Goal: Task Accomplishment & Management: Manage account settings

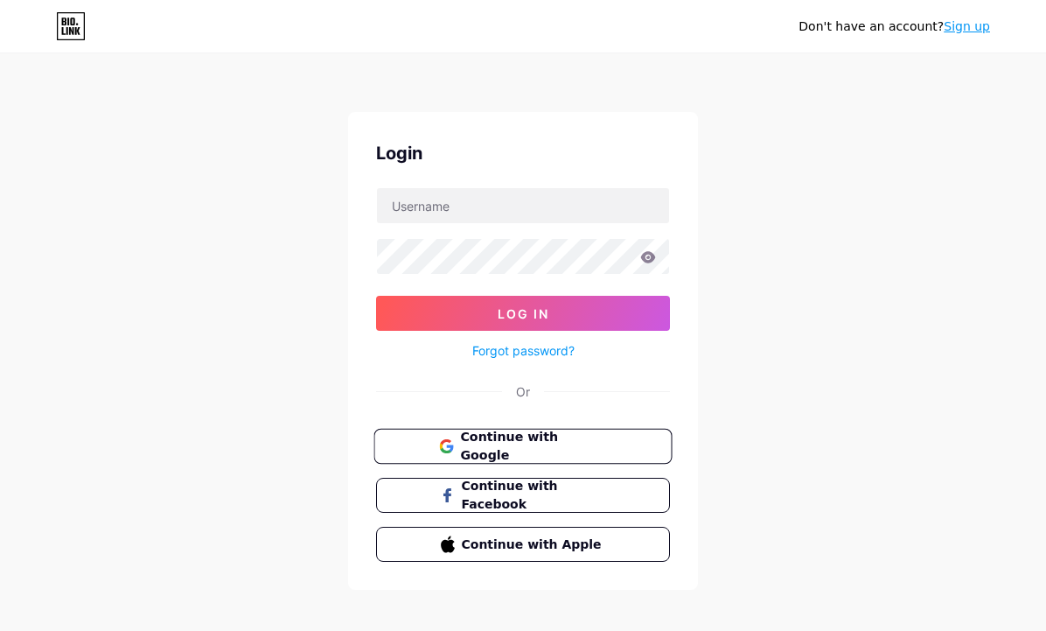
click at [591, 440] on span "Continue with Google" at bounding box center [533, 447] width 146 height 38
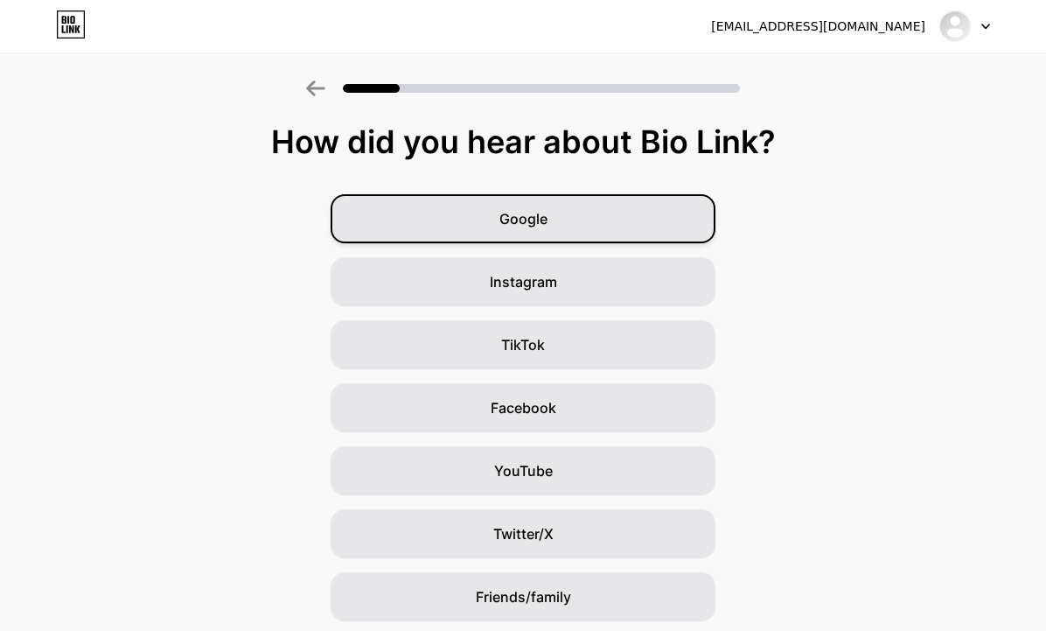
click at [631, 212] on div "Google" at bounding box center [523, 218] width 385 height 49
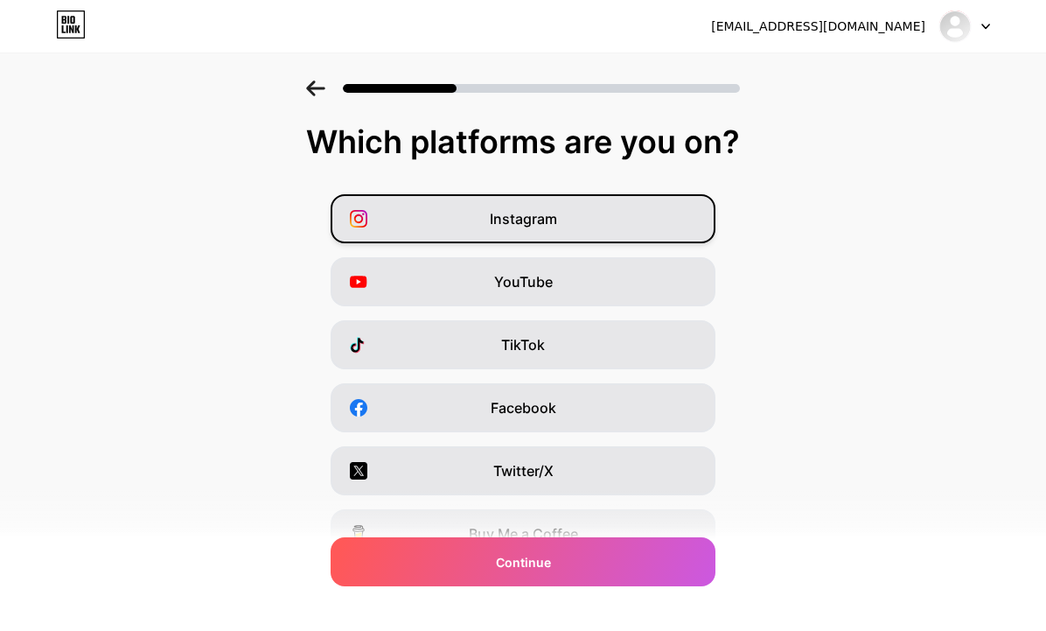
click at [652, 226] on div "Instagram" at bounding box center [523, 218] width 385 height 49
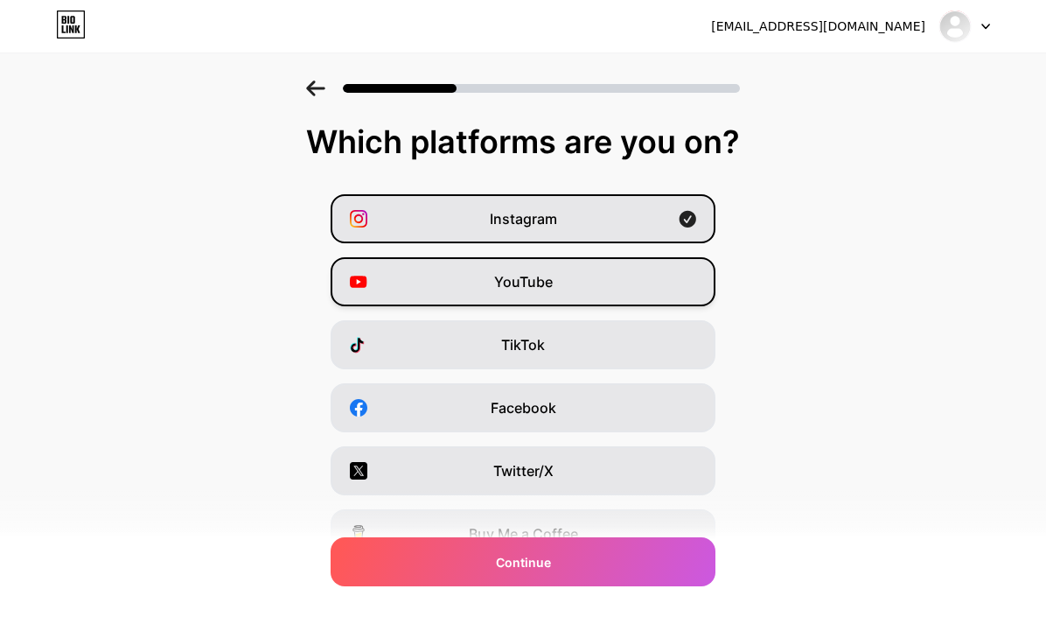
click at [645, 278] on div "YouTube" at bounding box center [523, 281] width 385 height 49
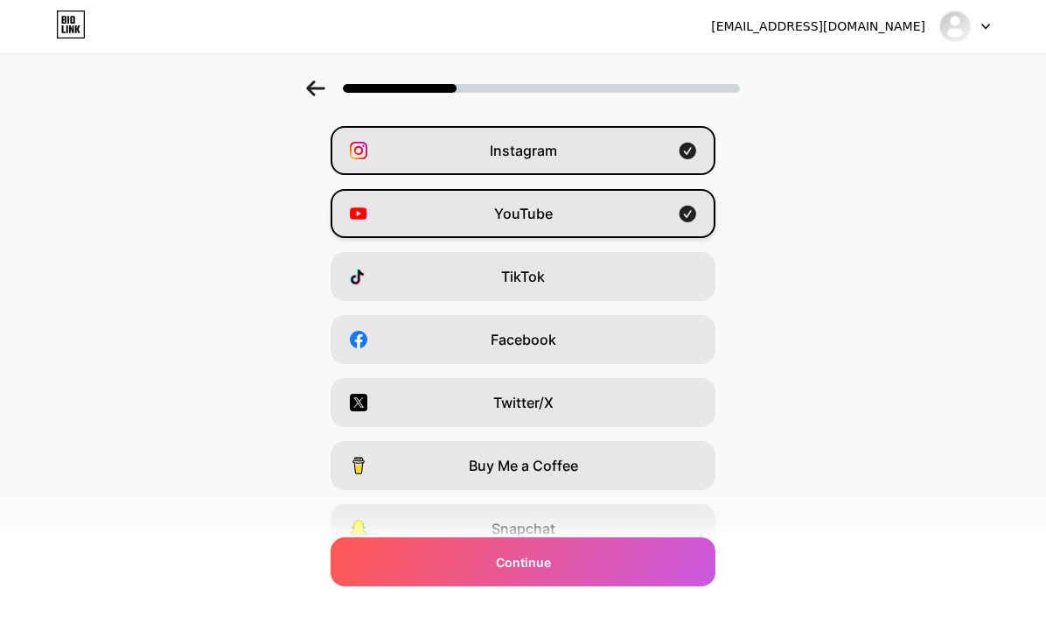
scroll to position [85, 0]
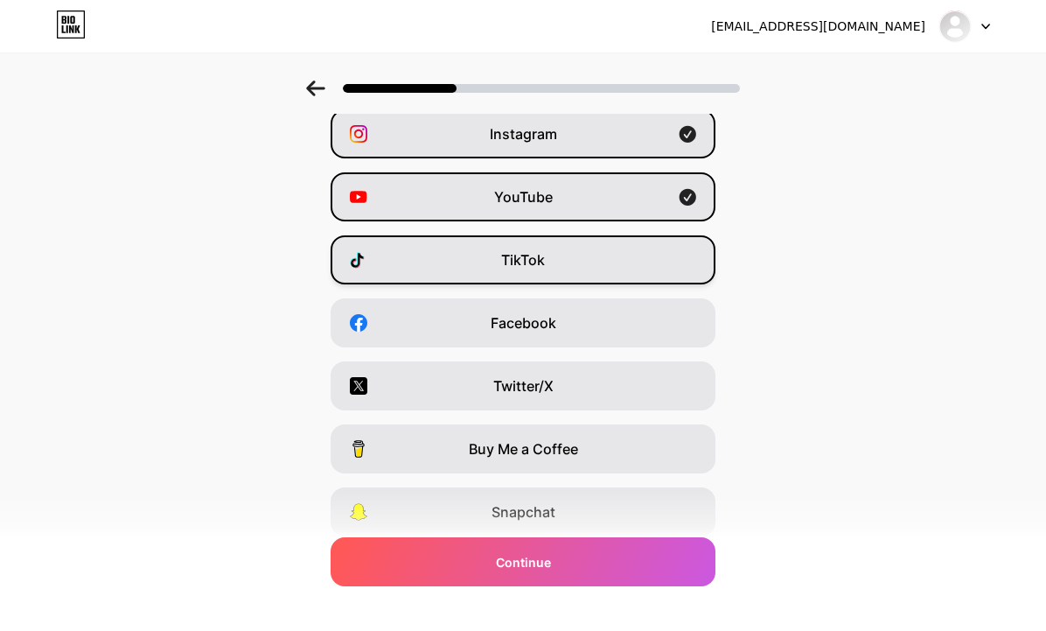
click at [645, 258] on div "TikTok" at bounding box center [523, 259] width 385 height 49
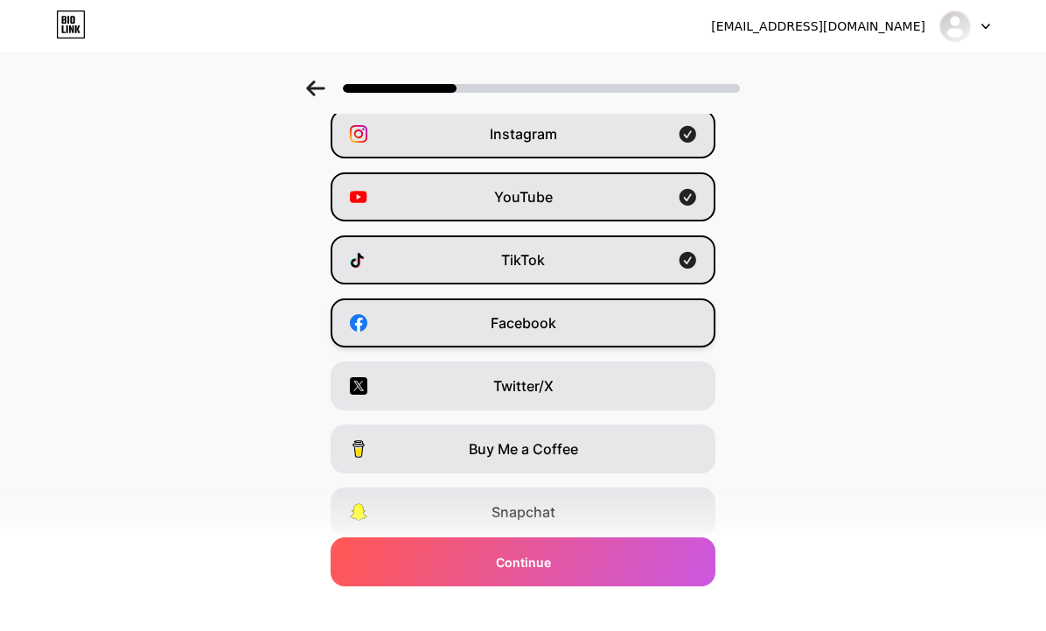
click at [642, 319] on div "Facebook" at bounding box center [523, 322] width 385 height 49
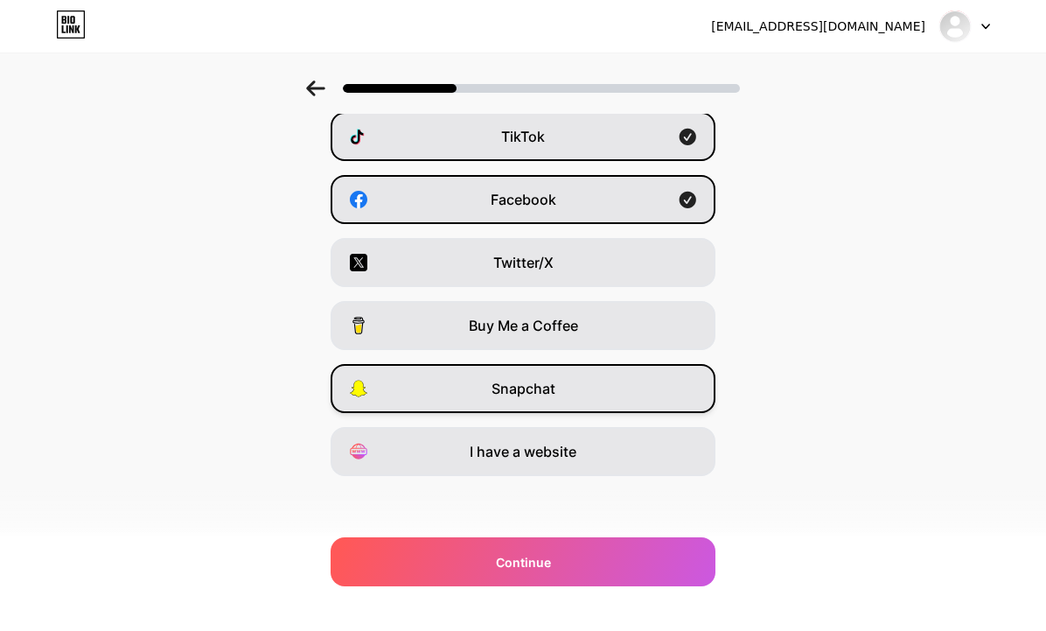
scroll to position [211, 0]
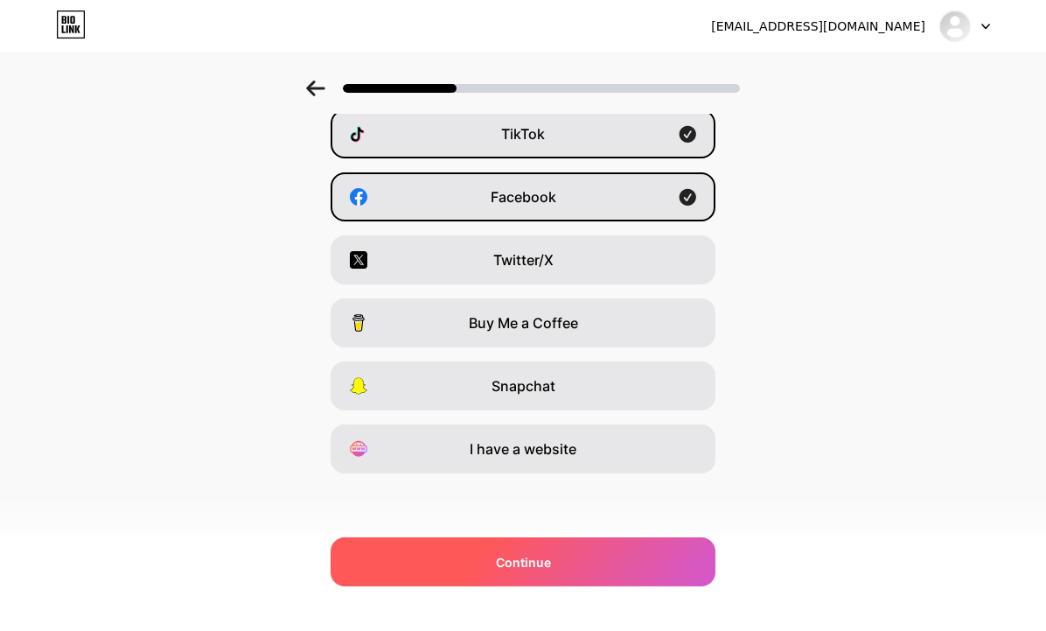
click at [577, 548] on div "Continue" at bounding box center [523, 561] width 385 height 49
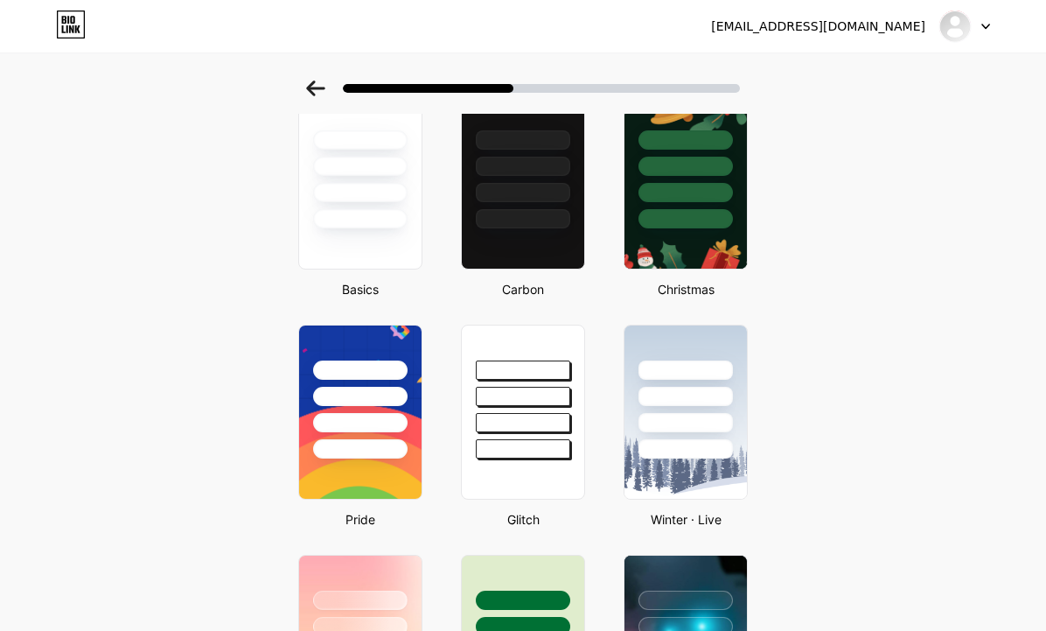
scroll to position [96, 0]
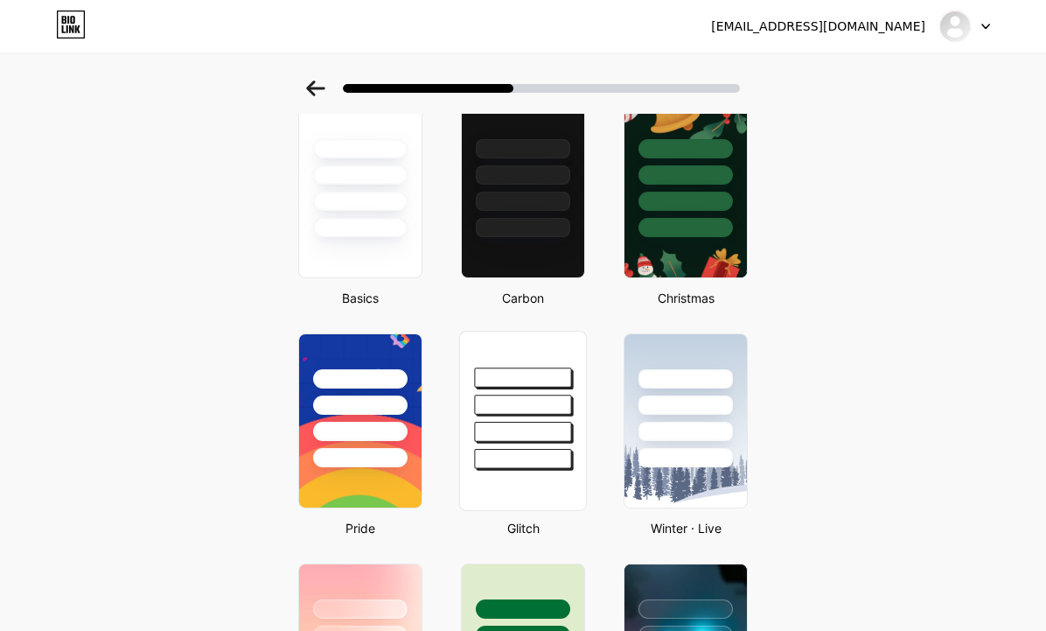
click at [541, 403] on div at bounding box center [522, 405] width 97 height 20
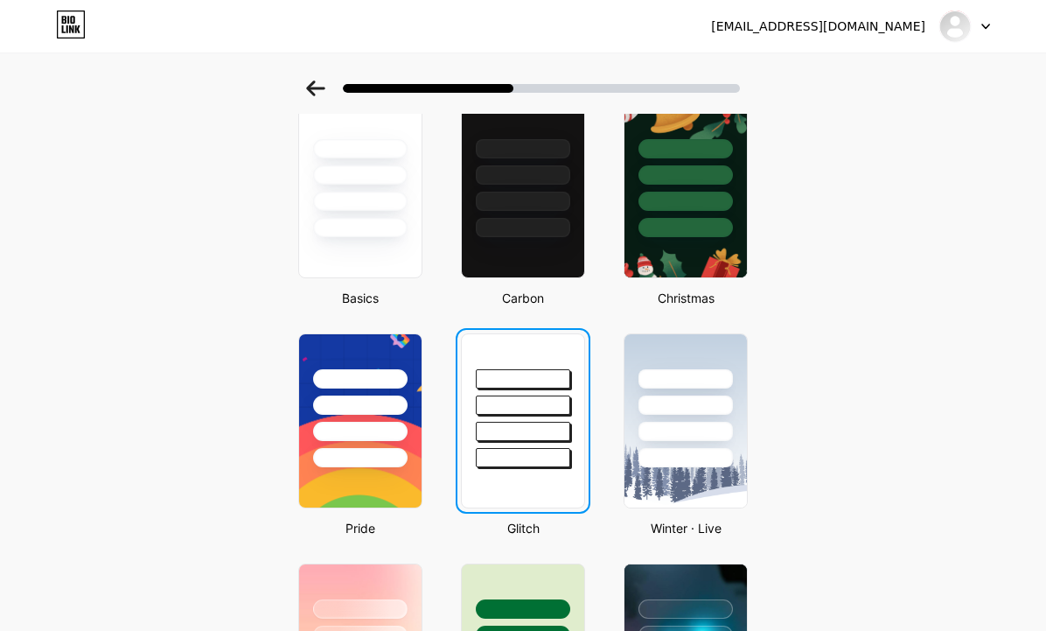
scroll to position [0, 0]
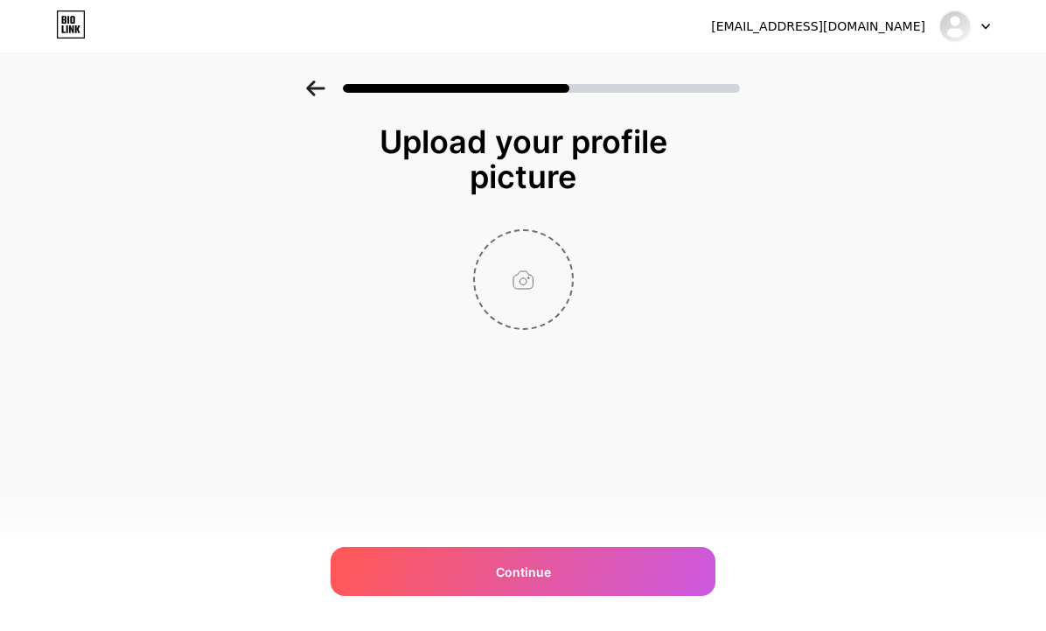
click at [529, 283] on input "file" at bounding box center [523, 279] width 97 height 97
type input "C:\fakepath\Logo.jpg"
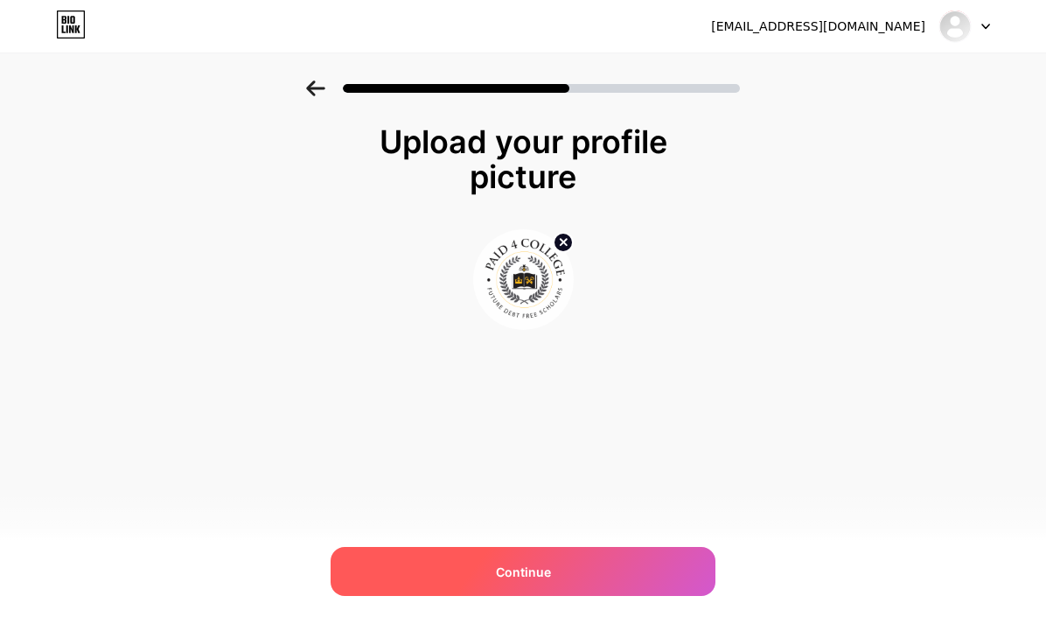
click at [554, 575] on div "Continue" at bounding box center [523, 571] width 385 height 49
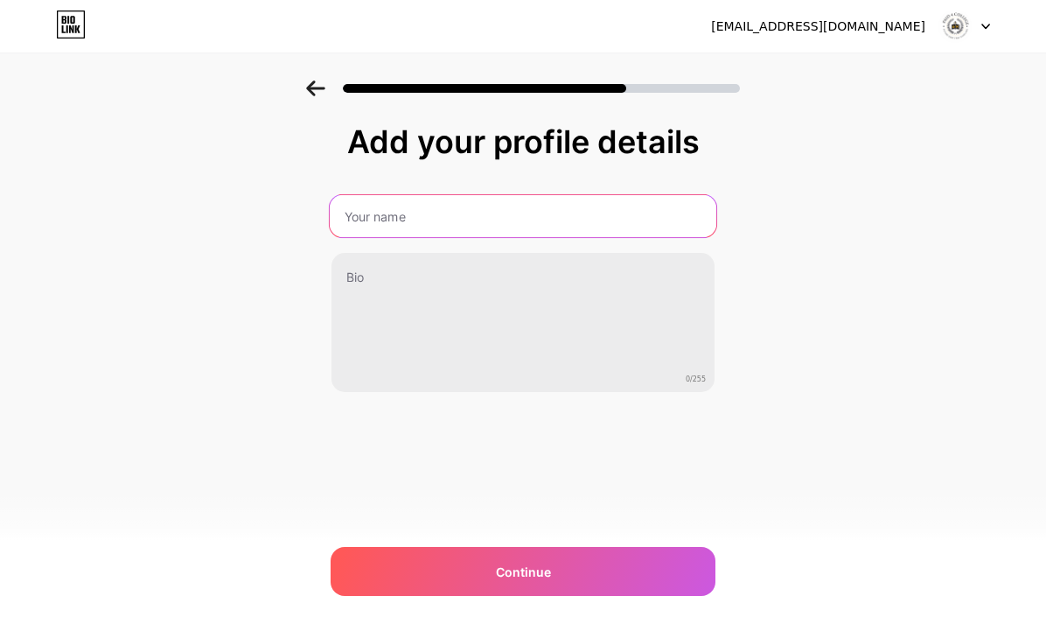
click at [636, 216] on input "text" at bounding box center [523, 216] width 387 height 42
type input ":"
type input "Paid4College"
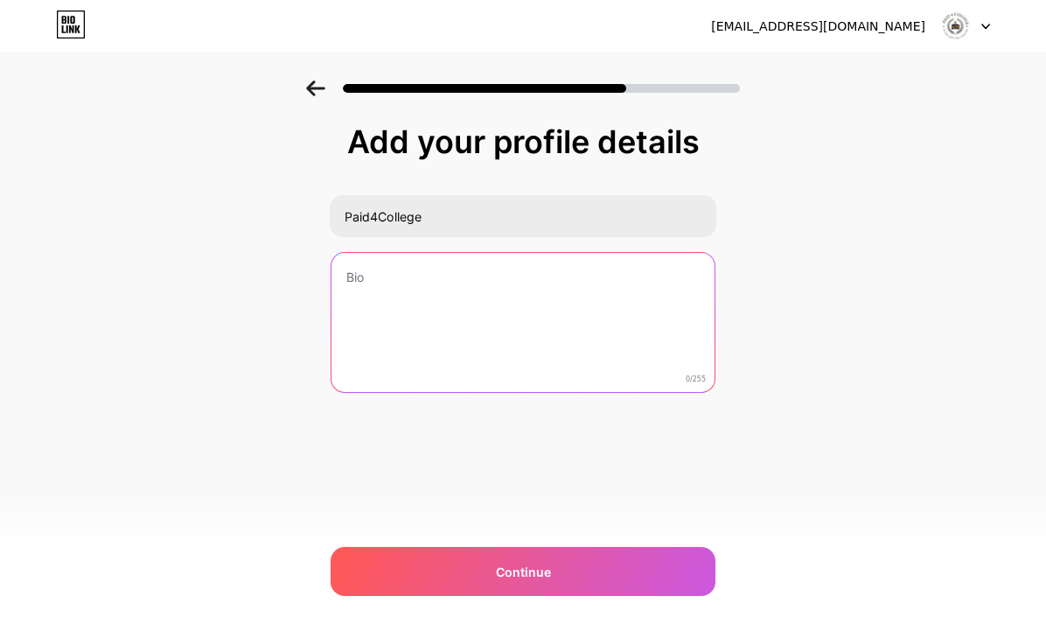
click at [423, 295] on textarea at bounding box center [523, 323] width 383 height 141
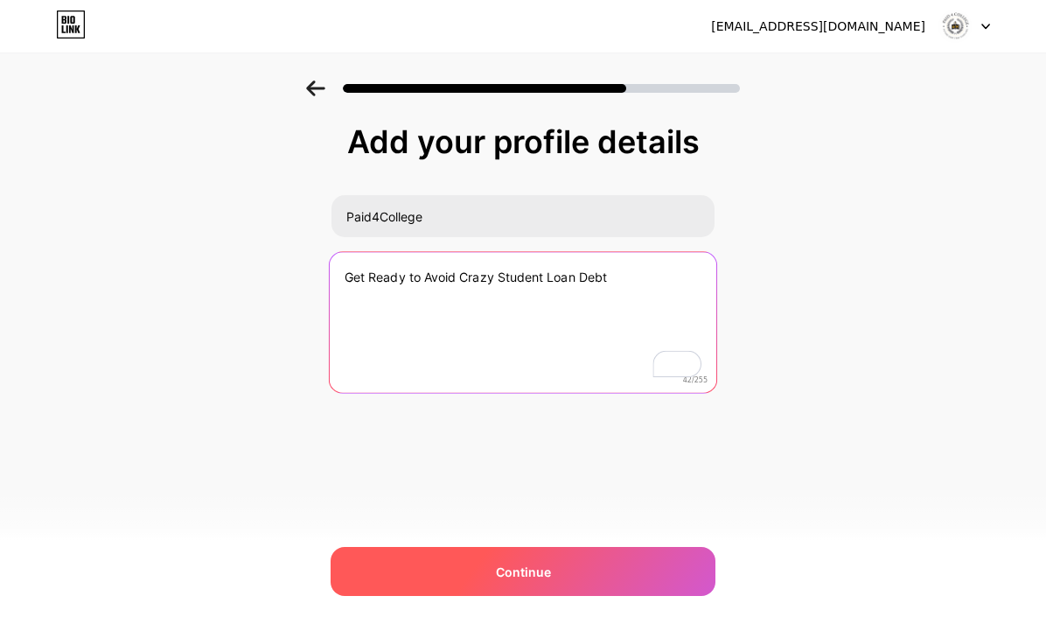
type textarea "Get Ready to Avoid Crazy Student Loan Debt"
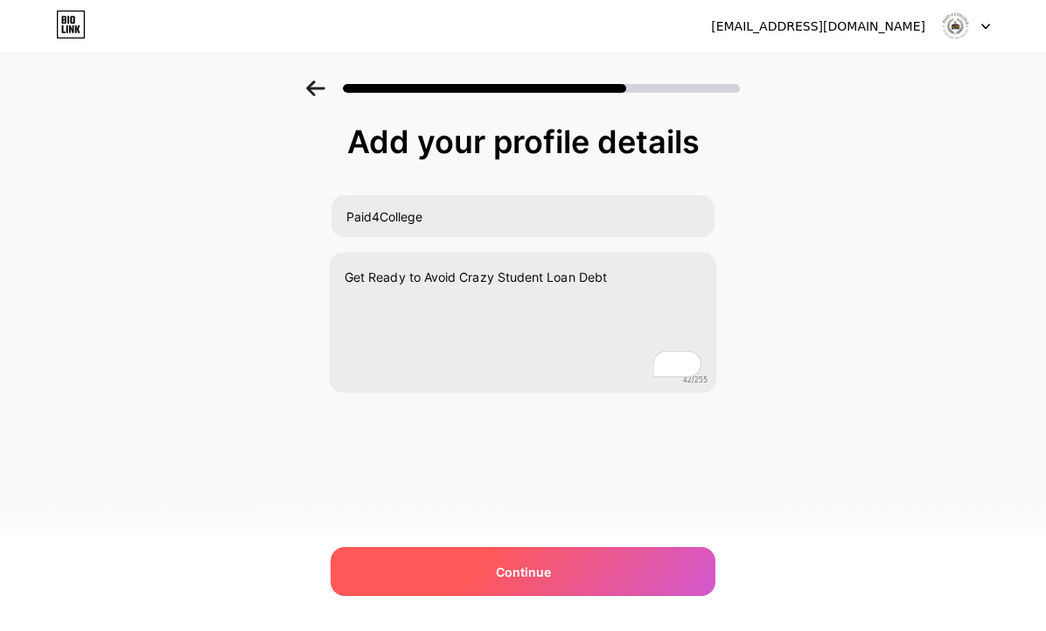
click at [575, 568] on div "Continue" at bounding box center [523, 571] width 385 height 49
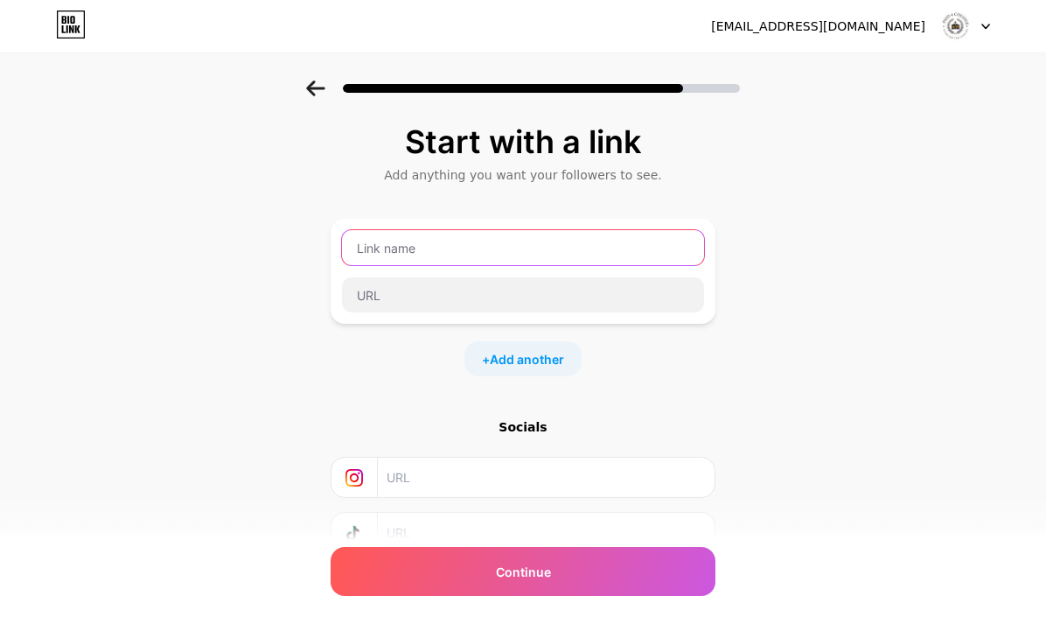
click at [633, 248] on input "text" at bounding box center [523, 247] width 362 height 35
type input "Paid4College"
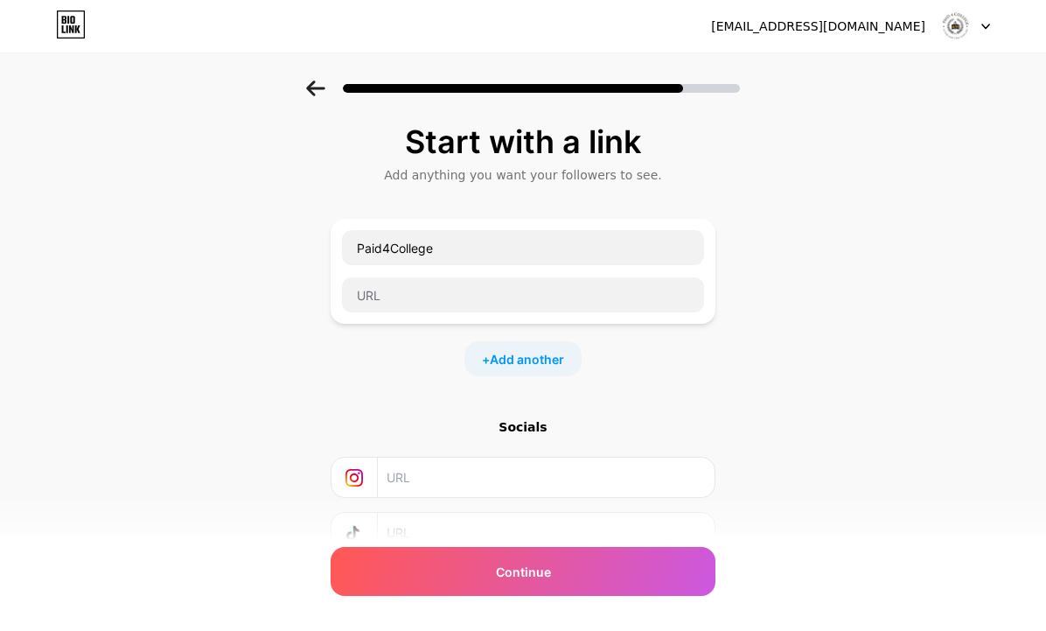
click at [822, 321] on div "Start with a link Add anything you want your followers to see. Paid4College + A…" at bounding box center [523, 387] width 1046 height 615
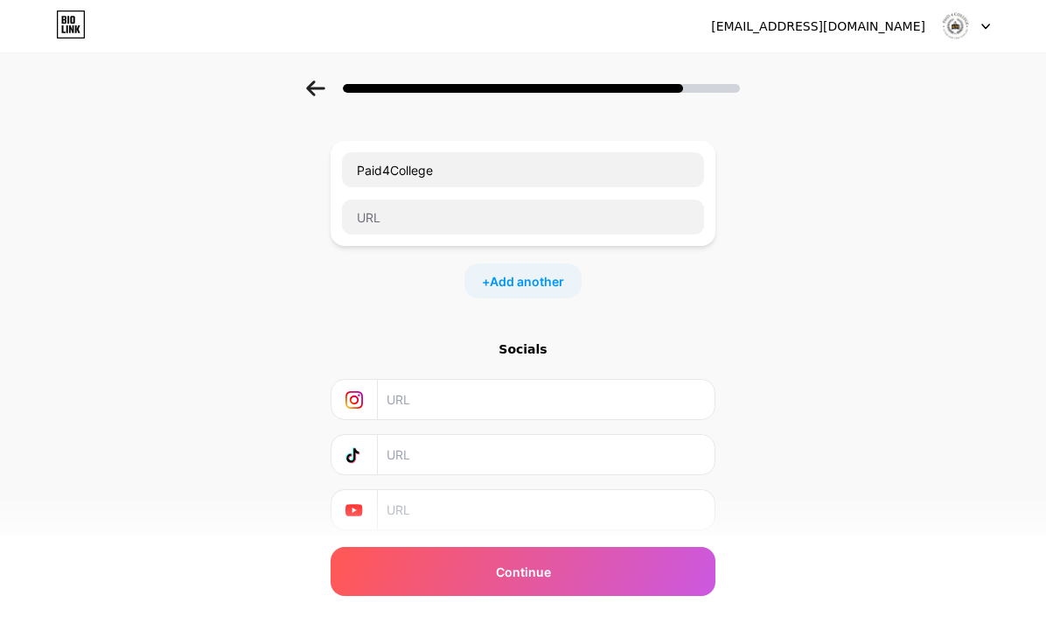
scroll to position [135, 0]
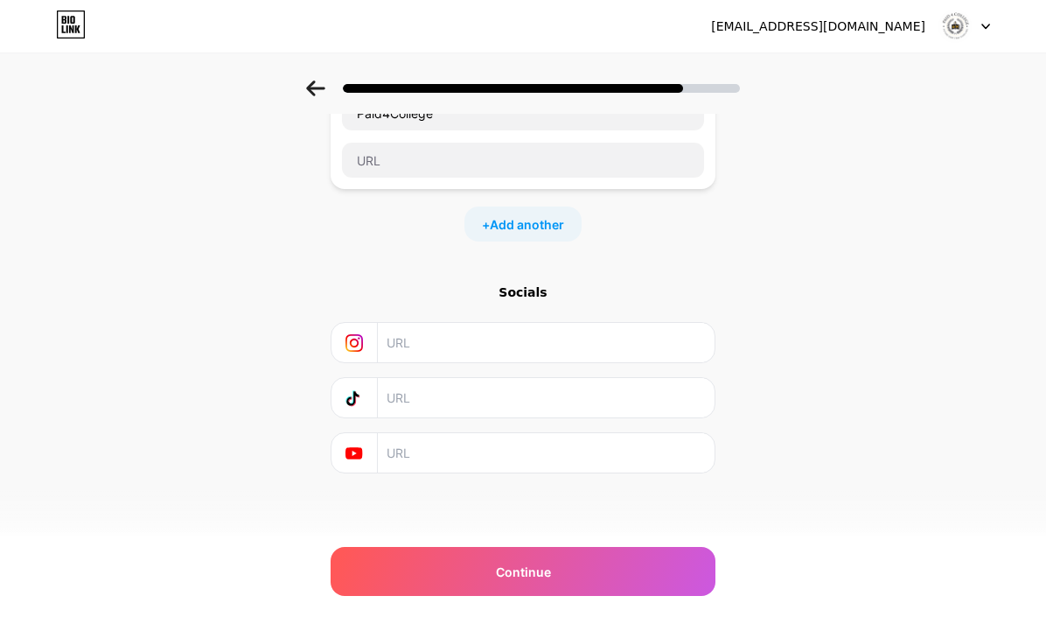
click at [484, 343] on input "text" at bounding box center [546, 342] width 318 height 39
type input "https://www.instagram.com/paid4college"
click at [444, 461] on input "text" at bounding box center [546, 452] width 318 height 39
paste input "[URL][DOMAIN_NAME]"
type input "[URL][DOMAIN_NAME]"
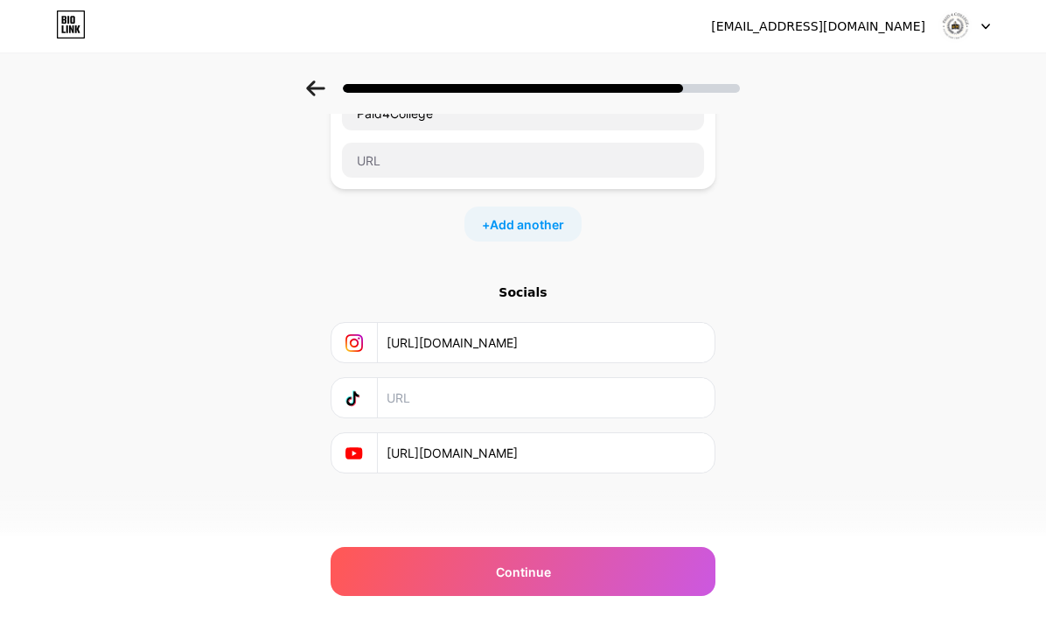
click at [518, 402] on input "text" at bounding box center [546, 397] width 318 height 39
paste input "https://www.tiktok.com/@paid4college"
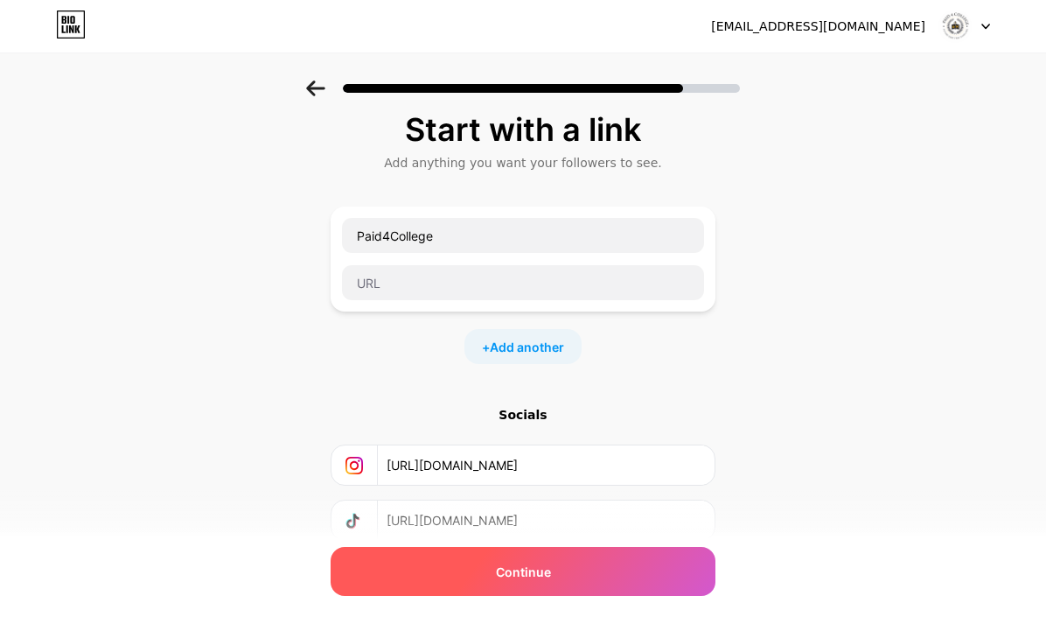
scroll to position [0, 0]
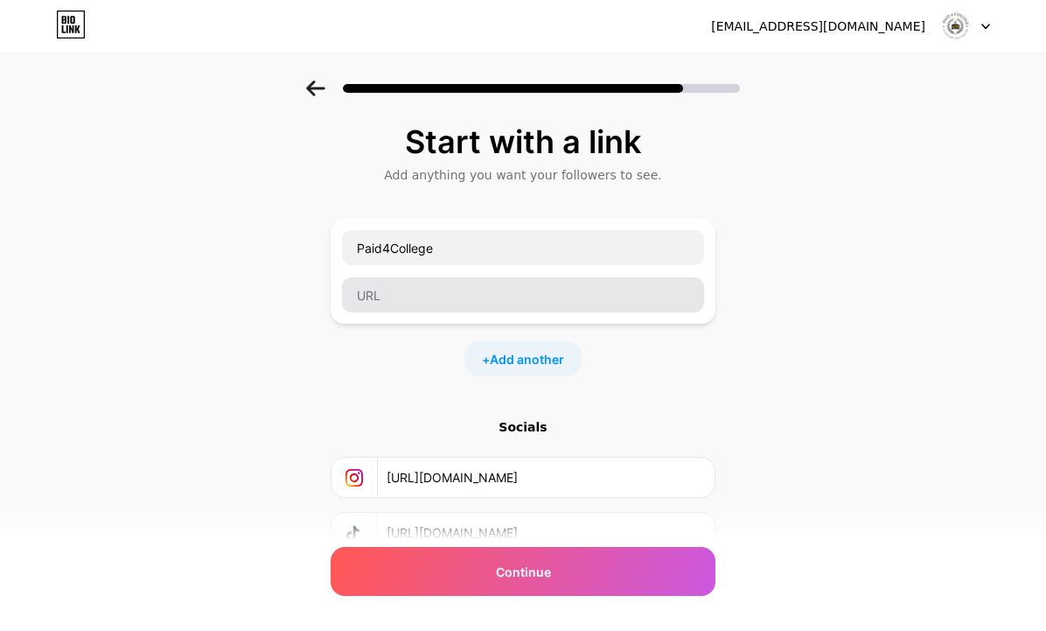
type input "https://www.tiktok.com/@paid4college"
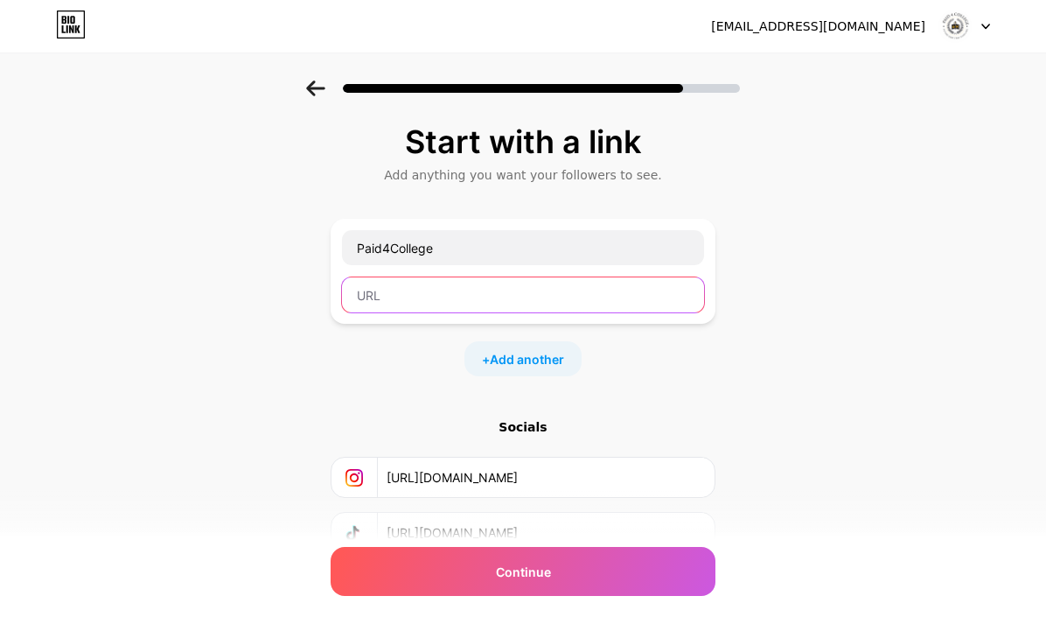
click at [561, 306] on input "text" at bounding box center [523, 294] width 362 height 35
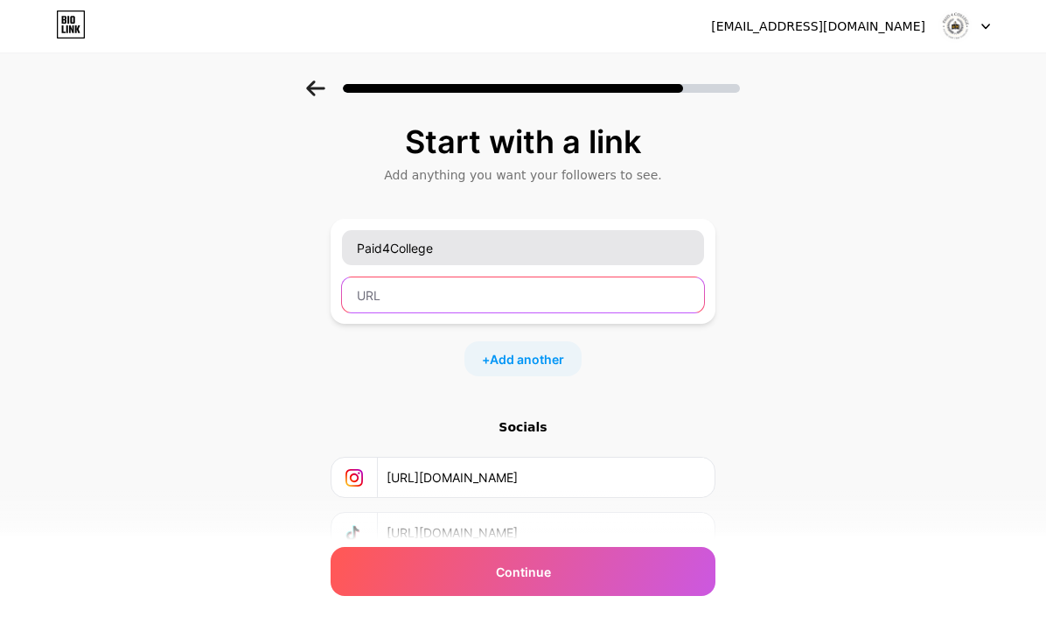
paste input "[URL][DOMAIN_NAME]"
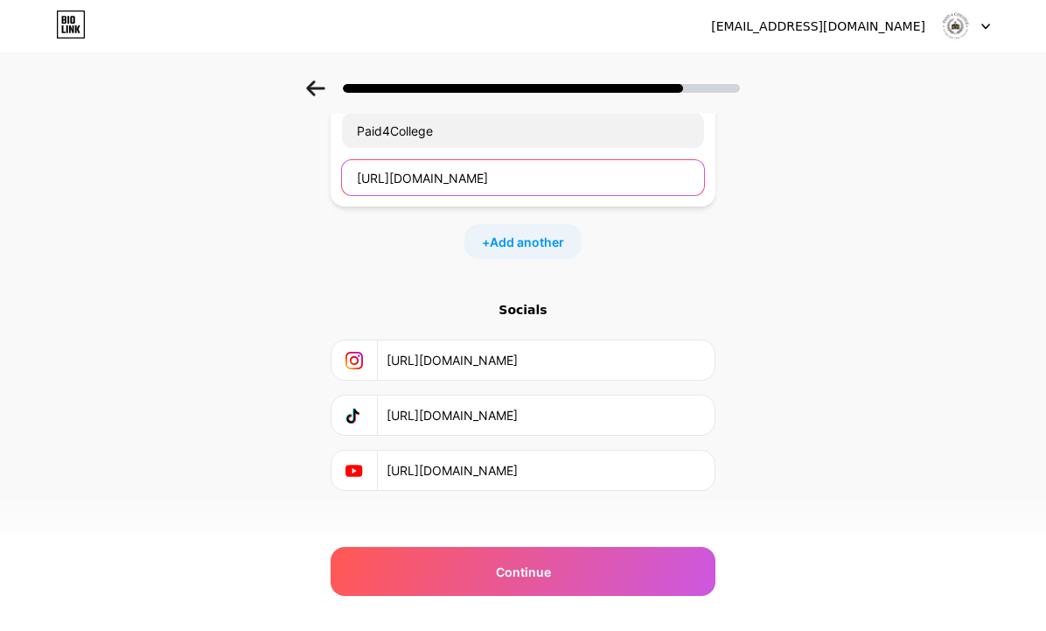
scroll to position [135, 0]
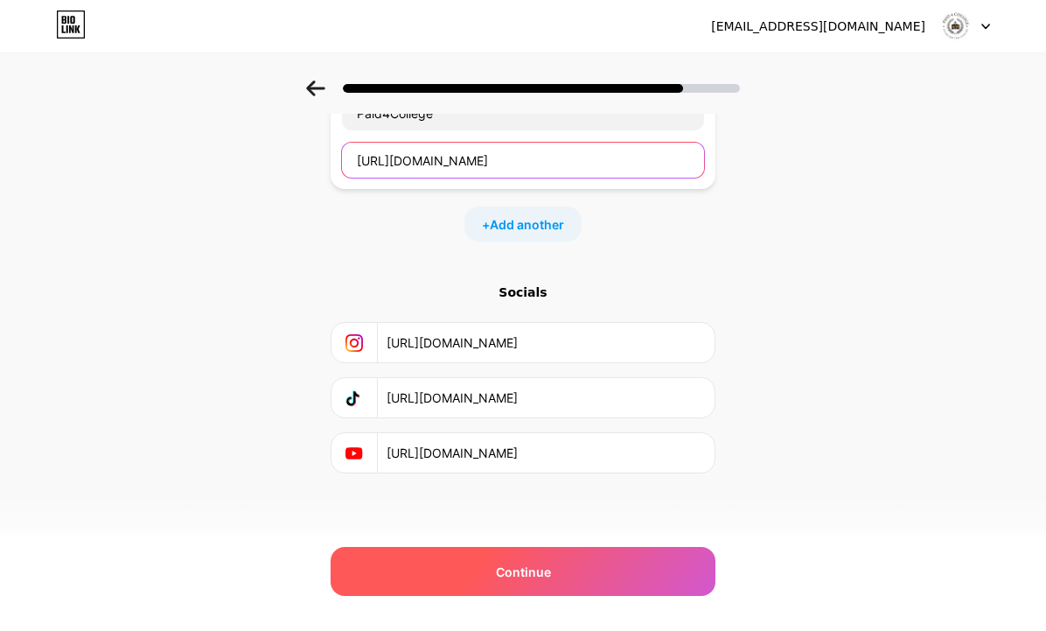
type input "[URL][DOMAIN_NAME]"
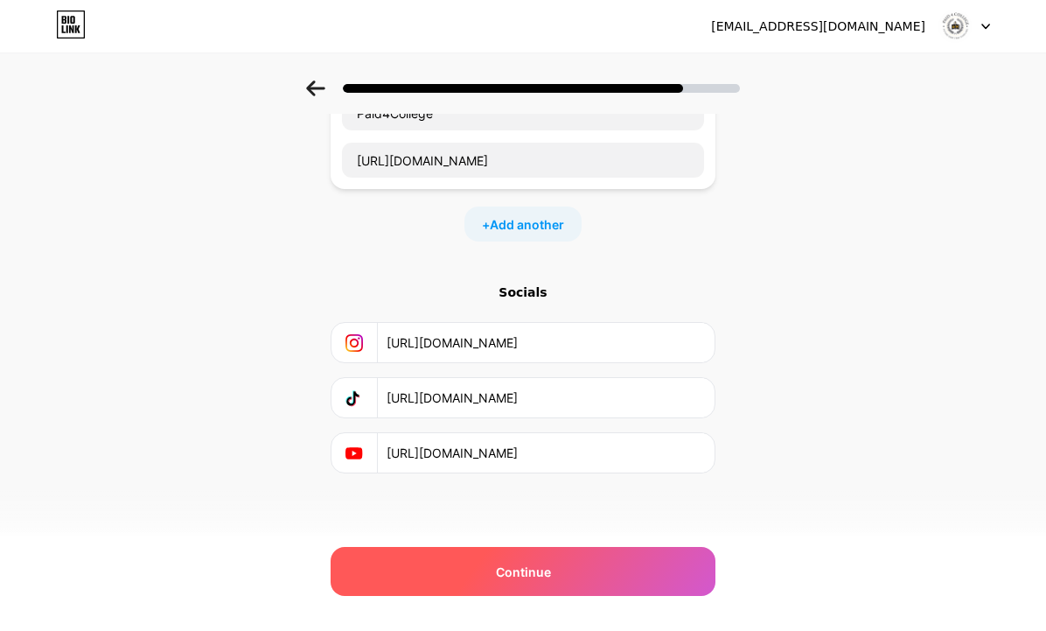
click at [549, 568] on span "Continue" at bounding box center [523, 572] width 55 height 18
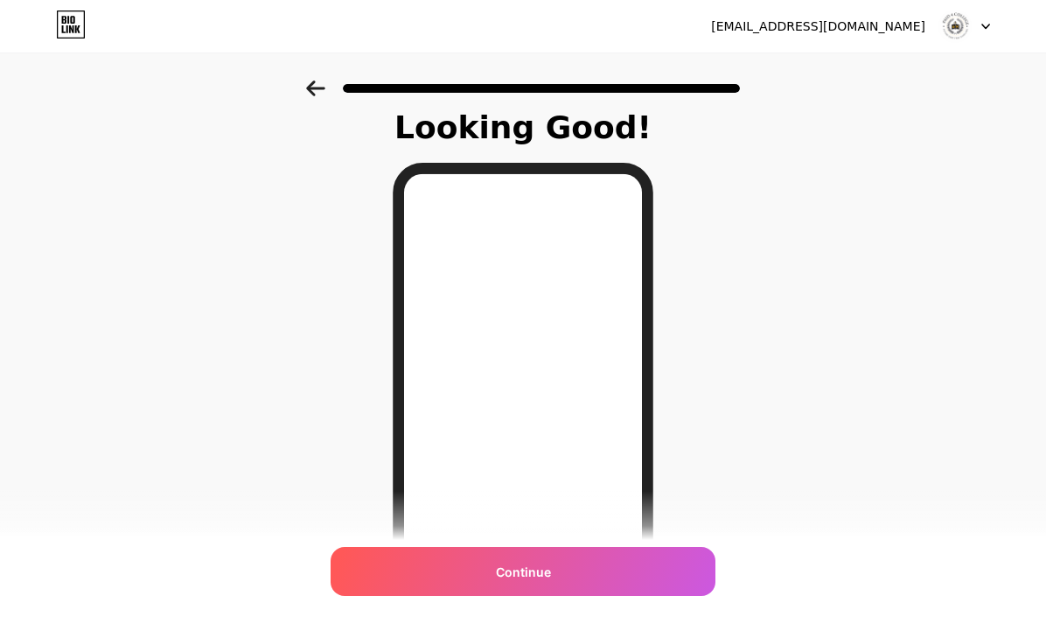
scroll to position [0, 0]
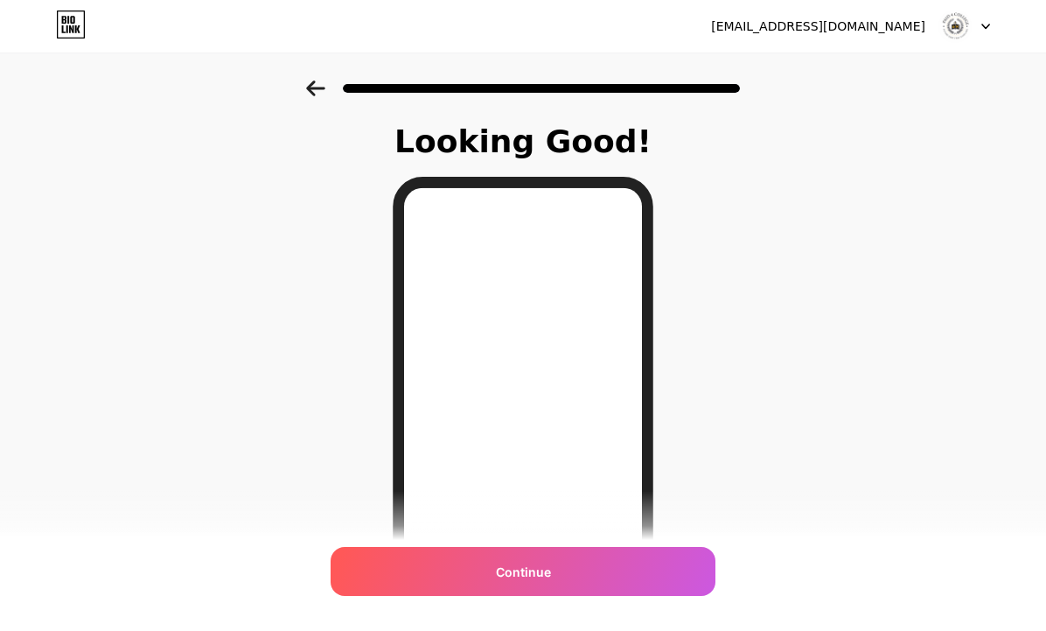
click at [316, 85] on icon at bounding box center [315, 88] width 19 height 16
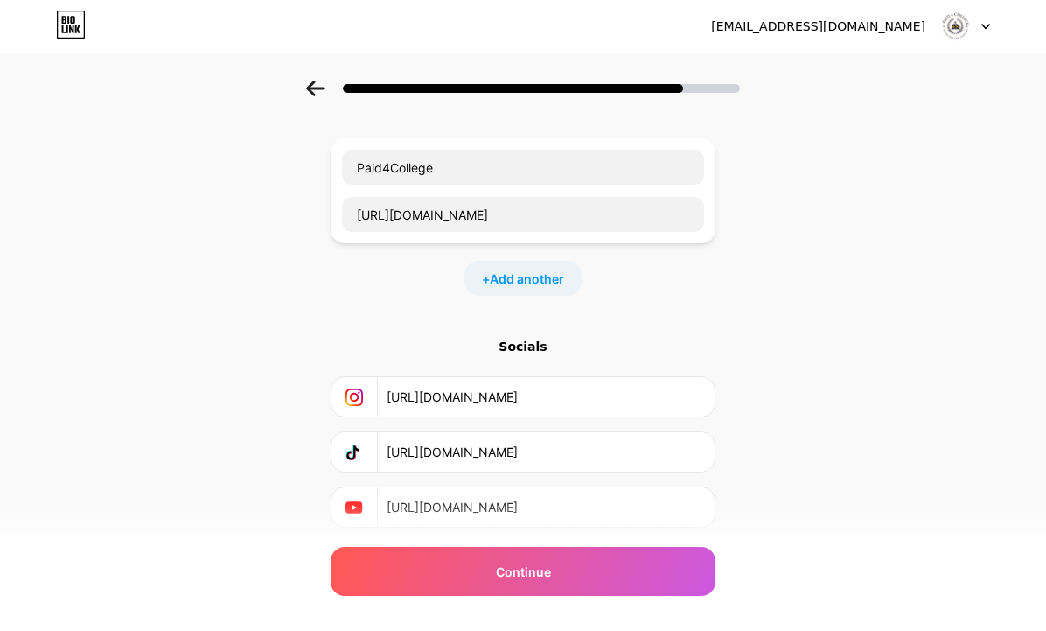
scroll to position [135, 0]
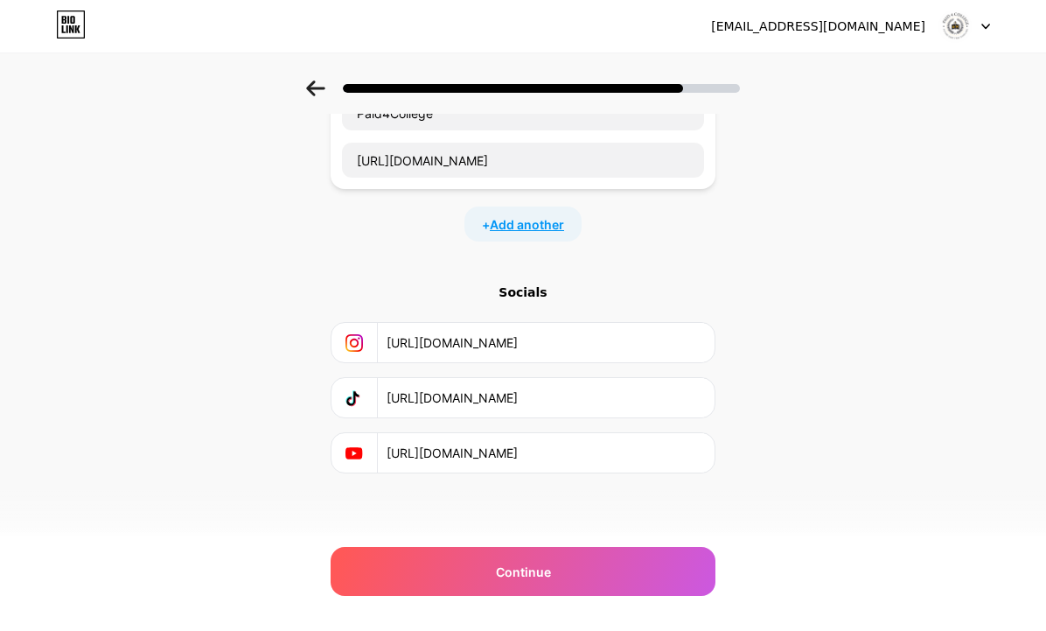
click at [532, 224] on span "Add another" at bounding box center [527, 224] width 74 height 18
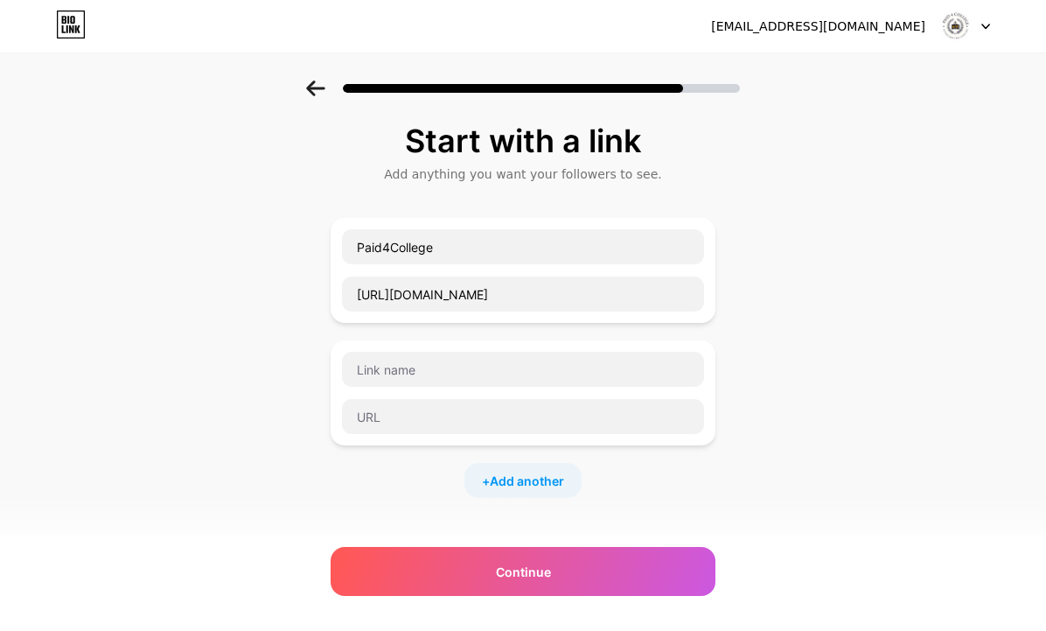
scroll to position [0, 0]
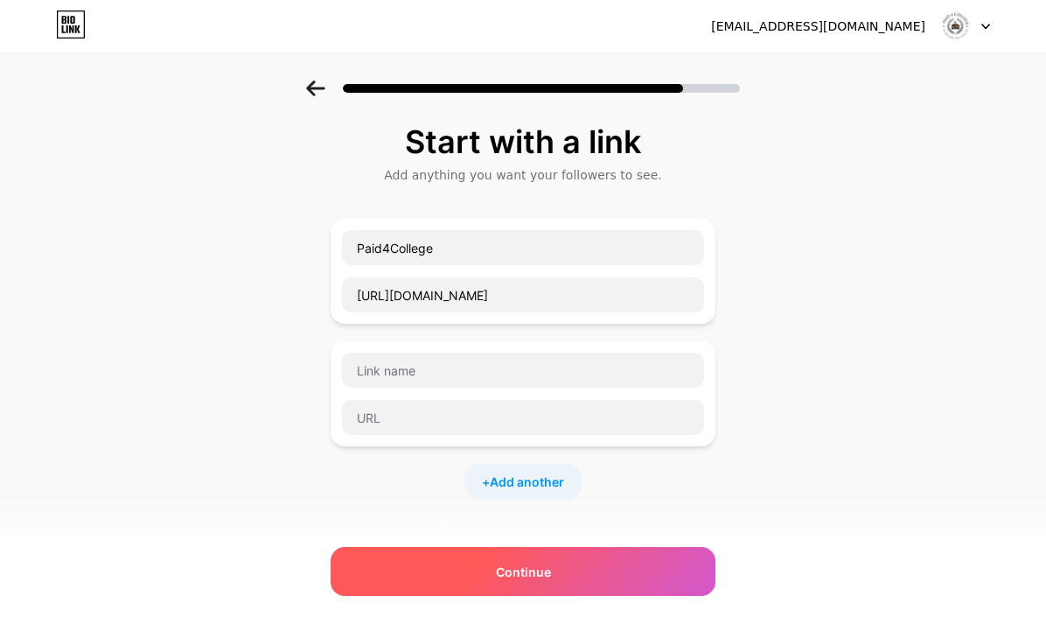
click at [542, 567] on span "Continue" at bounding box center [523, 572] width 55 height 18
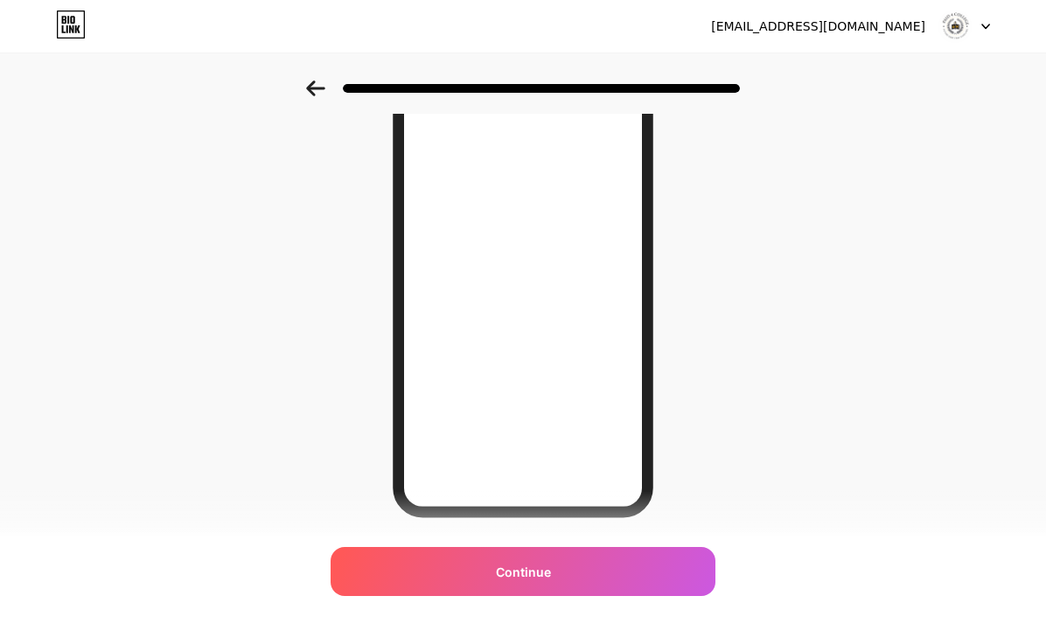
scroll to position [209, 0]
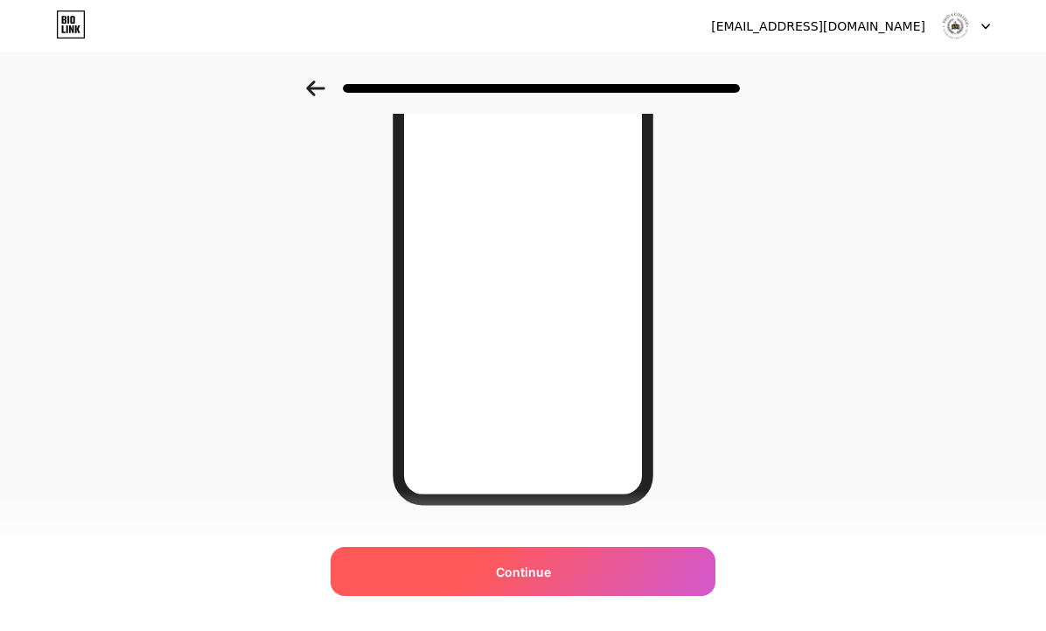
click at [559, 568] on div "Continue" at bounding box center [523, 571] width 385 height 49
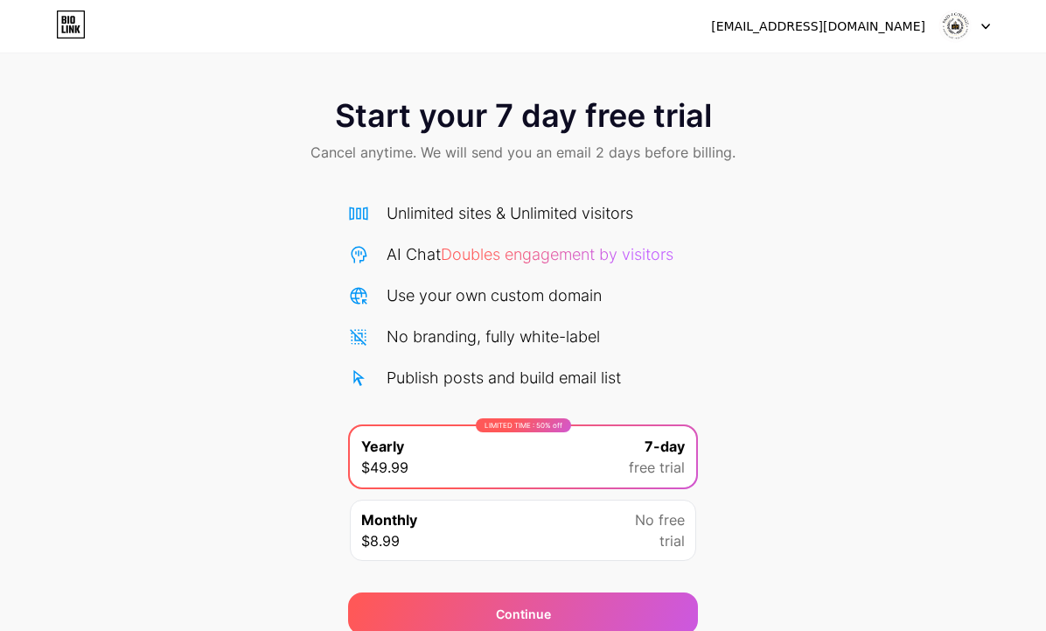
scroll to position [73, 0]
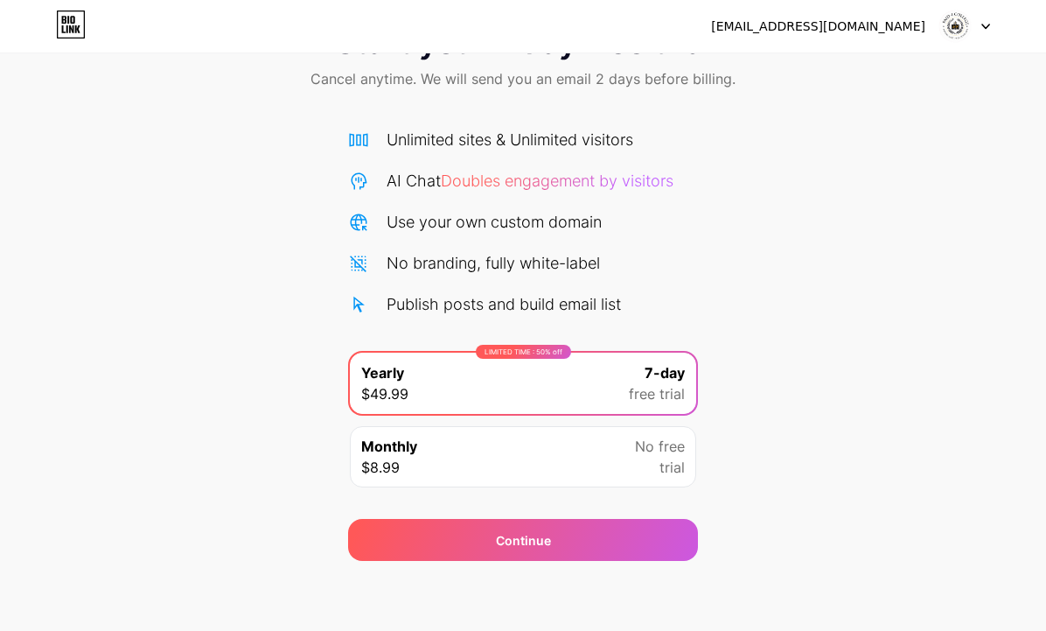
click at [448, 460] on div "Monthly $8.99 No free trial" at bounding box center [523, 456] width 346 height 61
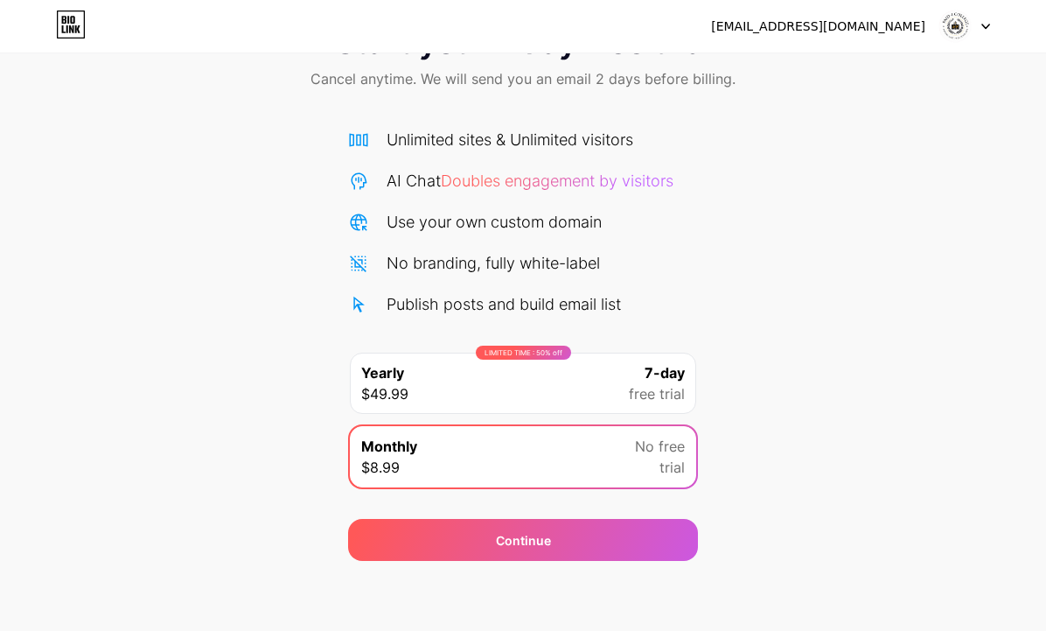
click at [461, 390] on div "LIMITED TIME : 50% off Yearly $49.99 7-day free trial" at bounding box center [523, 383] width 346 height 61
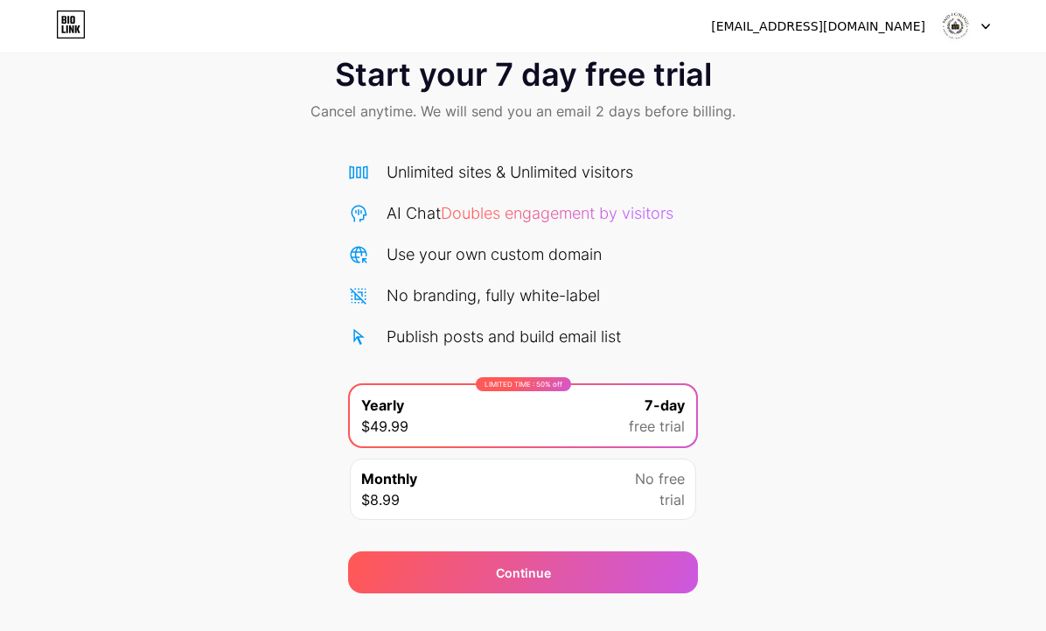
scroll to position [34, 0]
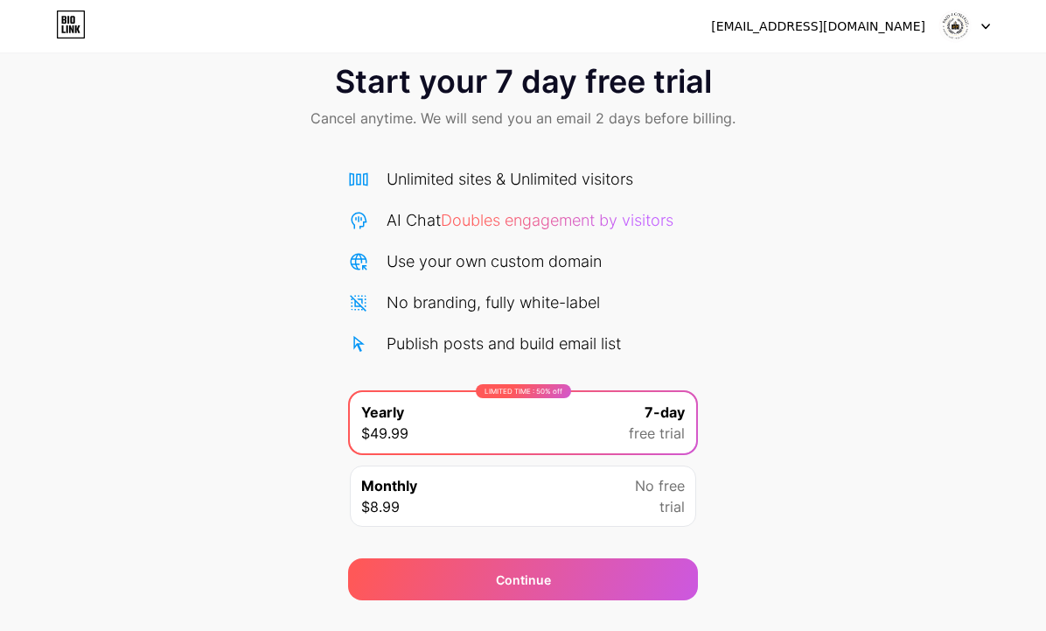
click at [442, 483] on div "Monthly $8.99 No free trial" at bounding box center [523, 495] width 346 height 61
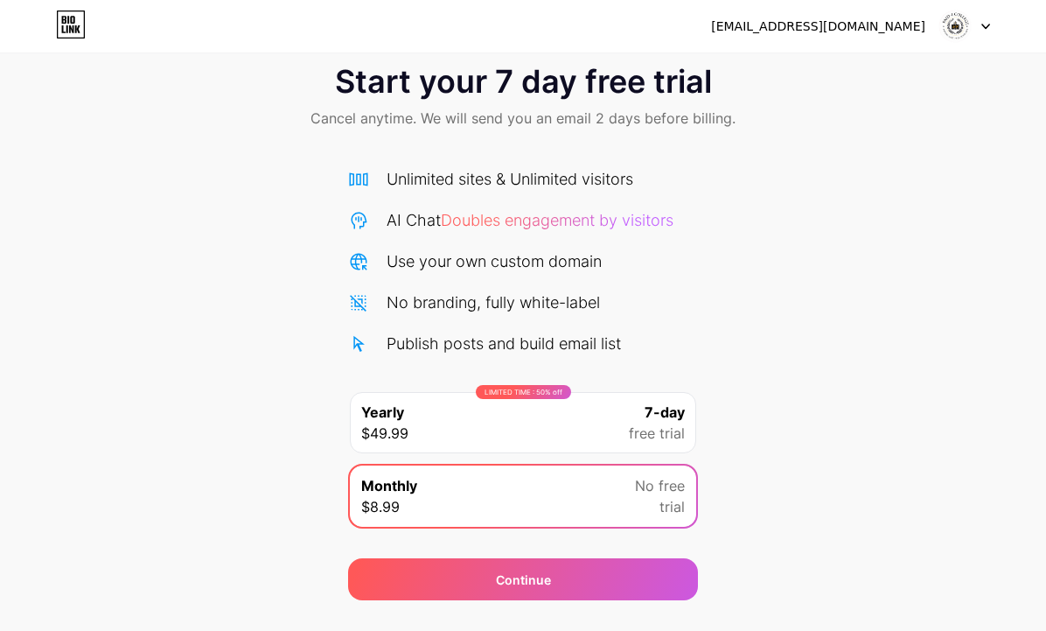
click at [454, 417] on div "LIMITED TIME : 50% off Yearly $49.99 7-day free trial" at bounding box center [523, 422] width 346 height 61
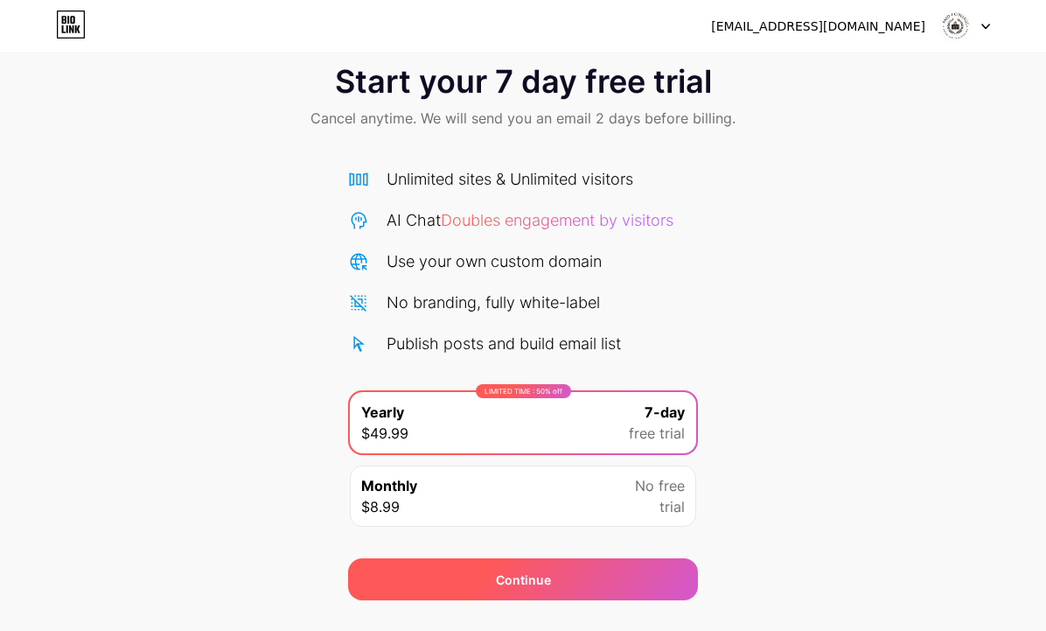
click at [489, 584] on div "Continue" at bounding box center [523, 579] width 350 height 42
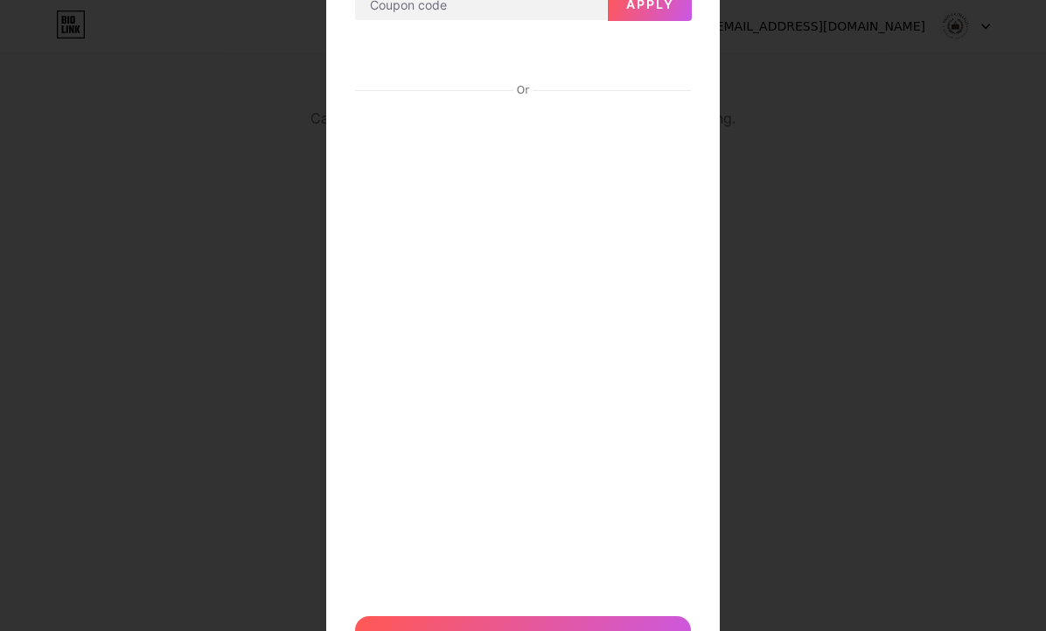
scroll to position [238, 0]
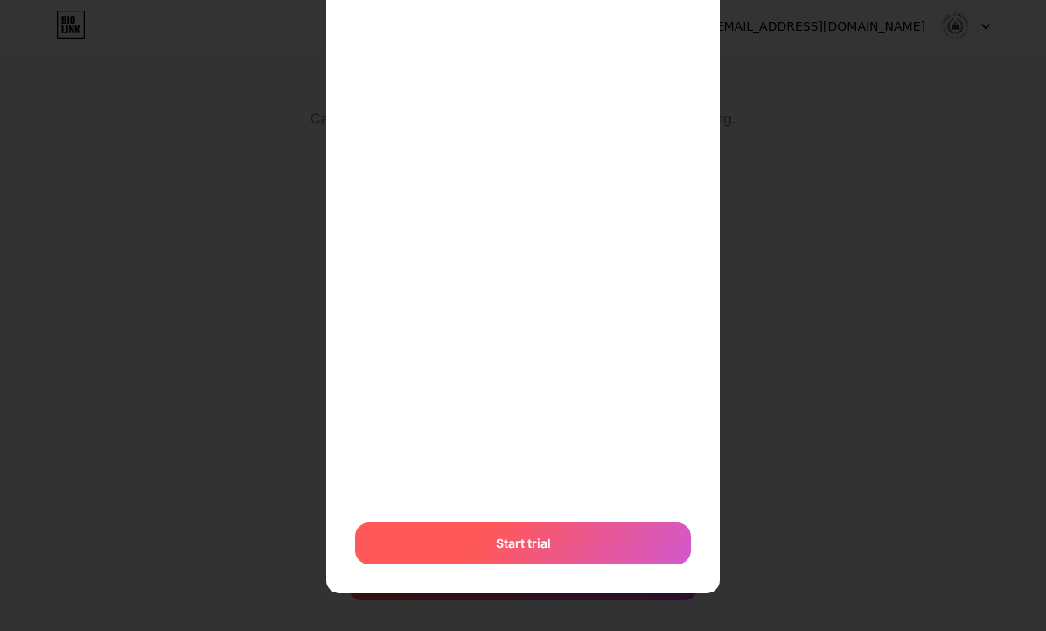
click at [507, 539] on span "Start trial" at bounding box center [523, 543] width 55 height 18
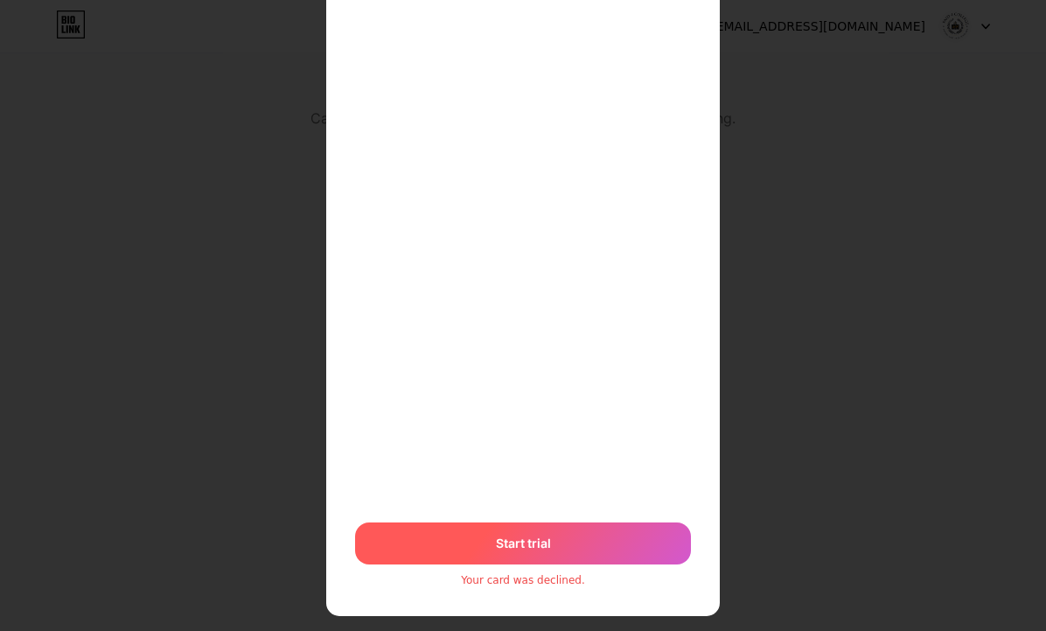
click at [563, 538] on div "Start trial" at bounding box center [523, 543] width 336 height 42
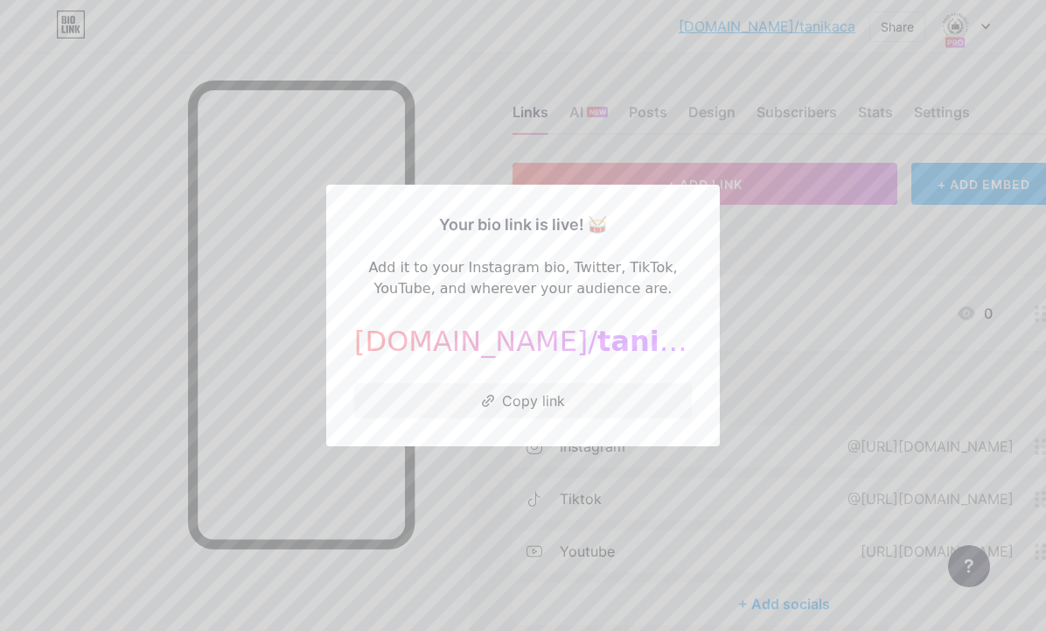
click at [598, 349] on span "tanikaca" at bounding box center [665, 341] width 135 height 33
click at [768, 232] on div at bounding box center [523, 315] width 1046 height 631
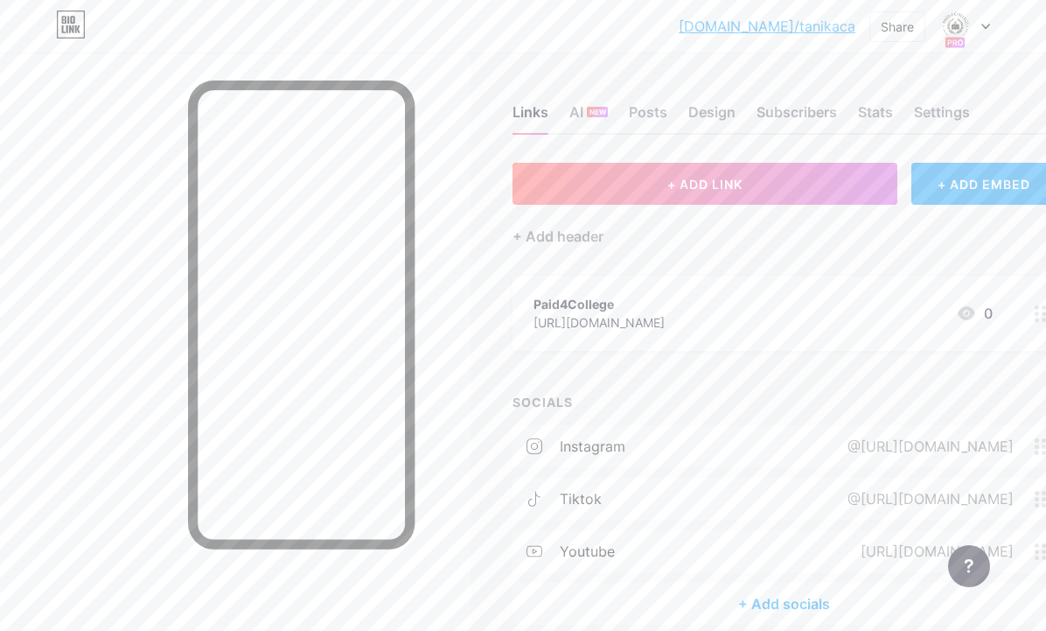
click at [984, 24] on icon at bounding box center [986, 27] width 9 height 6
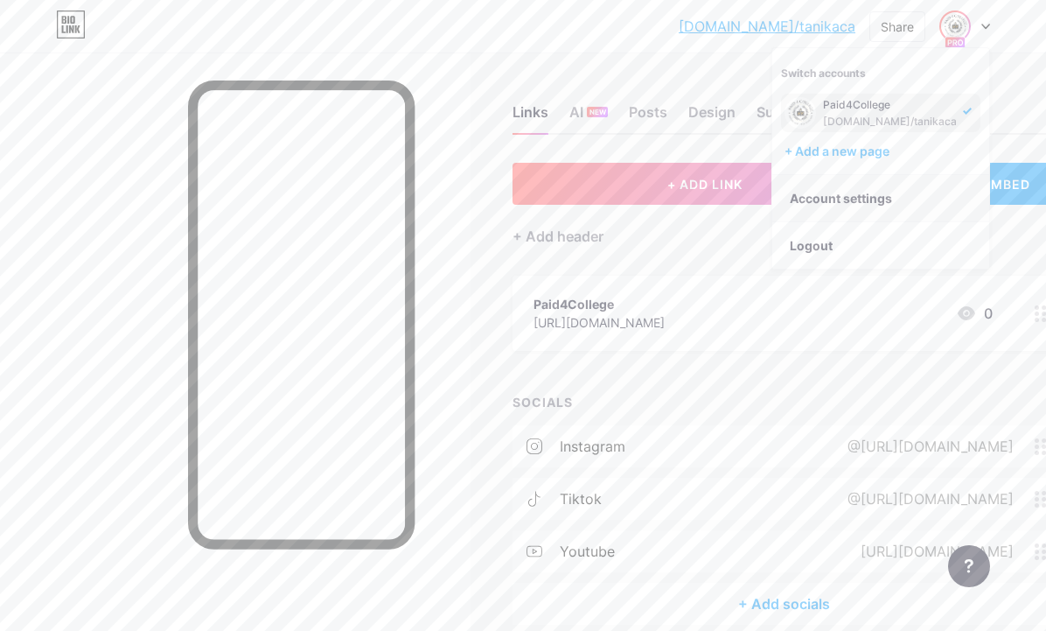
click at [878, 196] on link "Account settings" at bounding box center [881, 198] width 217 height 47
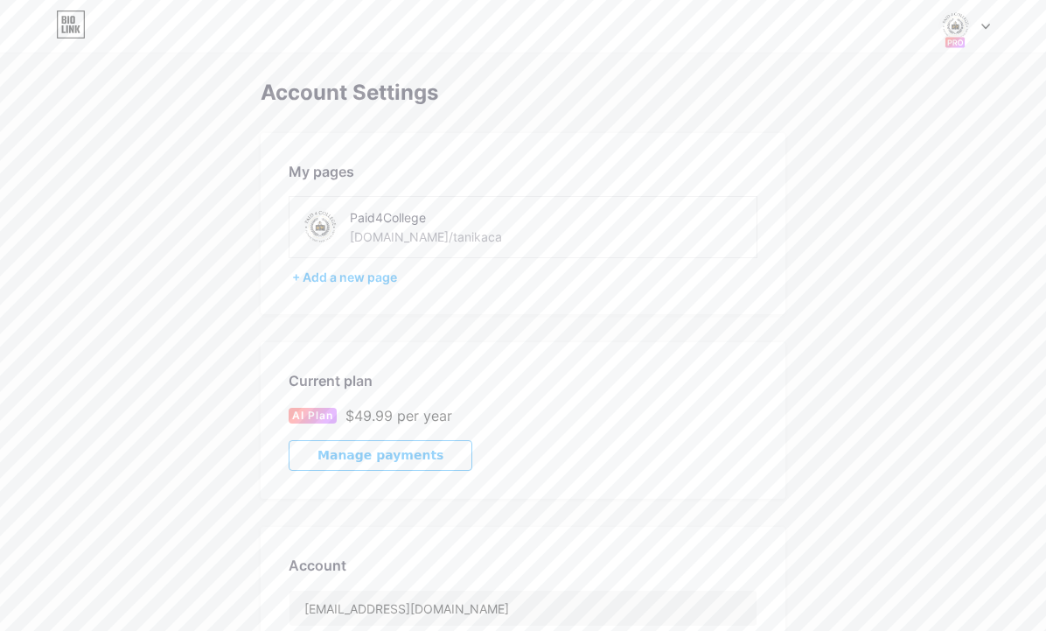
click at [422, 232] on div "[DOMAIN_NAME]/tanikaca" at bounding box center [426, 236] width 152 height 18
click at [339, 227] on img at bounding box center [319, 226] width 39 height 39
click at [322, 225] on img at bounding box center [319, 226] width 39 height 39
click at [413, 239] on div "[DOMAIN_NAME]/tanikaca" at bounding box center [426, 236] width 152 height 18
click at [365, 217] on div "Paid4College" at bounding box center [464, 217] width 228 height 18
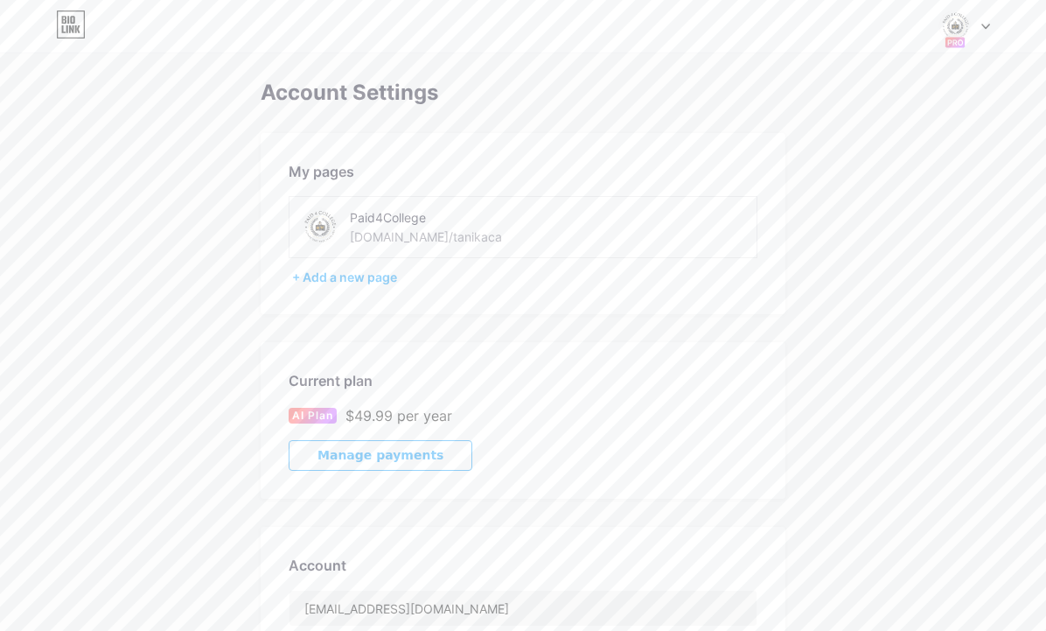
click at [339, 216] on div "Paid4College bio.link/tanikaca" at bounding box center [448, 226] width 297 height 39
click at [985, 20] on div at bounding box center [965, 25] width 51 height 31
click at [843, 187] on link "Dashboard" at bounding box center [881, 198] width 217 height 47
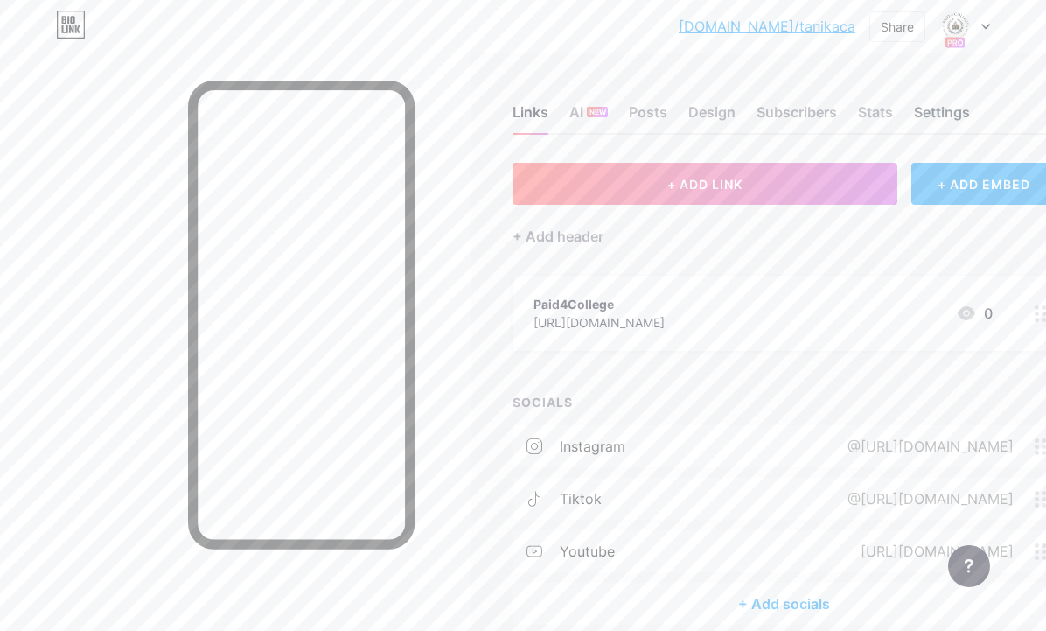
click at [953, 109] on div "Settings" at bounding box center [942, 116] width 56 height 31
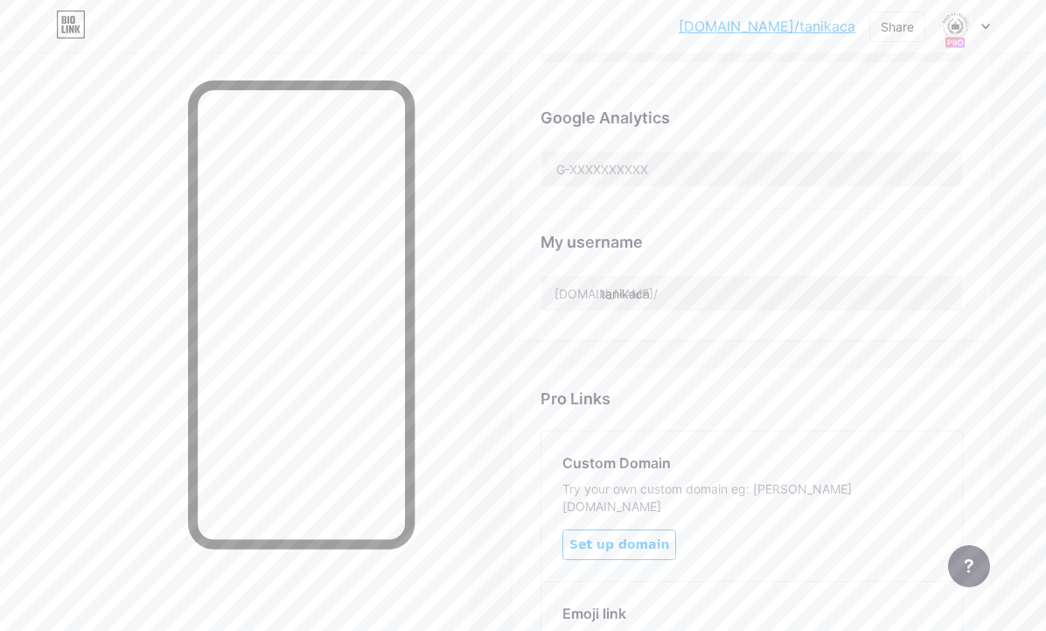
scroll to position [649, 0]
click at [689, 280] on input "tanikaca" at bounding box center [752, 290] width 421 height 35
click at [653, 285] on input "tanikaca" at bounding box center [752, 290] width 421 height 35
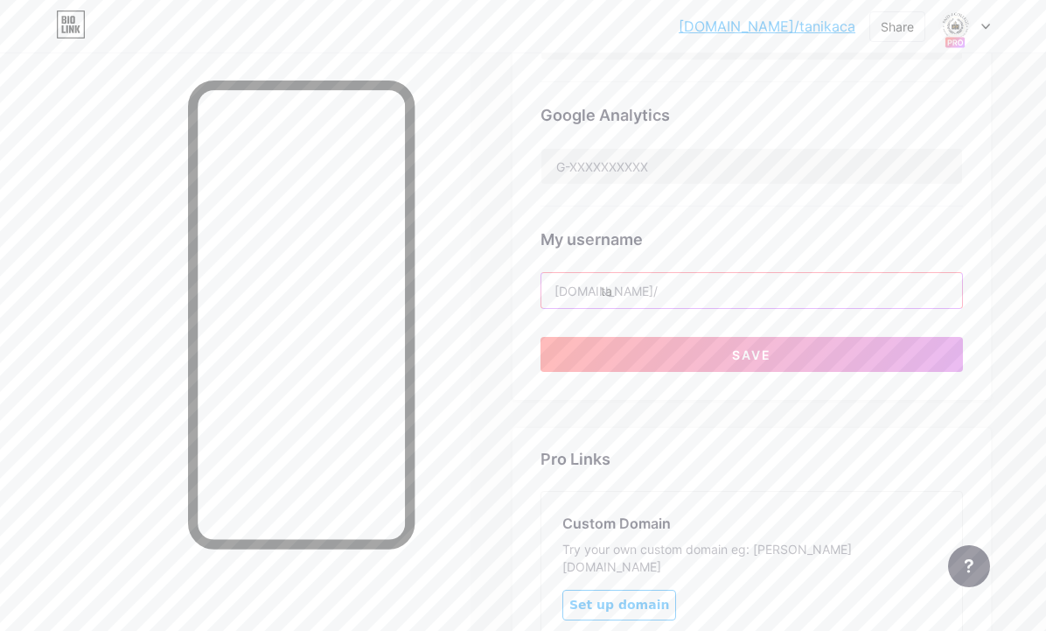
type input "t"
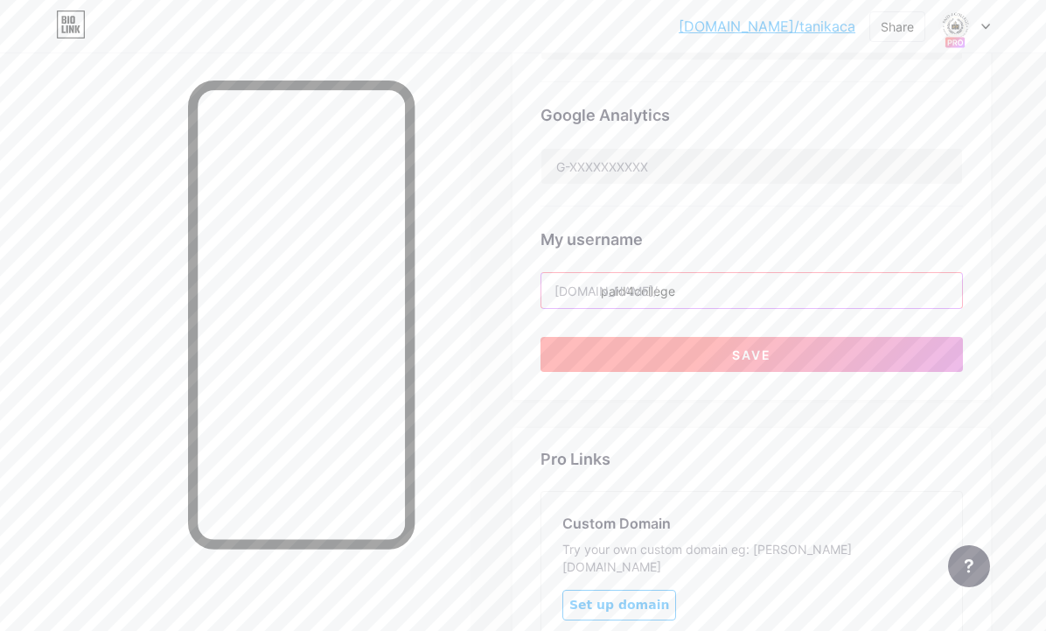
type input "Paid4College"
click at [714, 347] on button "Save" at bounding box center [752, 354] width 423 height 35
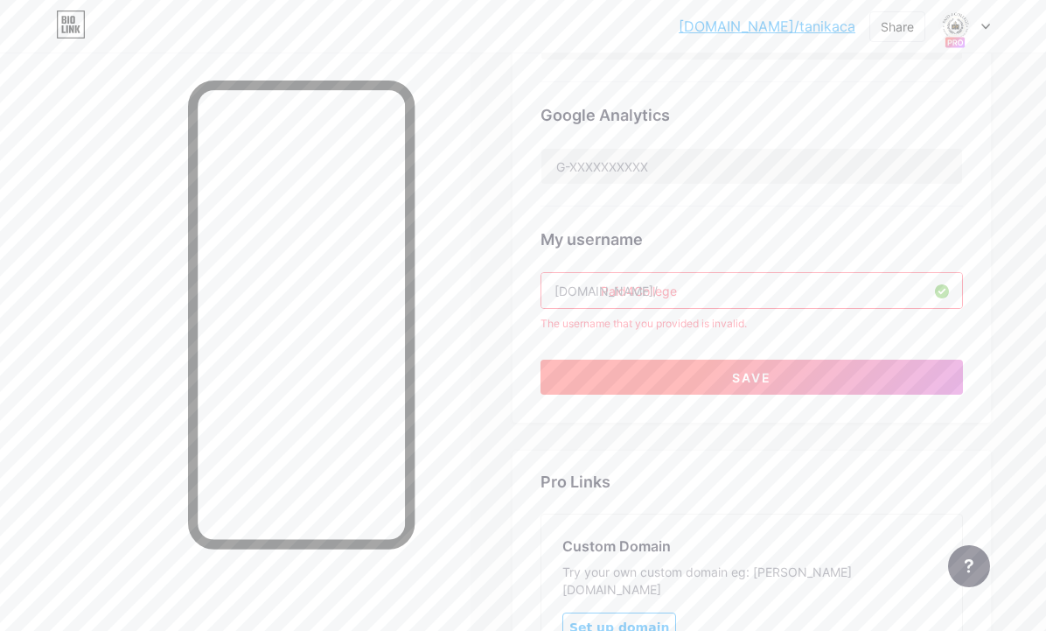
click at [714, 374] on button "Save" at bounding box center [752, 377] width 423 height 35
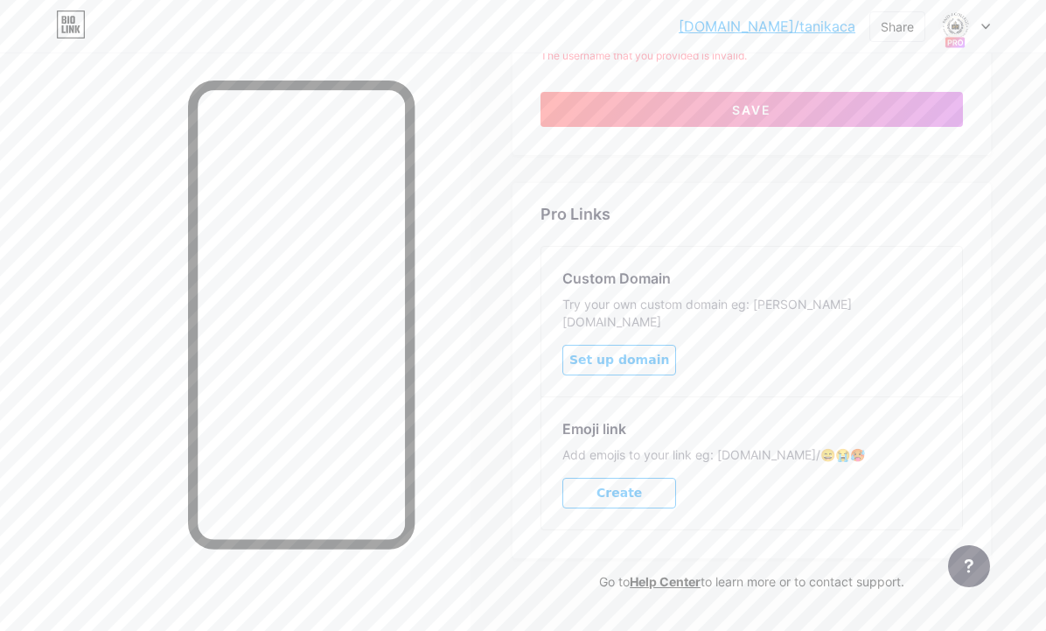
scroll to position [946, 0]
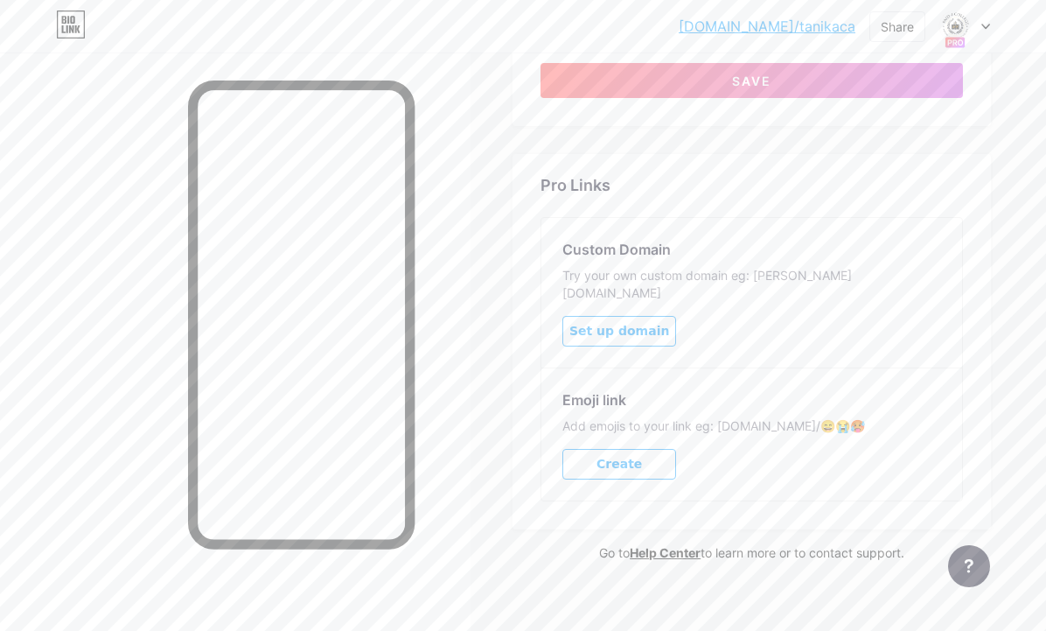
click at [978, 33] on div at bounding box center [965, 25] width 51 height 31
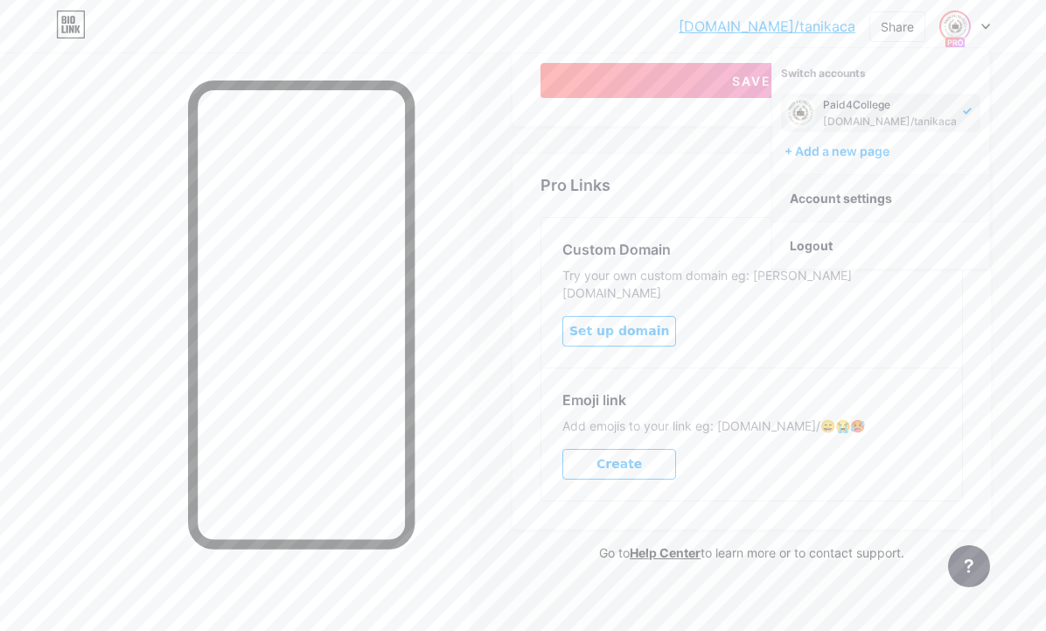
click at [840, 201] on link "Account settings" at bounding box center [881, 198] width 217 height 47
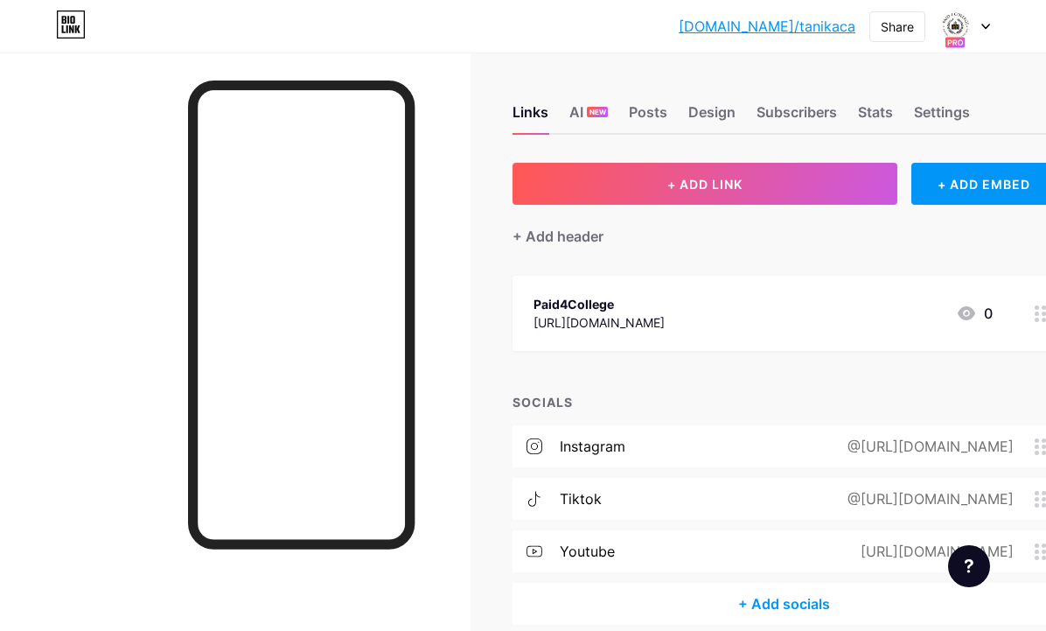
click at [824, 32] on link "bio.link/tanikaca" at bounding box center [767, 26] width 177 height 21
click at [989, 24] on icon at bounding box center [986, 26] width 7 height 4
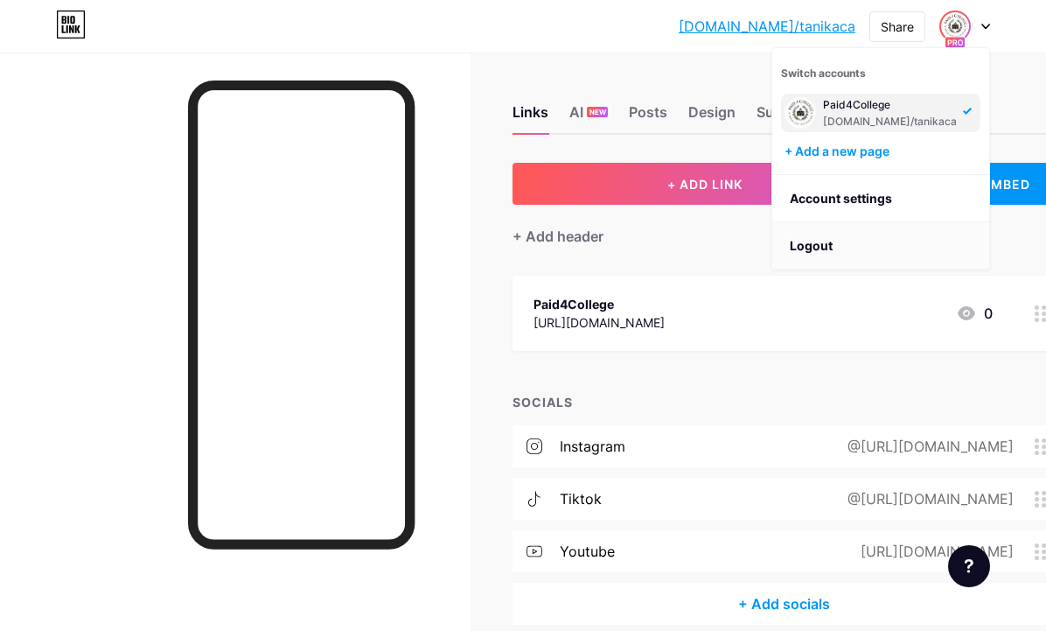
click at [839, 248] on li "Logout" at bounding box center [881, 245] width 217 height 47
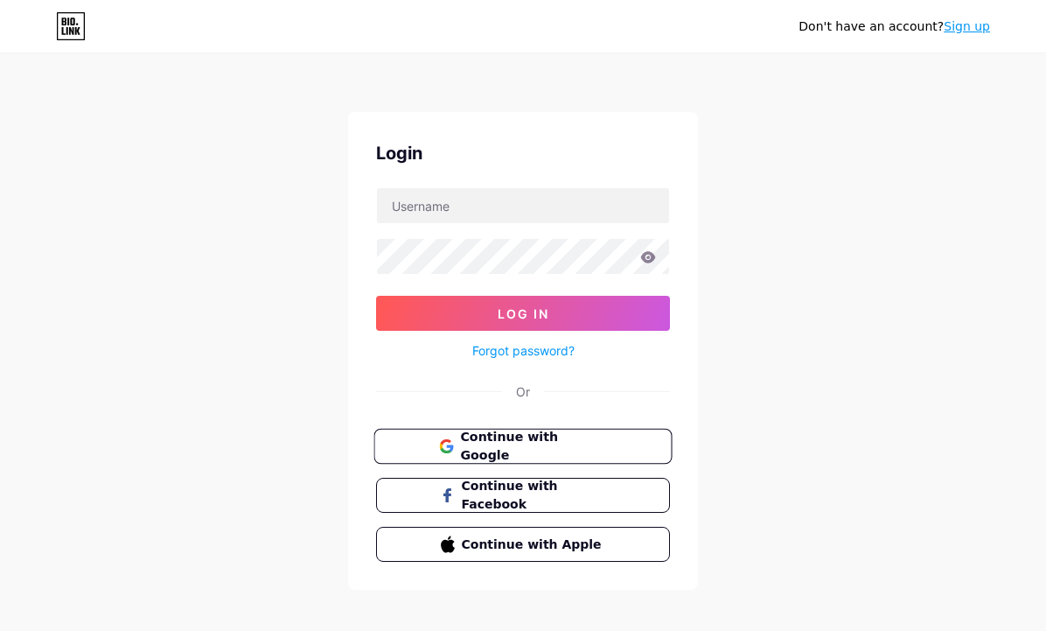
click at [556, 452] on span "Continue with Google" at bounding box center [533, 447] width 146 height 38
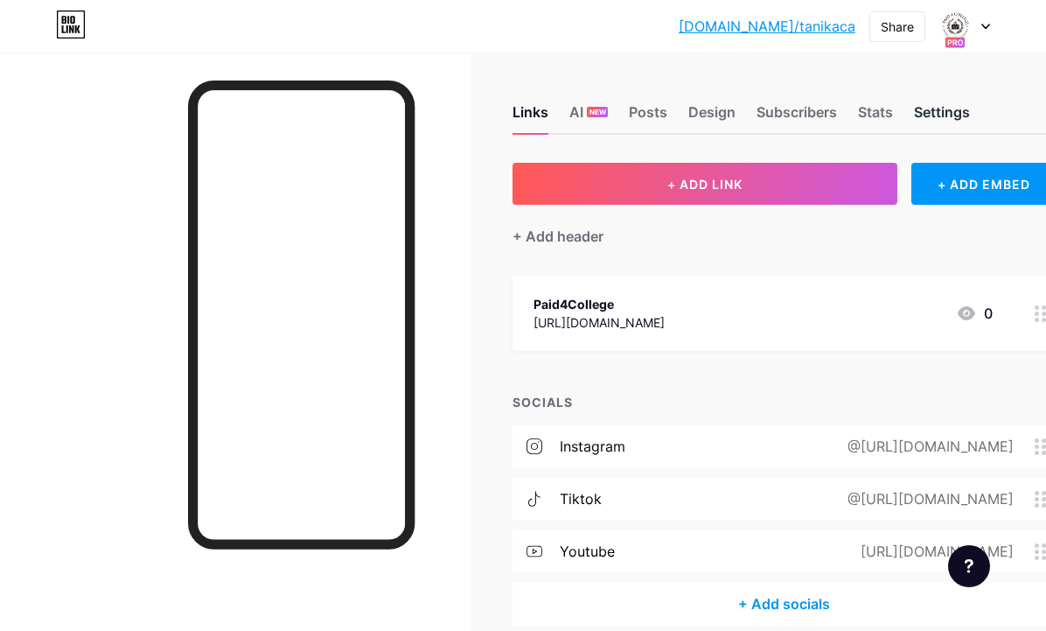
click at [936, 122] on div "Settings" at bounding box center [942, 116] width 56 height 31
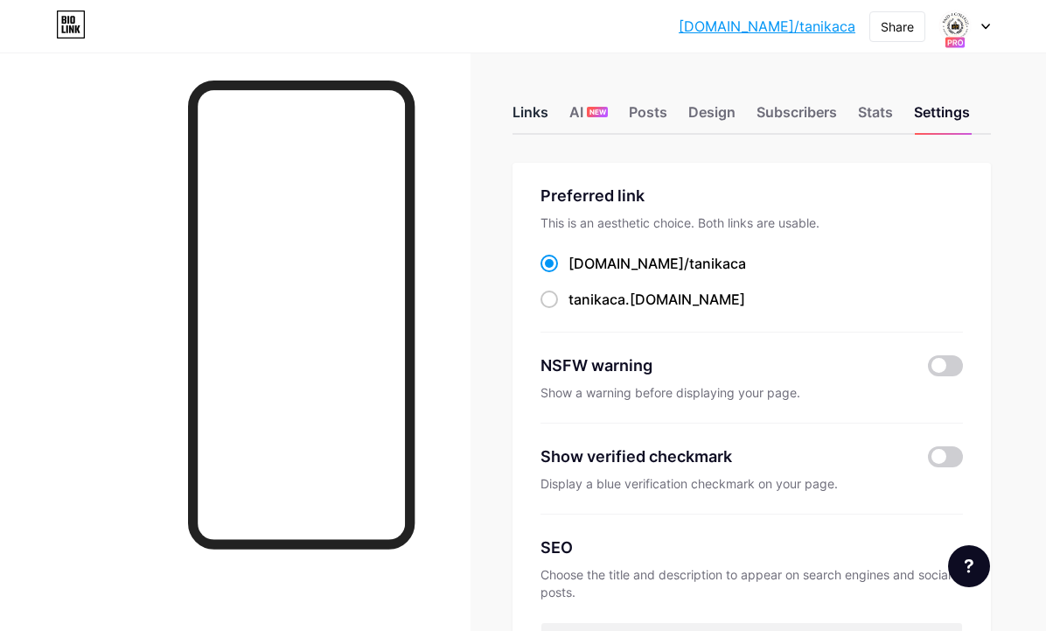
click at [537, 113] on div "Links" at bounding box center [531, 116] width 36 height 31
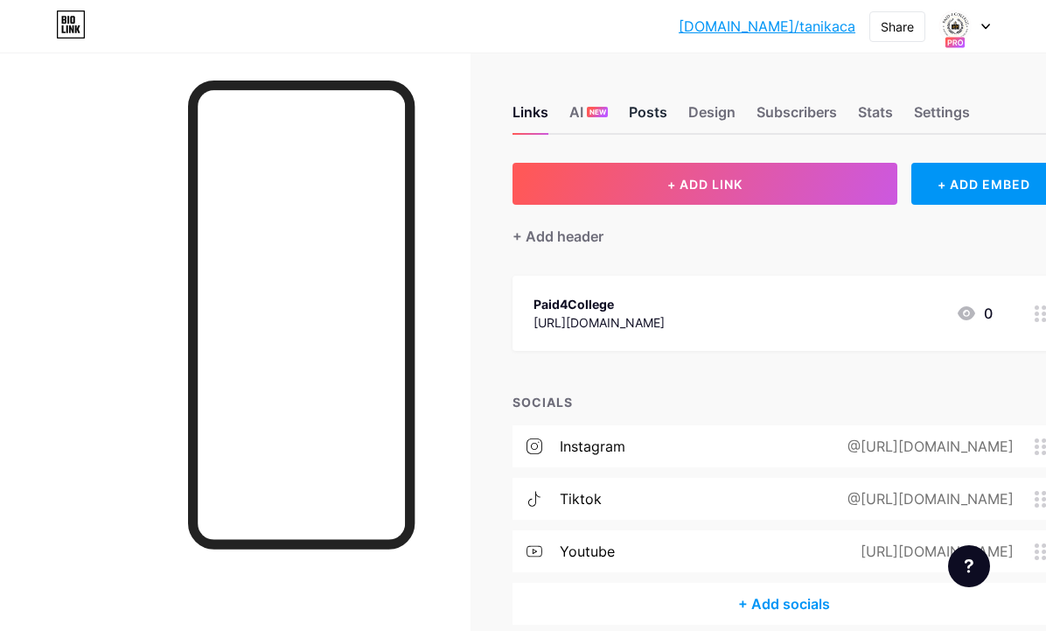
click at [658, 111] on div "Posts" at bounding box center [648, 116] width 38 height 31
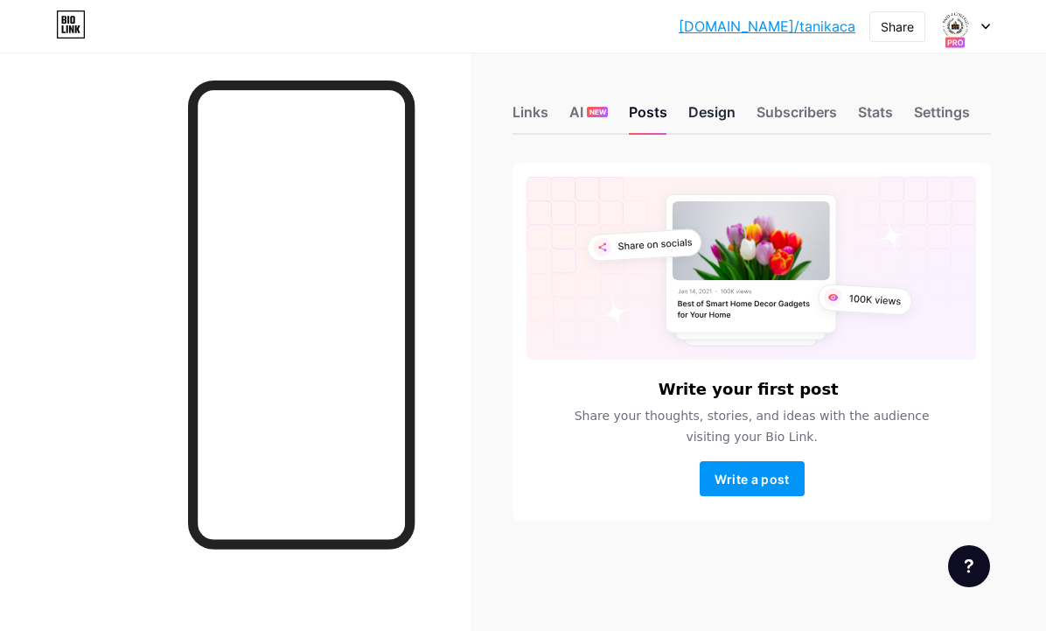
click at [709, 115] on div "Design" at bounding box center [712, 116] width 47 height 31
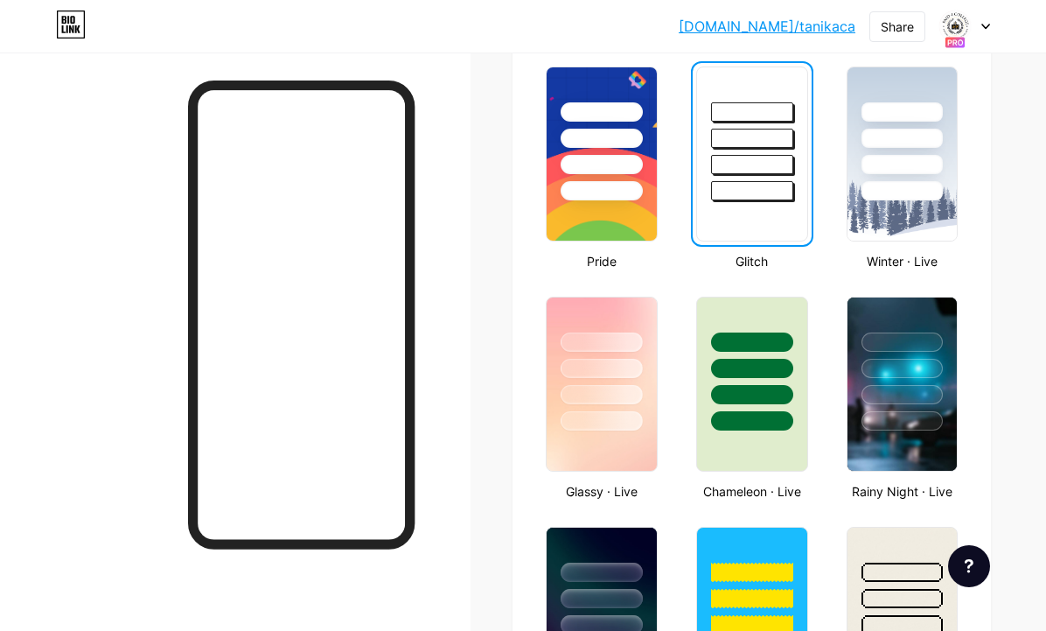
scroll to position [687, 0]
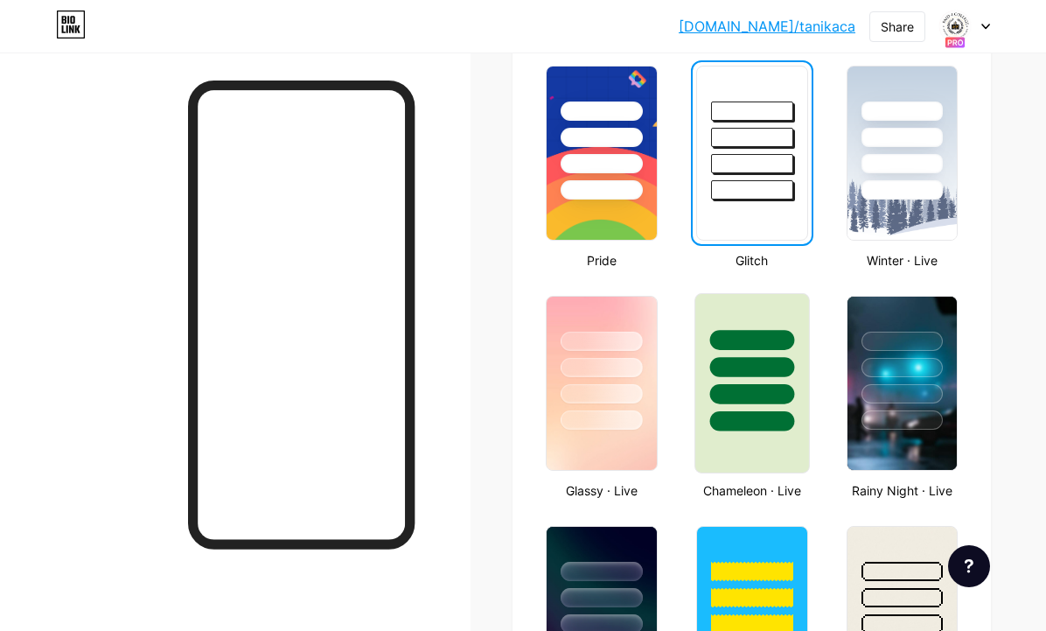
click at [729, 331] on div at bounding box center [752, 340] width 84 height 20
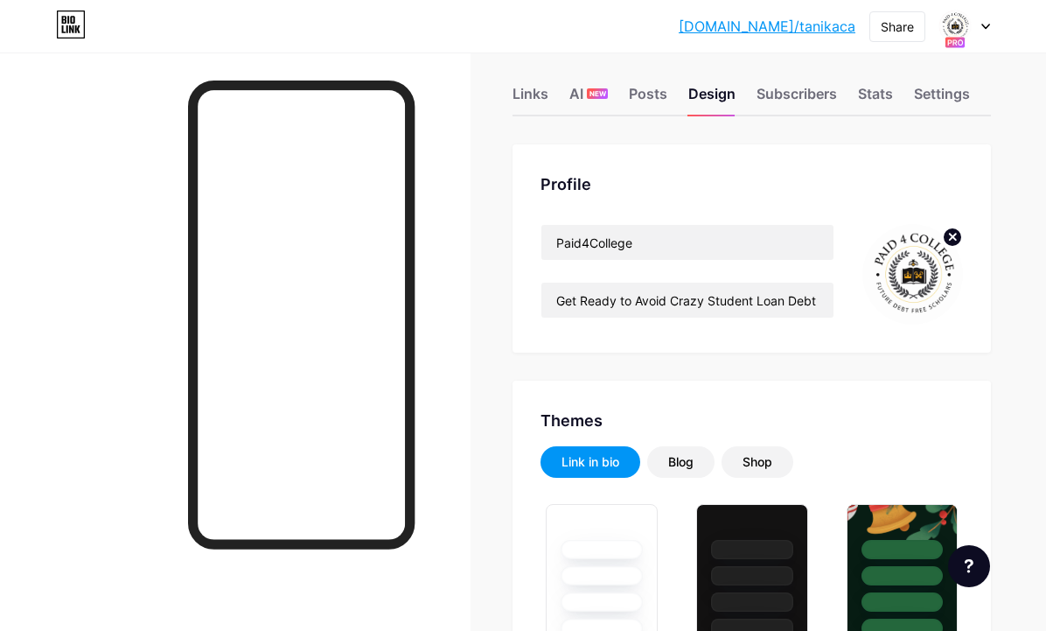
scroll to position [0, 0]
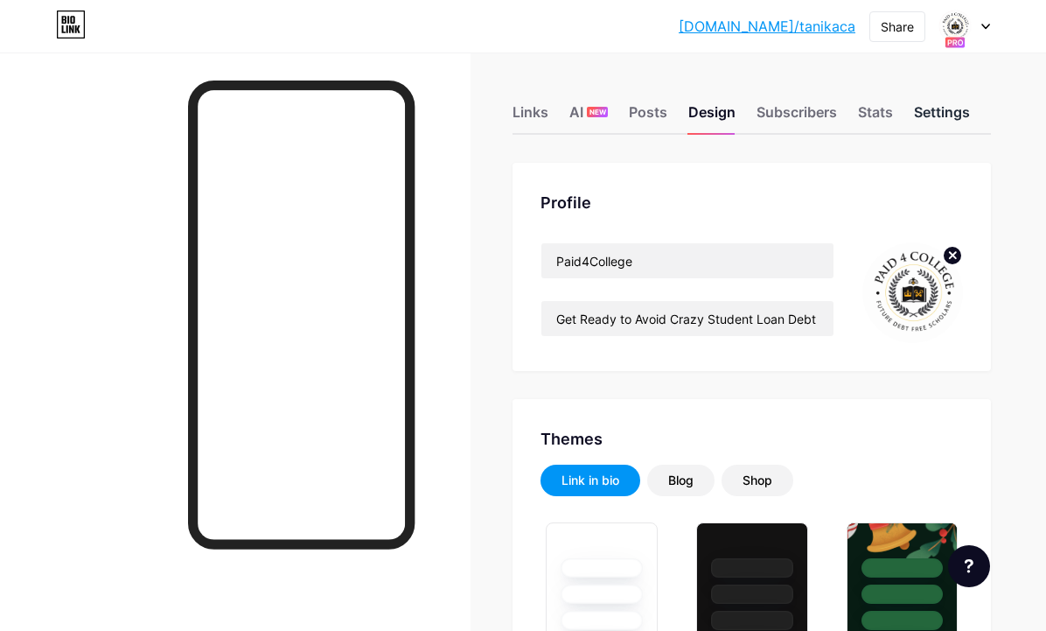
click at [948, 115] on div "Settings" at bounding box center [942, 116] width 56 height 31
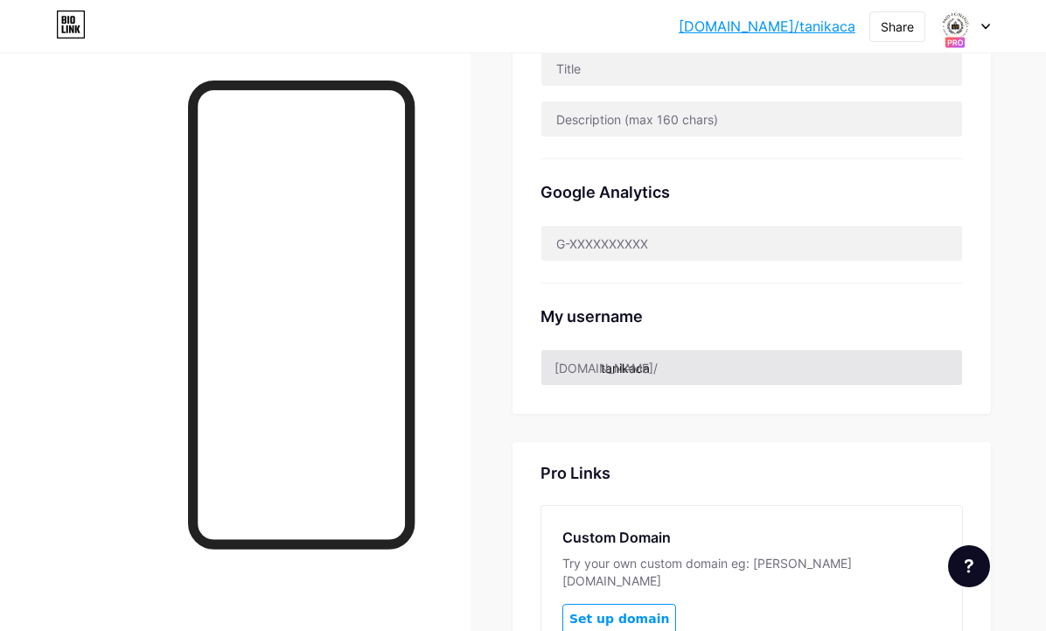
scroll to position [582, 0]
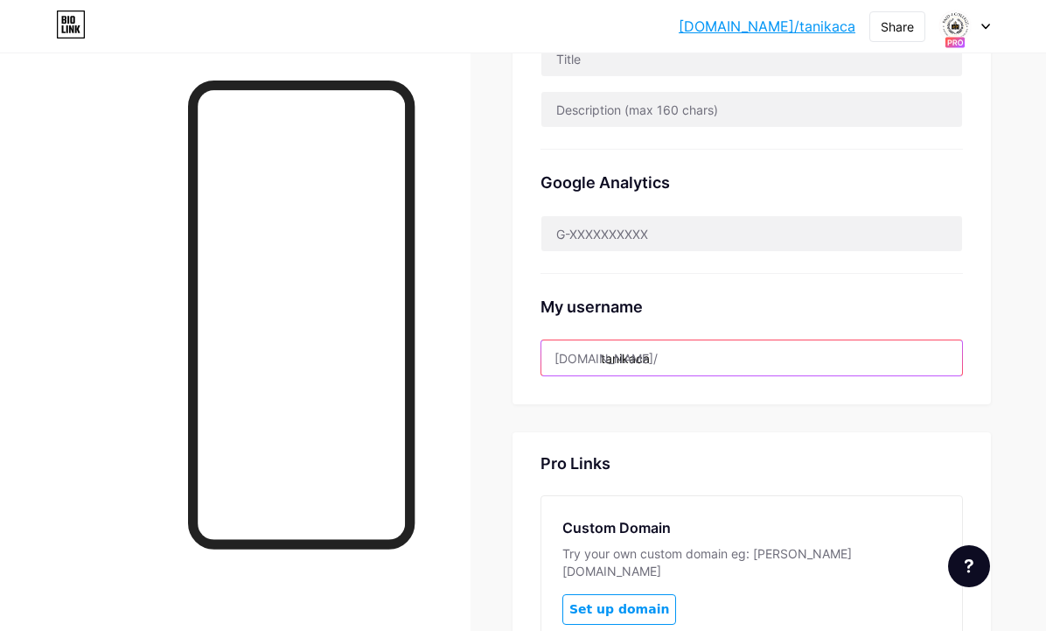
drag, startPoint x: 660, startPoint y: 360, endPoint x: 607, endPoint y: 357, distance: 52.6
click at [607, 357] on input "tanikaca" at bounding box center [752, 357] width 421 height 35
type input "t"
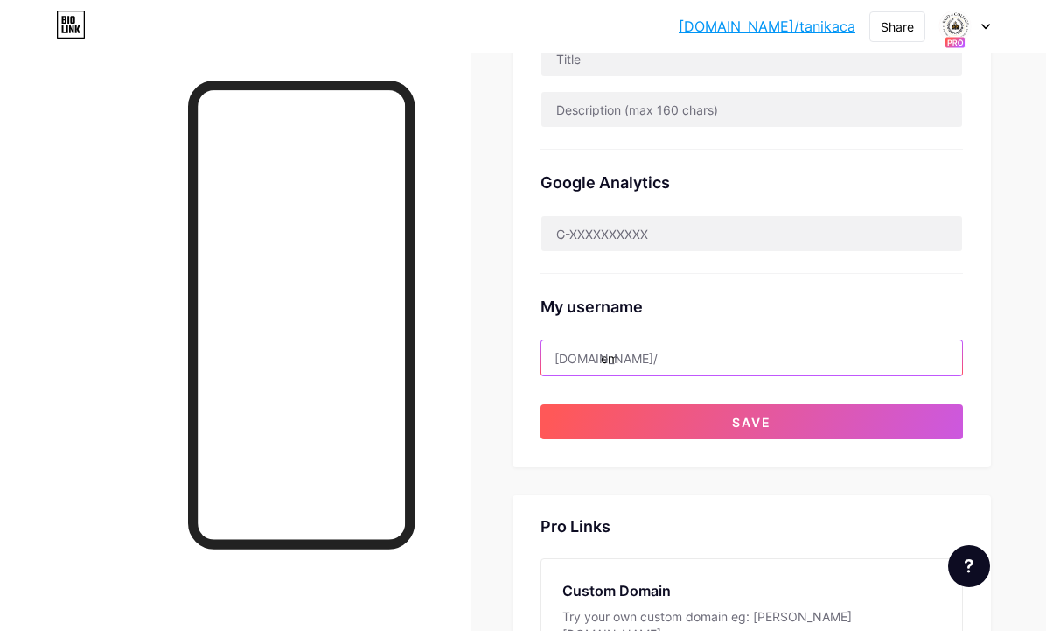
type input "e"
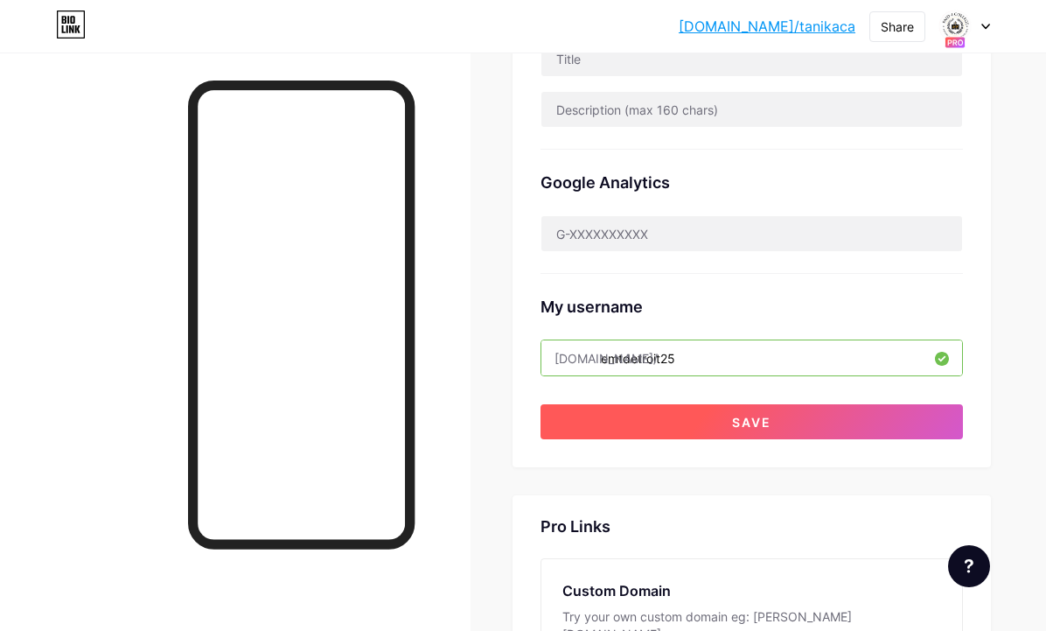
type input "emtdetroit25"
click at [712, 420] on button "Save" at bounding box center [752, 421] width 423 height 35
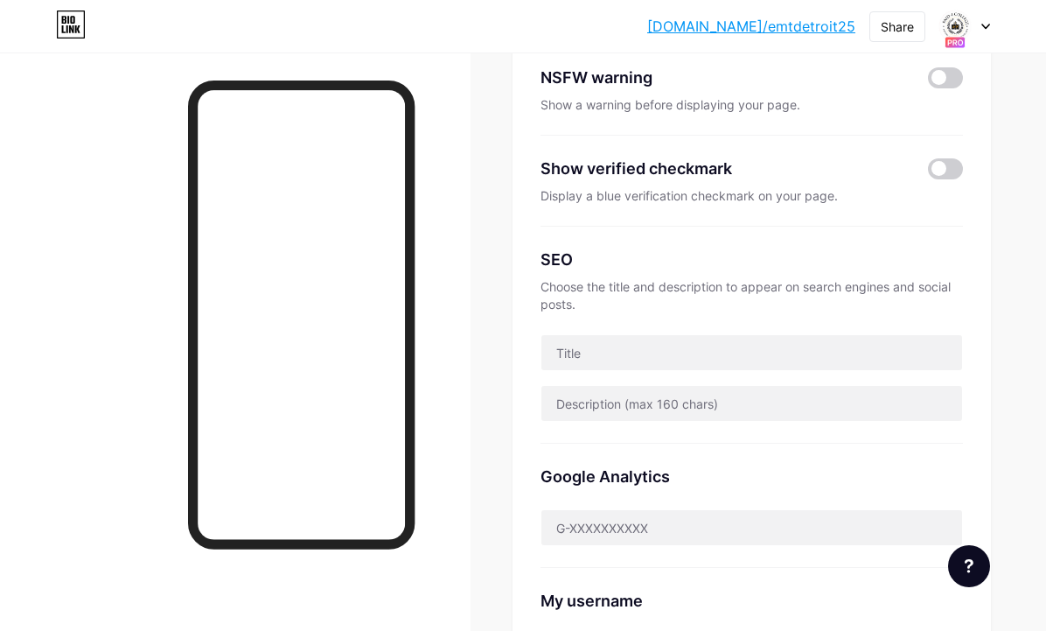
scroll to position [0, 0]
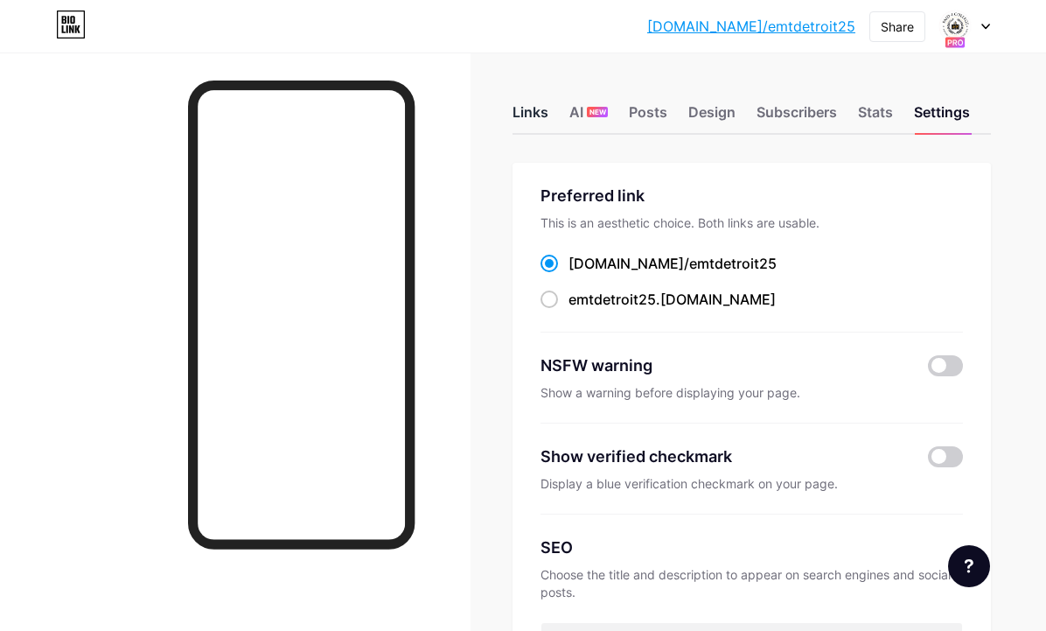
click at [535, 112] on div "Links" at bounding box center [531, 116] width 36 height 31
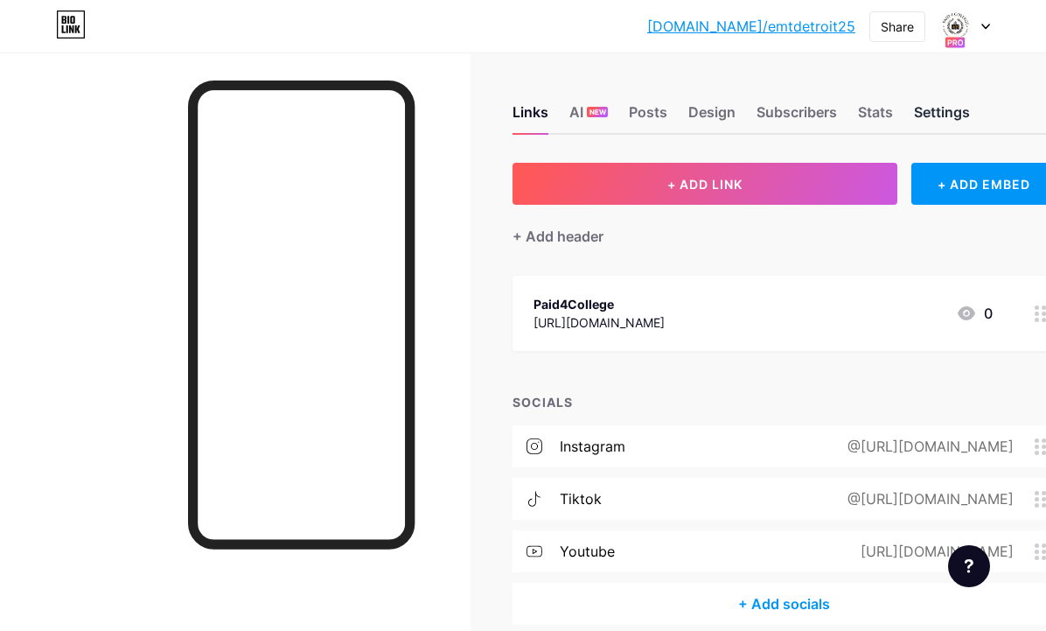
click at [948, 109] on div "Settings" at bounding box center [942, 116] width 56 height 31
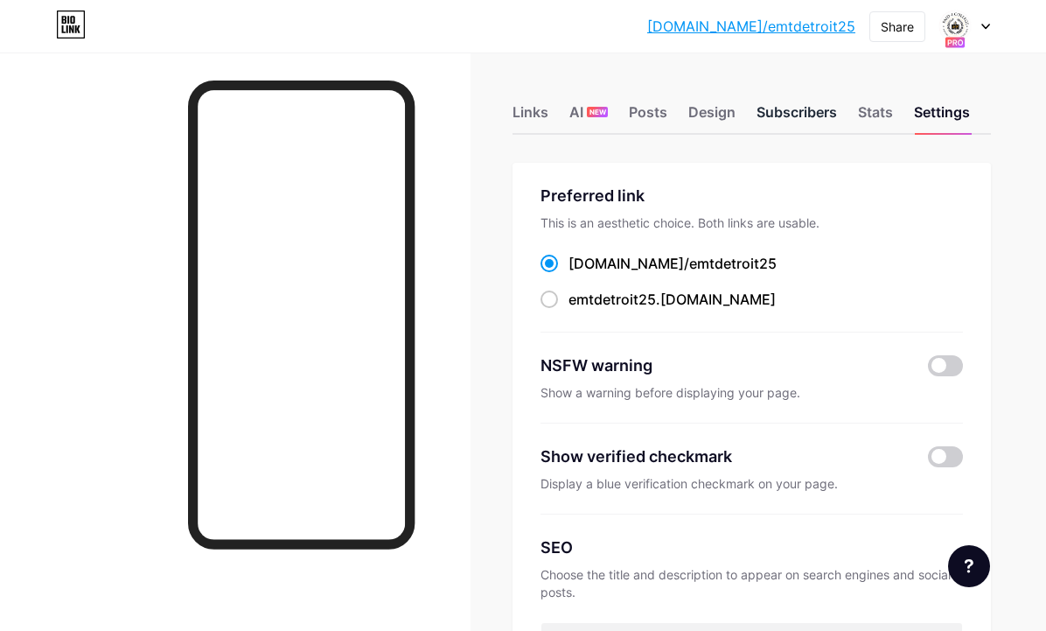
click at [821, 121] on div "Subscribers" at bounding box center [797, 116] width 80 height 31
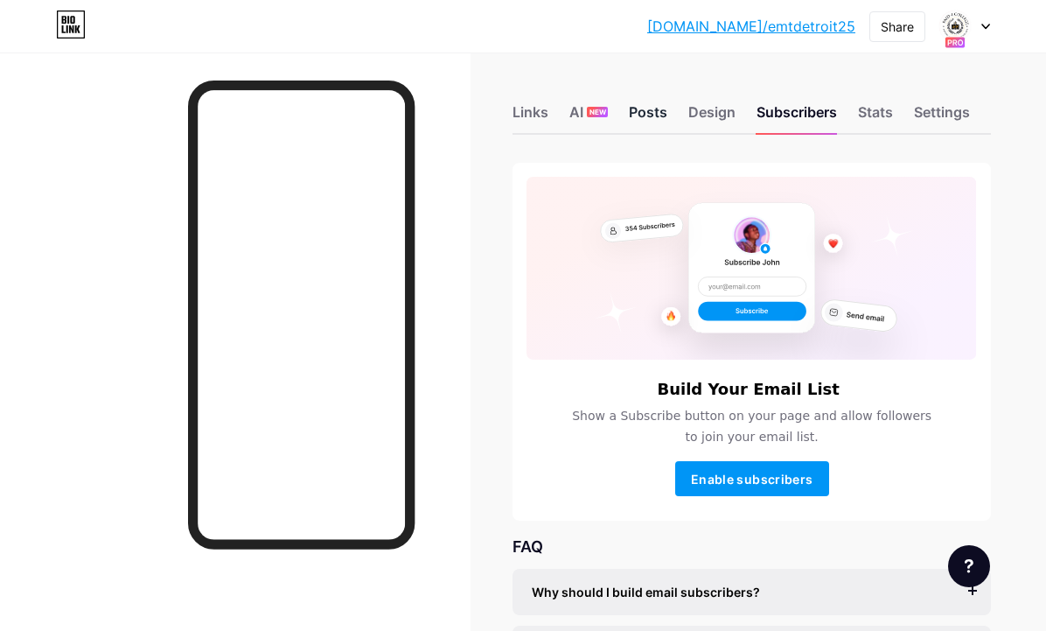
click at [643, 115] on div "Posts" at bounding box center [648, 116] width 38 height 31
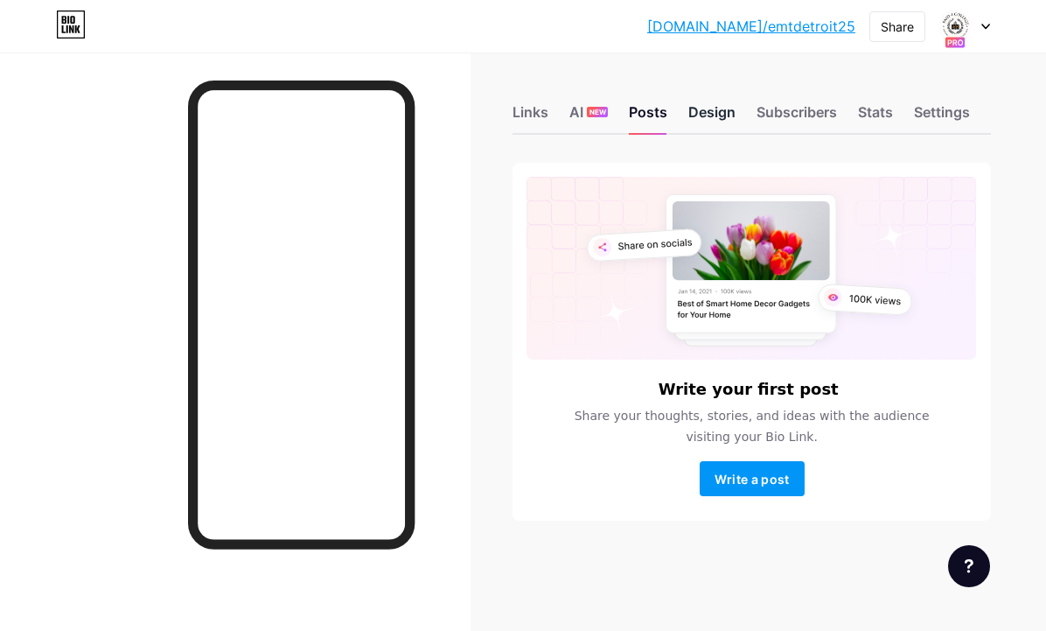
click at [705, 110] on div "Design" at bounding box center [712, 116] width 47 height 31
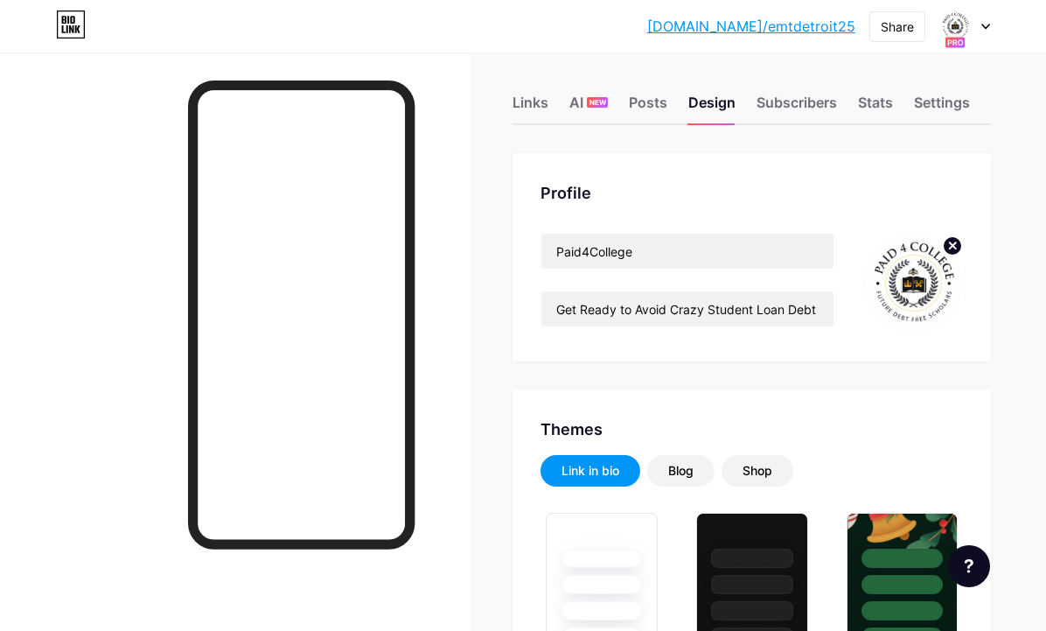
scroll to position [13, 0]
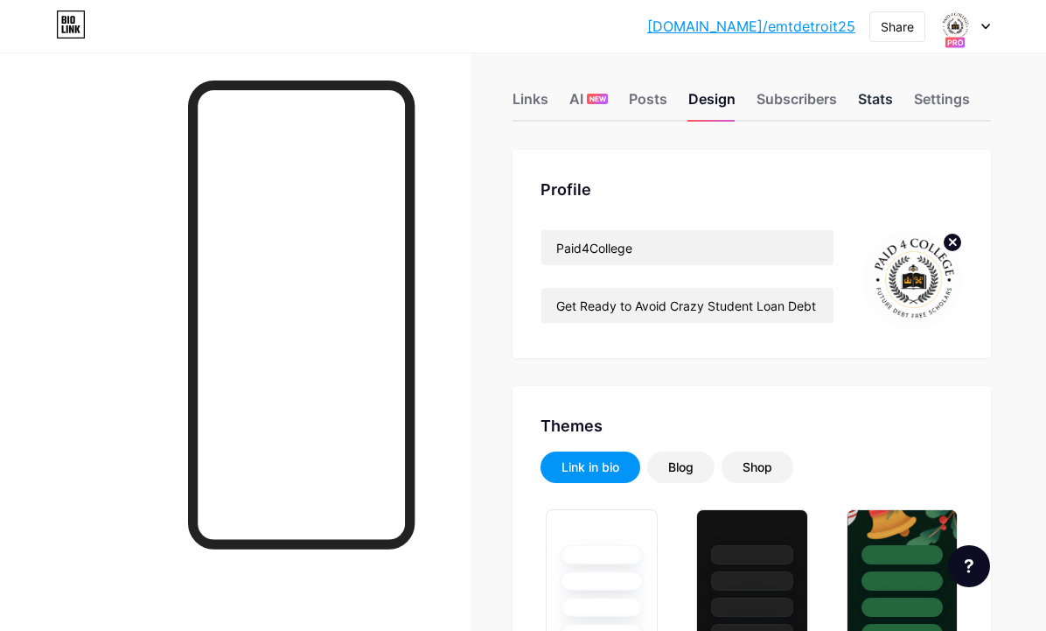
click at [876, 100] on div "Stats" at bounding box center [875, 103] width 35 height 31
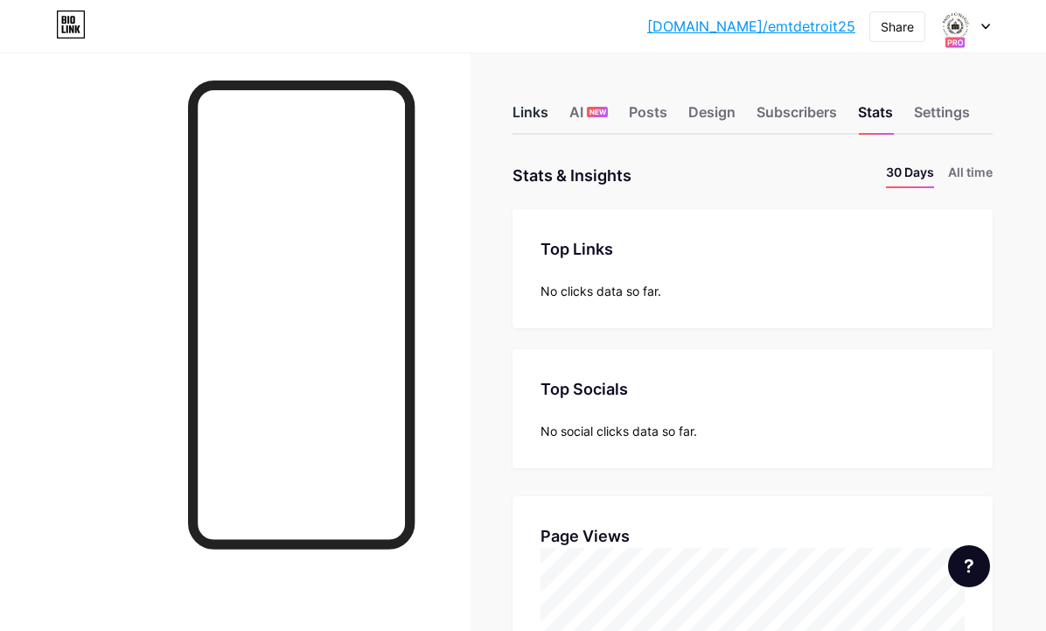
click at [542, 113] on div "Links" at bounding box center [531, 116] width 36 height 31
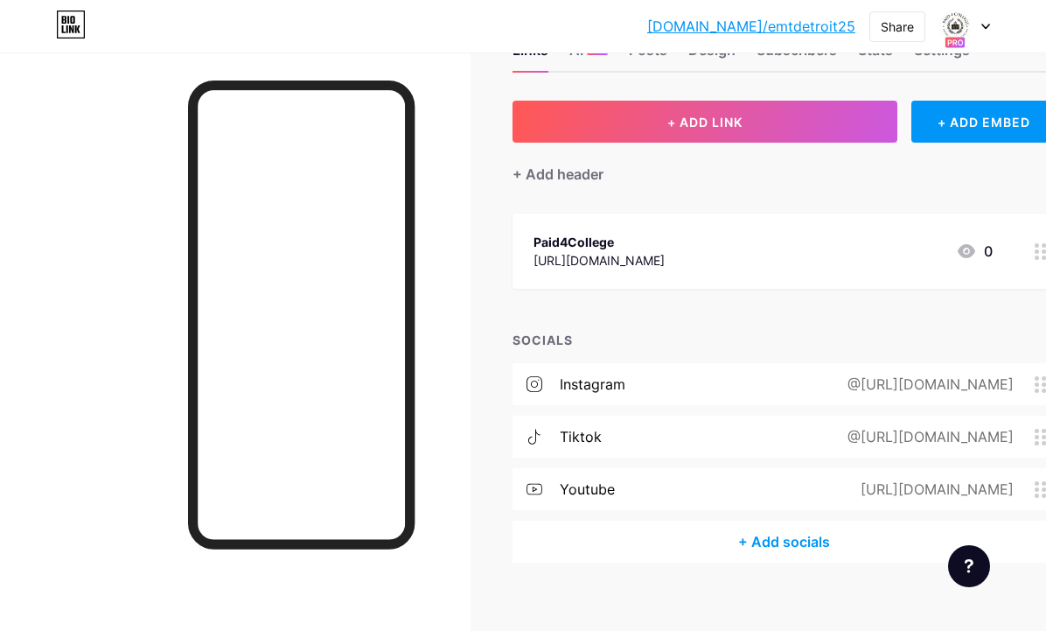
scroll to position [80, 0]
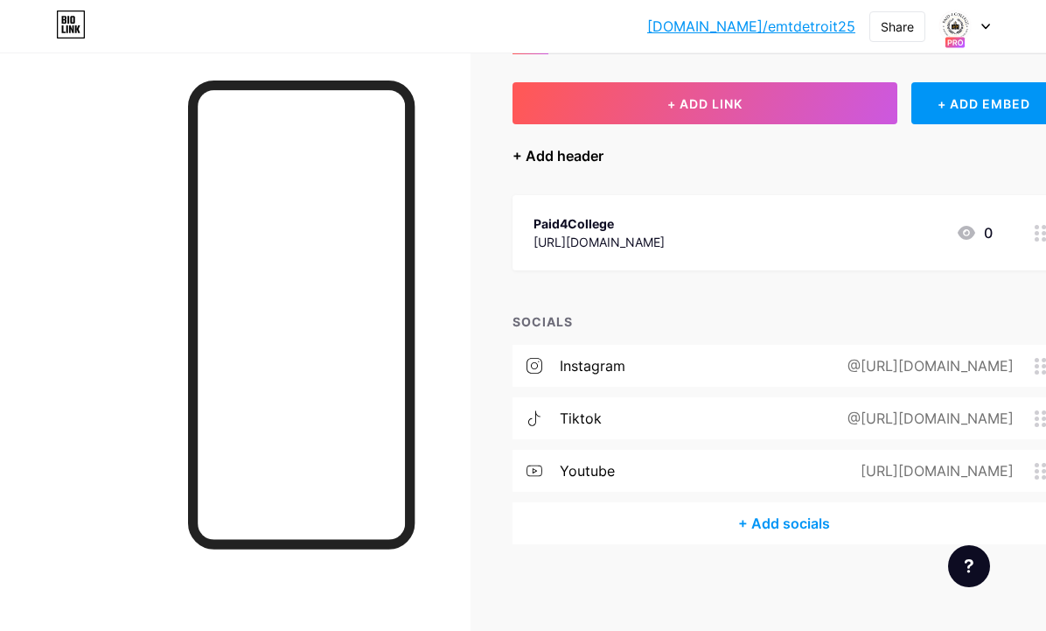
click at [577, 155] on div "+ Add header" at bounding box center [558, 155] width 91 height 21
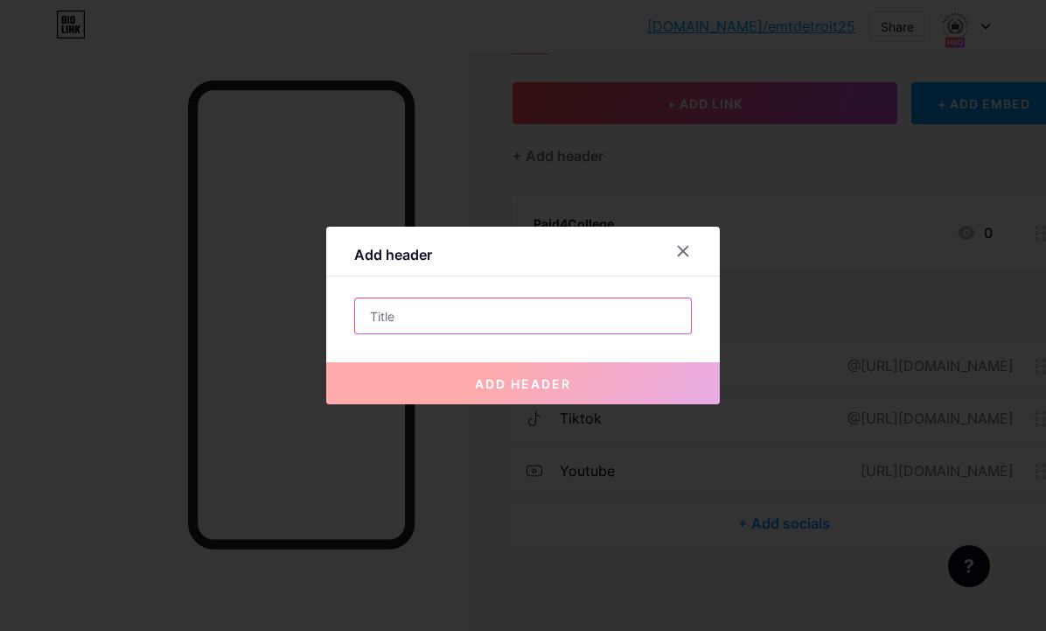
click at [493, 306] on input "text" at bounding box center [523, 315] width 336 height 35
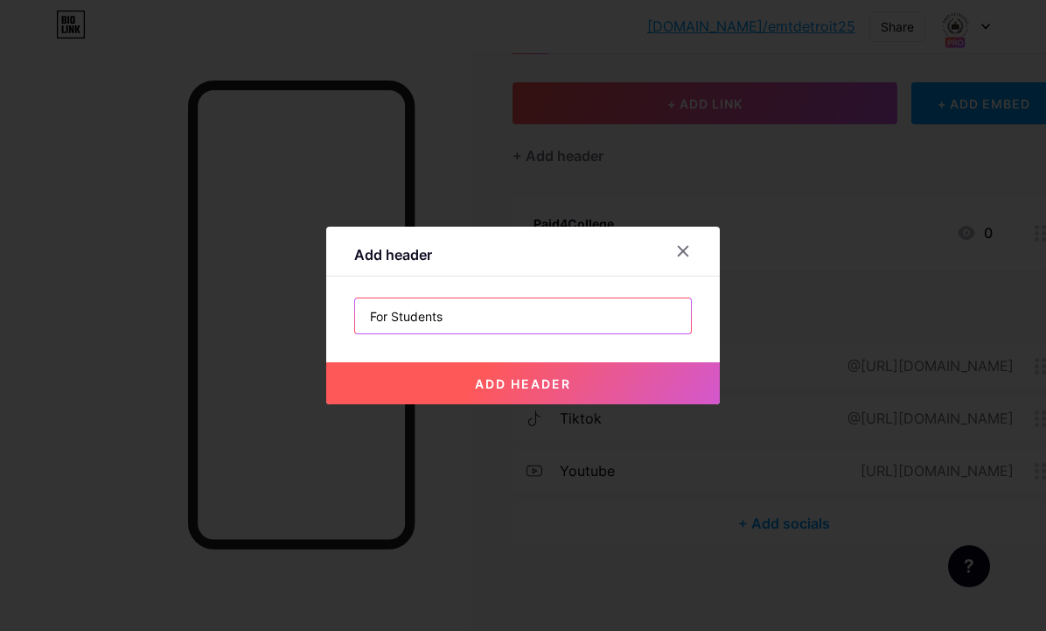
type input "For Students"
click at [509, 373] on button "add header" at bounding box center [523, 383] width 394 height 42
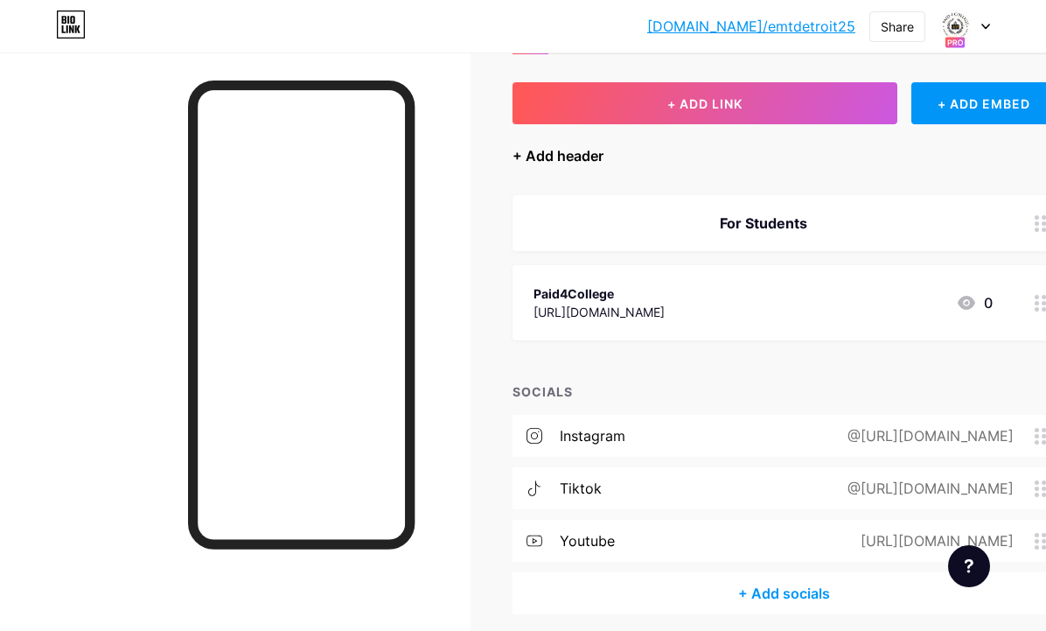
click at [560, 160] on div "+ Add header" at bounding box center [558, 155] width 91 height 21
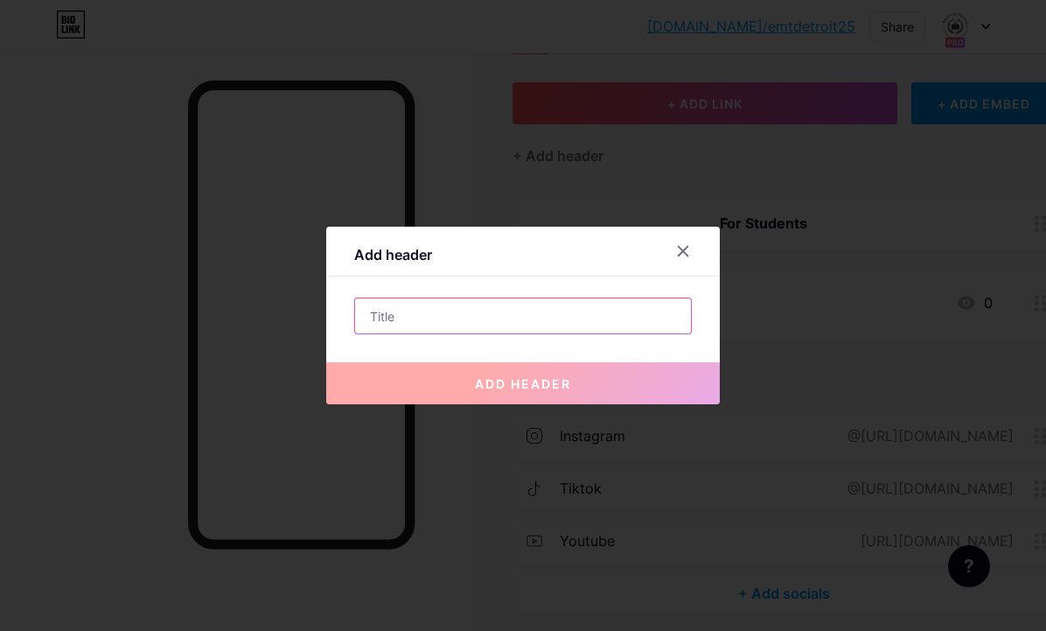
click at [505, 318] on input "text" at bounding box center [523, 315] width 336 height 35
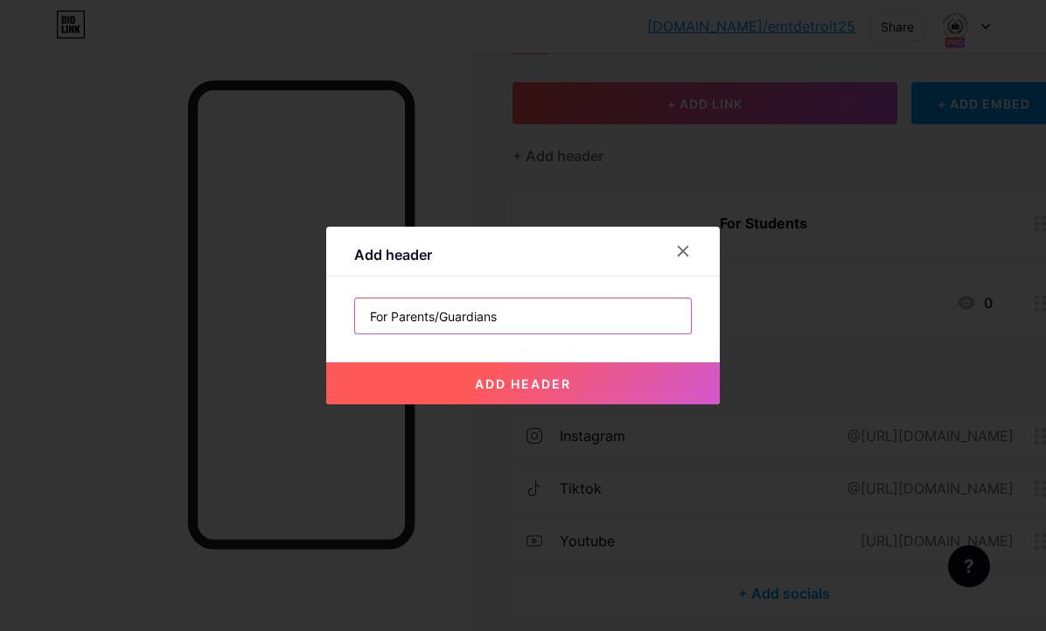
type input "For Parents/Guardians"
click at [495, 374] on button "add header" at bounding box center [523, 383] width 394 height 42
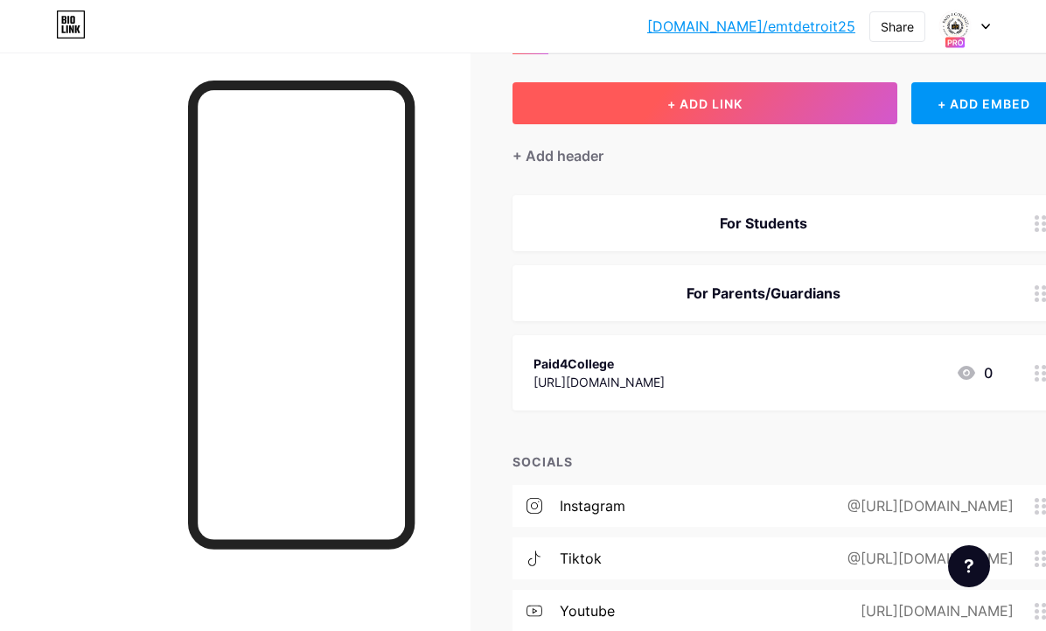
click at [673, 101] on span "+ ADD LINK" at bounding box center [705, 103] width 75 height 15
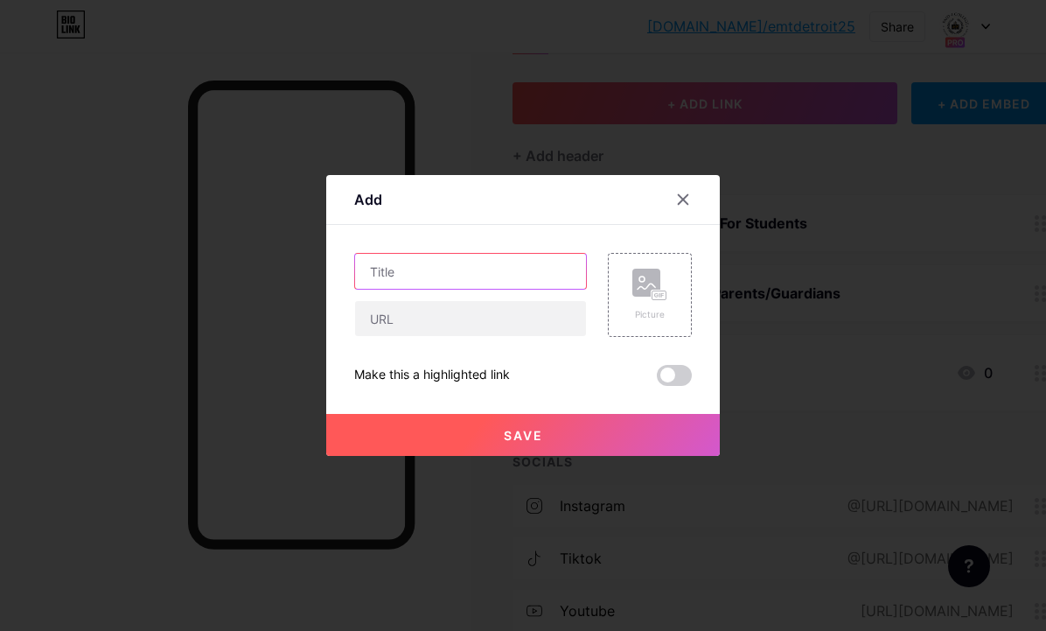
click at [513, 270] on input "text" at bounding box center [470, 271] width 231 height 35
type input "Parent PLUS Loan Calculator"
click at [528, 428] on span "Save" at bounding box center [523, 435] width 39 height 15
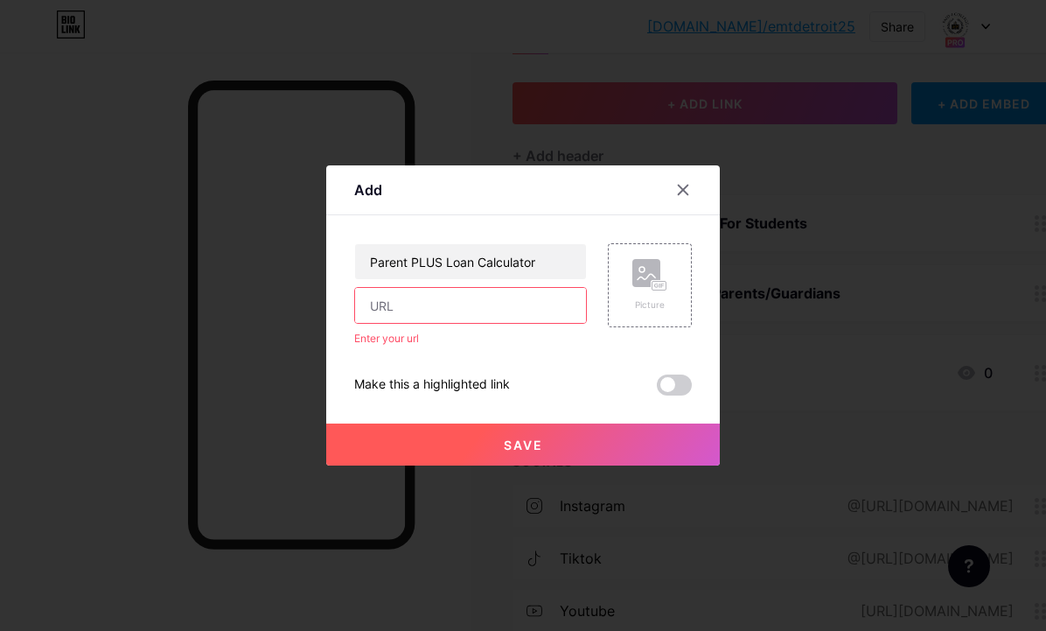
click at [487, 317] on input "text" at bounding box center [470, 305] width 231 height 35
click at [584, 233] on div "Content YouTube Play YouTube video without leaving your page. ADD Vimeo Play Vi…" at bounding box center [523, 305] width 338 height 180
click at [687, 185] on icon at bounding box center [684, 190] width 10 height 10
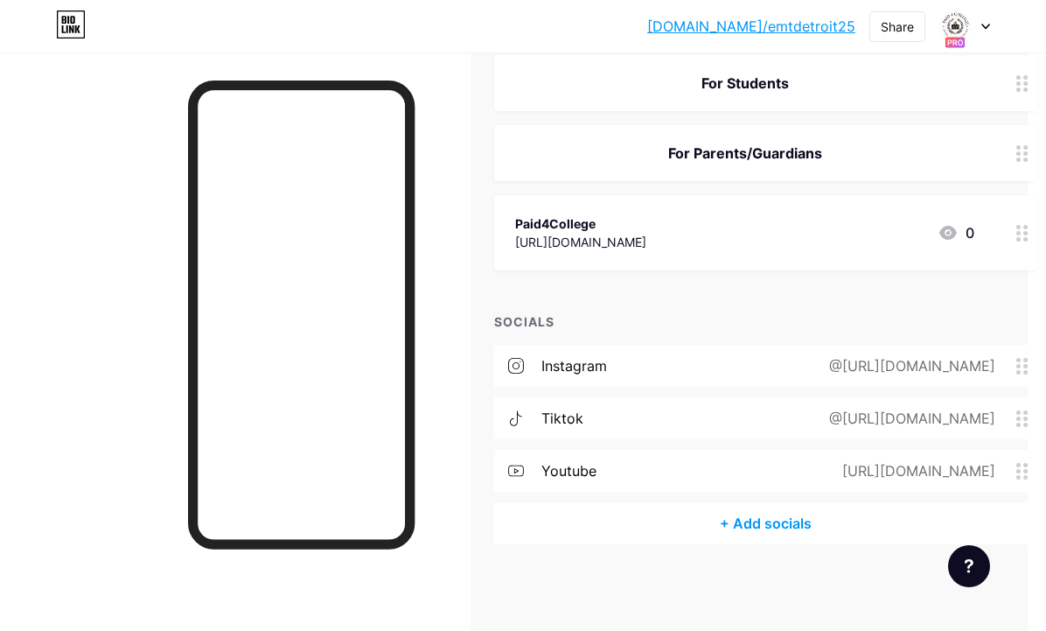
scroll to position [220, 23]
click at [738, 518] on div "+ Add socials" at bounding box center [761, 523] width 543 height 42
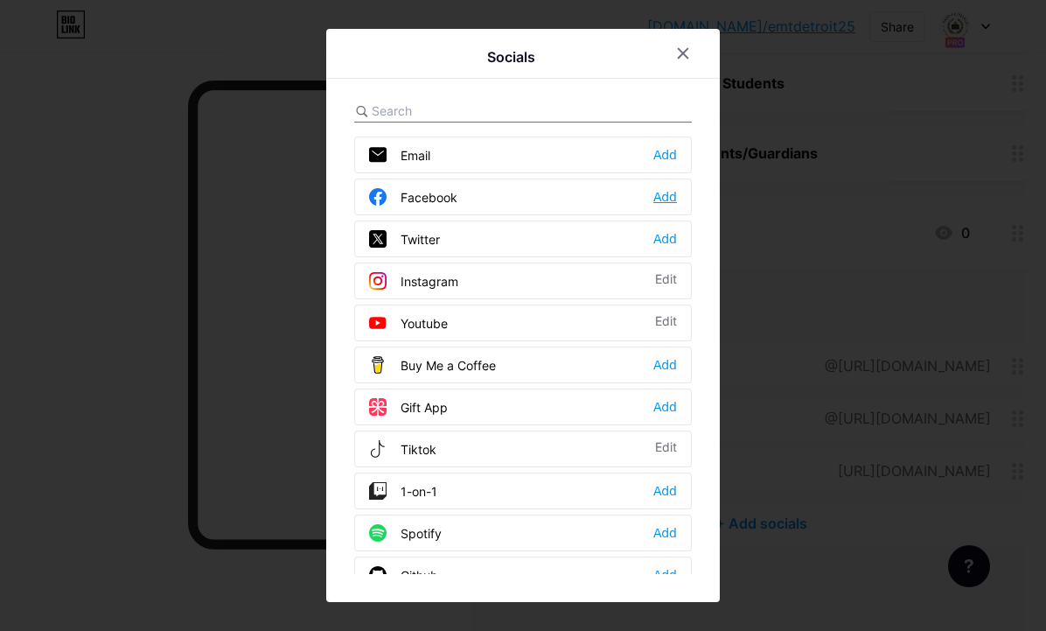
click at [668, 192] on div "Add" at bounding box center [666, 196] width 24 height 17
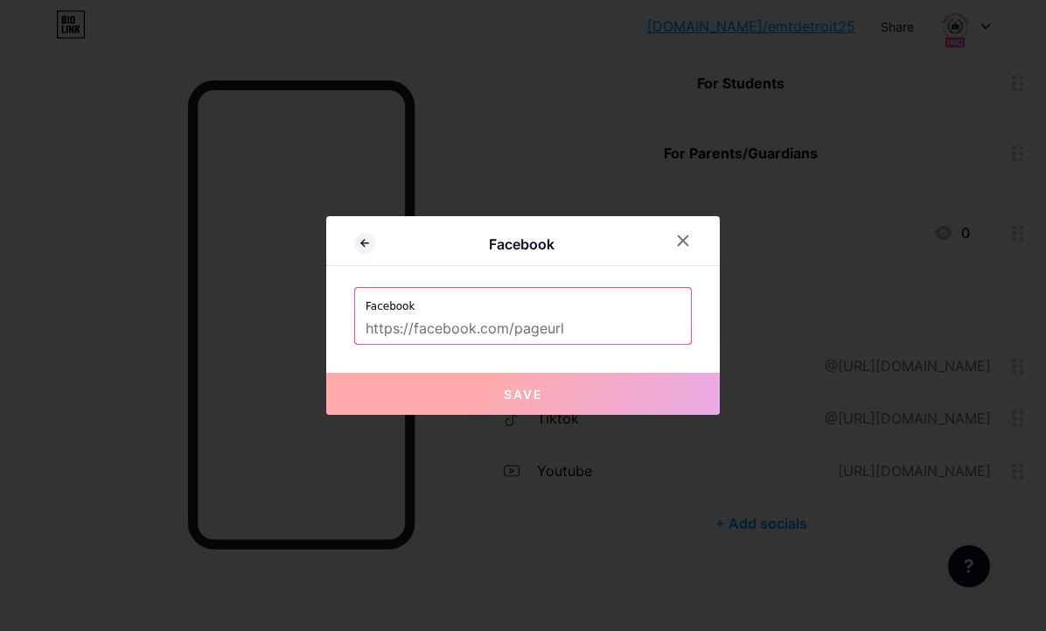
click at [467, 326] on input "text" at bounding box center [523, 329] width 315 height 30
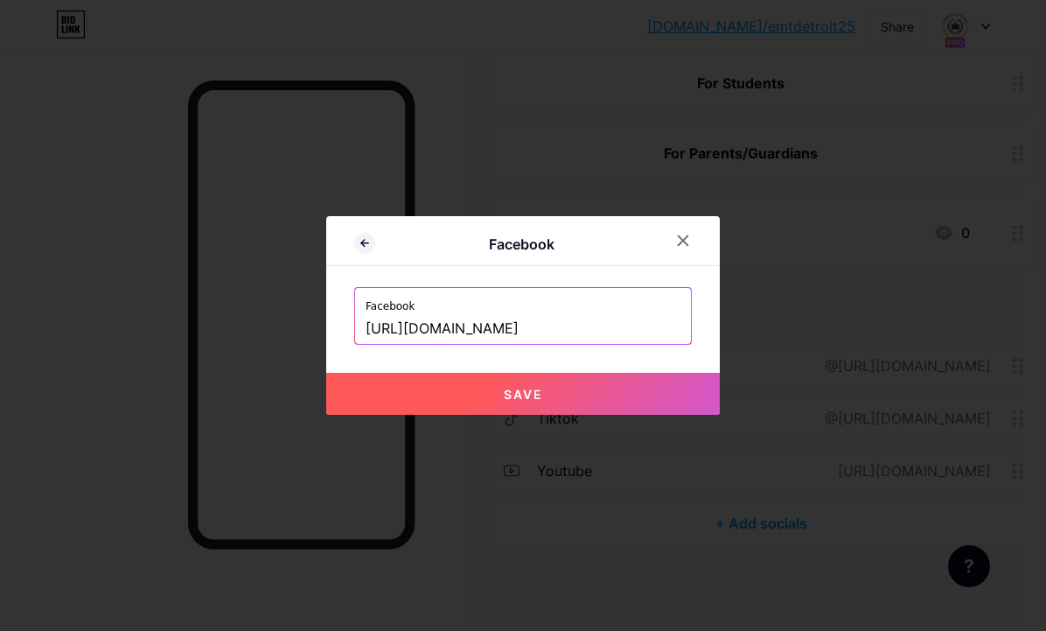
type input "[URL][DOMAIN_NAME]"
click at [507, 396] on span "Save" at bounding box center [523, 394] width 39 height 15
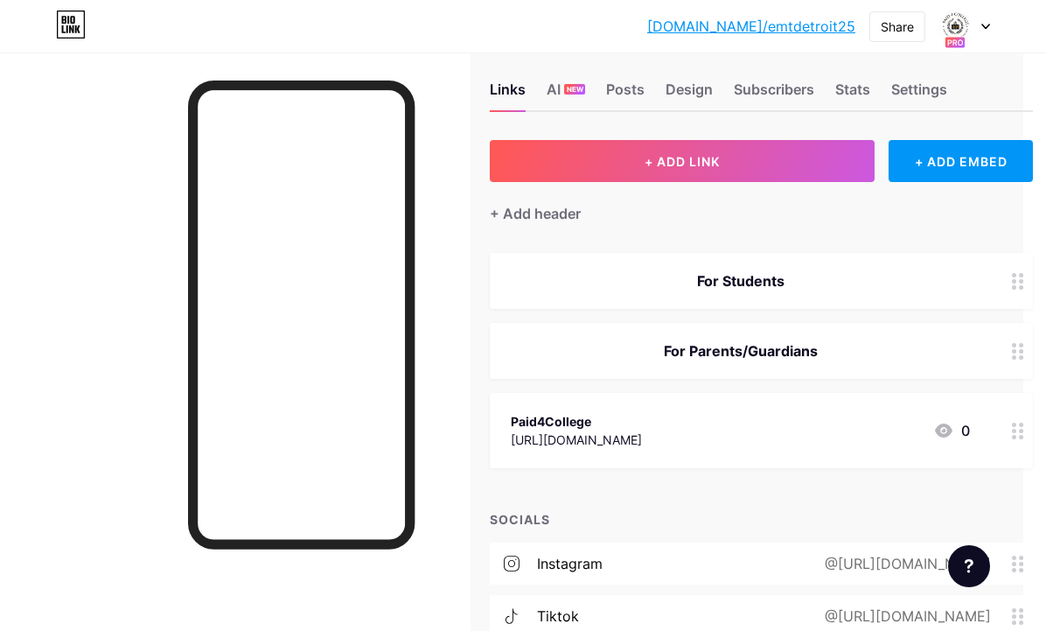
scroll to position [0, 23]
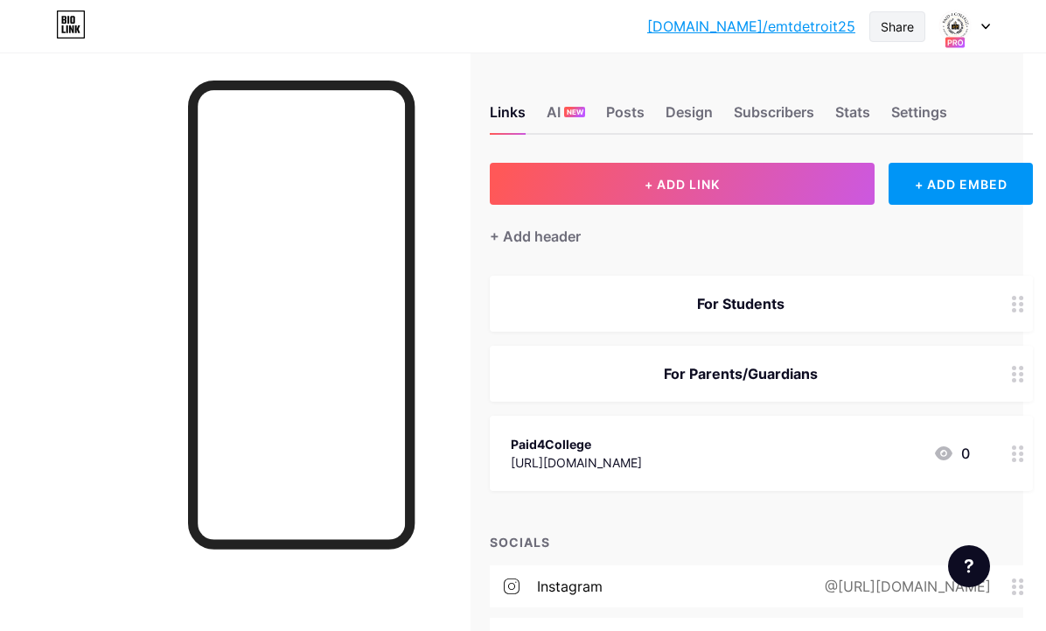
click at [913, 24] on div "Share" at bounding box center [897, 26] width 33 height 18
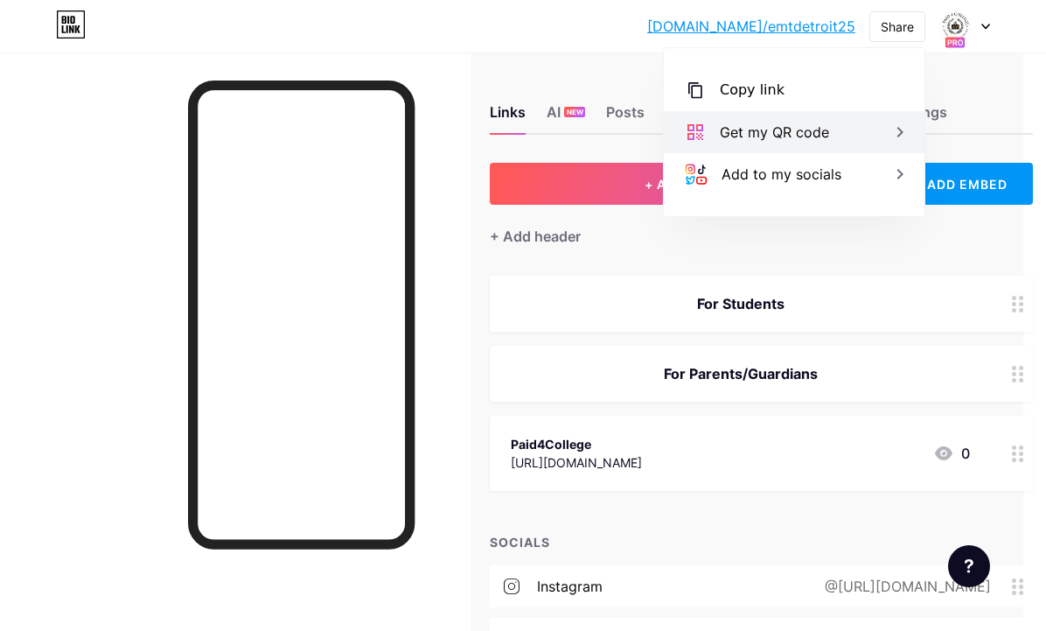
click at [907, 129] on icon at bounding box center [900, 132] width 21 height 21
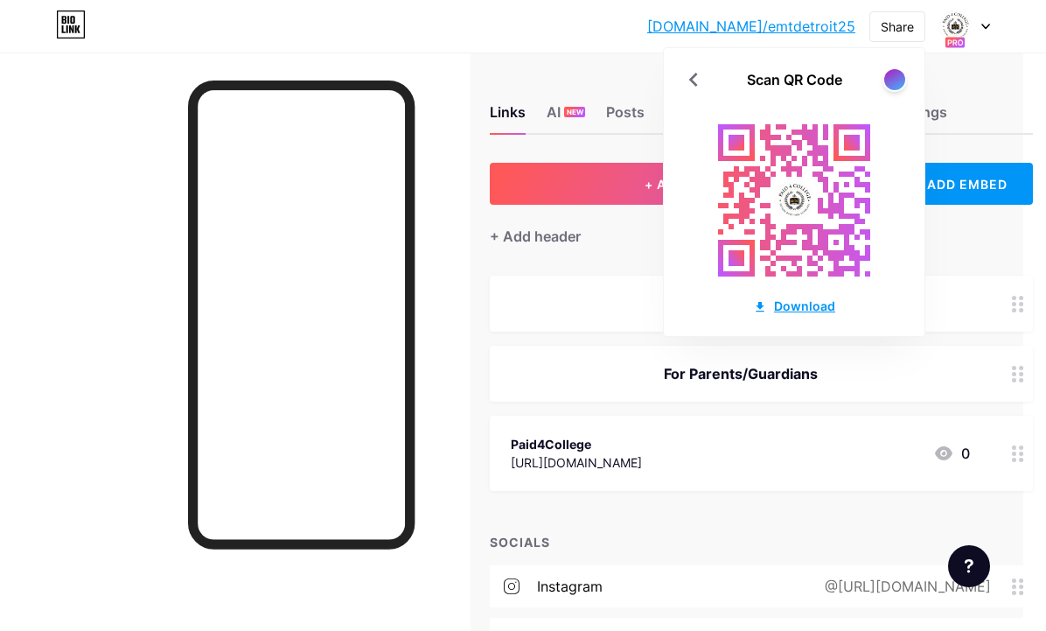
click at [815, 303] on div "Download" at bounding box center [794, 306] width 82 height 18
drag, startPoint x: 860, startPoint y: 27, endPoint x: 719, endPoint y: 25, distance: 140.9
click at [719, 25] on div "[DOMAIN_NAME]/emtdet... [DOMAIN_NAME]/emtdetroit25 Share Scan QR Code Download …" at bounding box center [818, 25] width 343 height 31
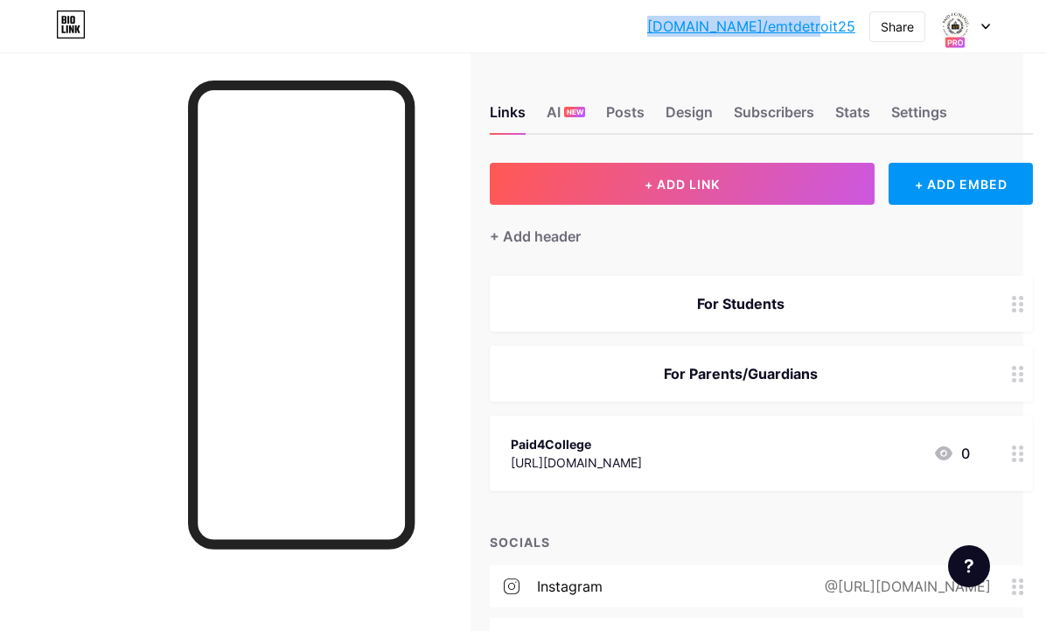
copy link "[DOMAIN_NAME]/emtdetroit25"
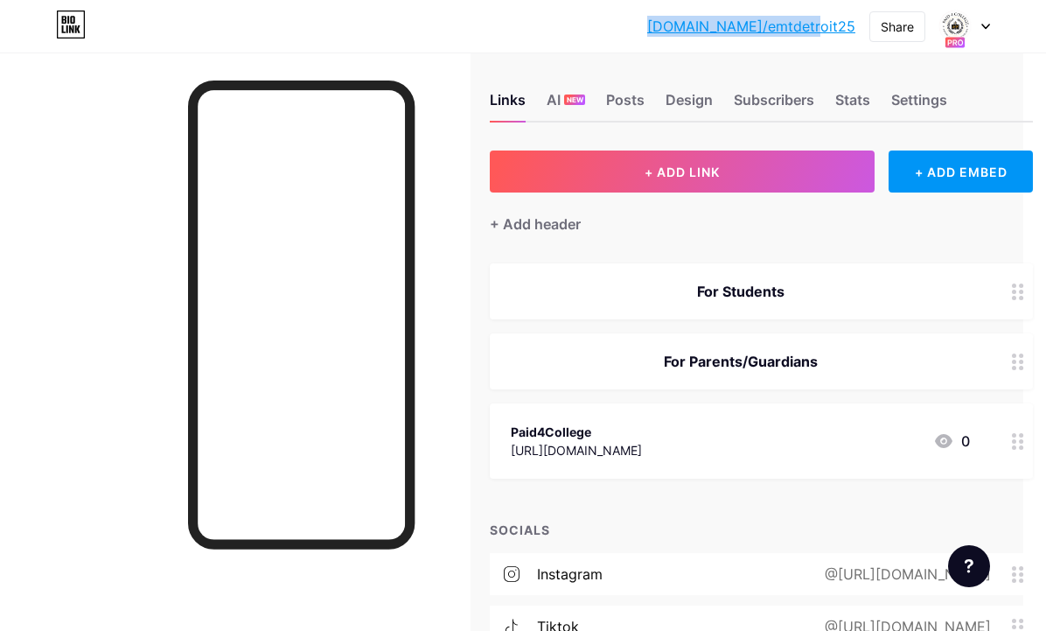
scroll to position [8, 23]
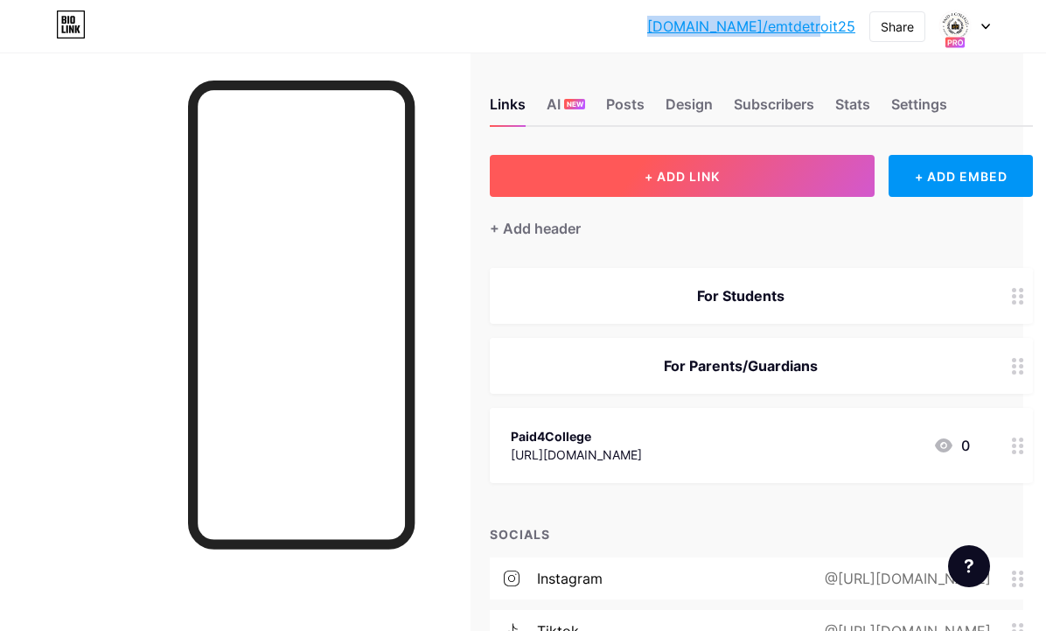
click at [655, 172] on span "+ ADD LINK" at bounding box center [682, 176] width 75 height 15
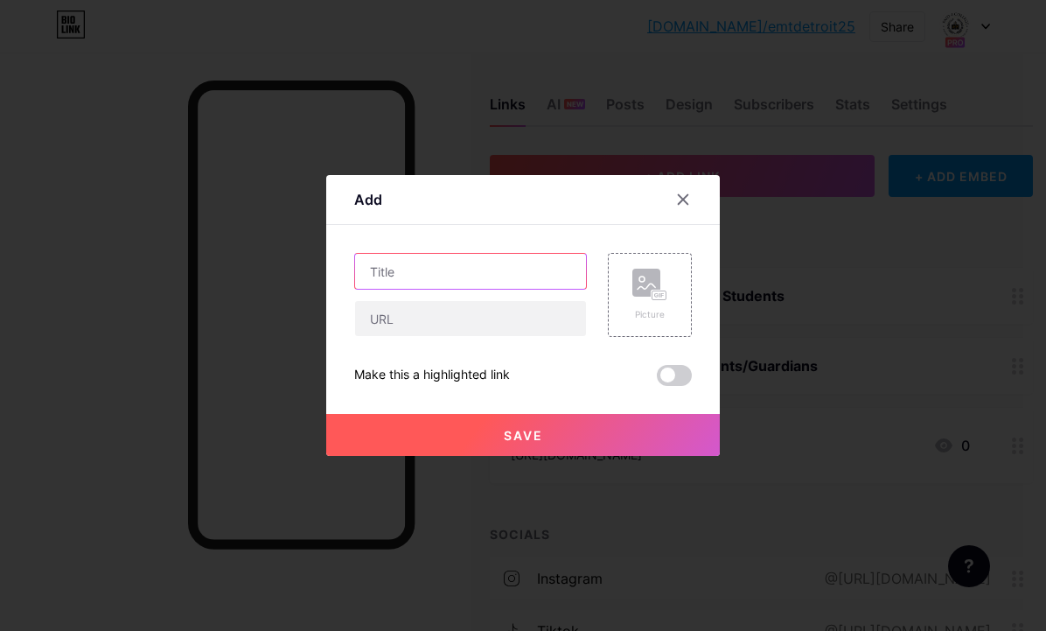
click at [506, 264] on input "text" at bounding box center [470, 271] width 231 height 35
type input "UNCF scholarships"
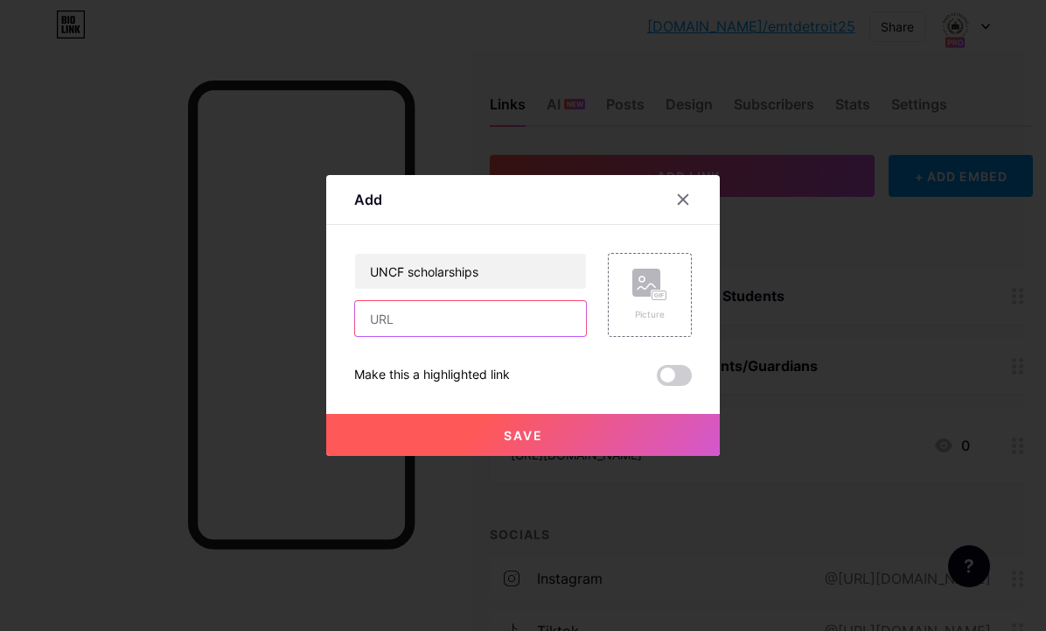
click at [434, 318] on input "text" at bounding box center [470, 318] width 231 height 35
paste input "[URL][DOMAIN_NAME]"
type input "[URL][DOMAIN_NAME]"
click at [537, 437] on span "Save" at bounding box center [523, 435] width 39 height 15
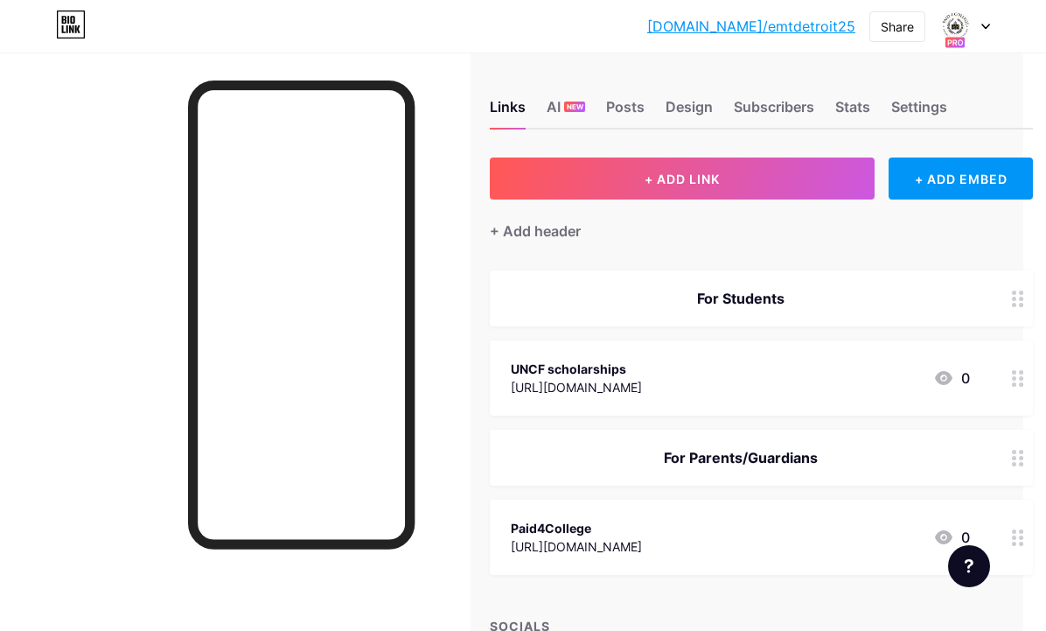
scroll to position [0, 23]
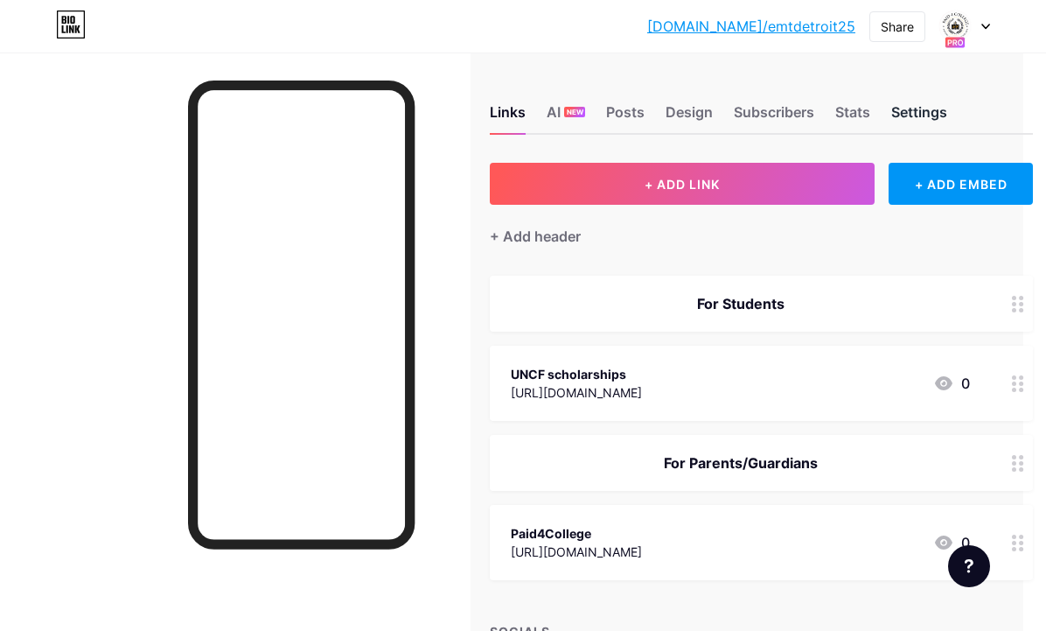
click at [905, 115] on div "Settings" at bounding box center [920, 116] width 56 height 31
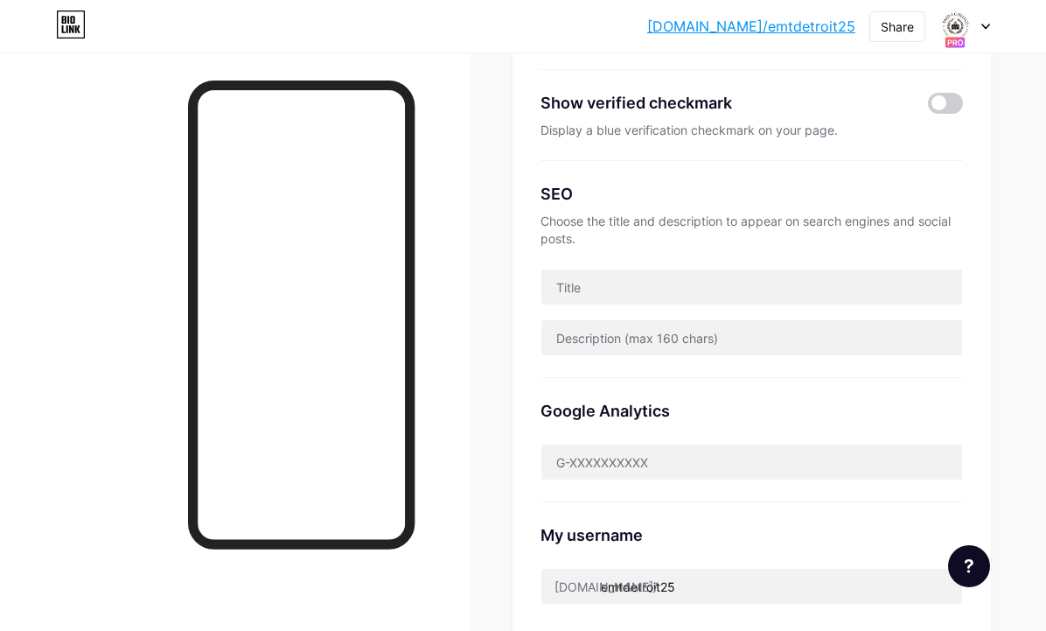
scroll to position [356, 0]
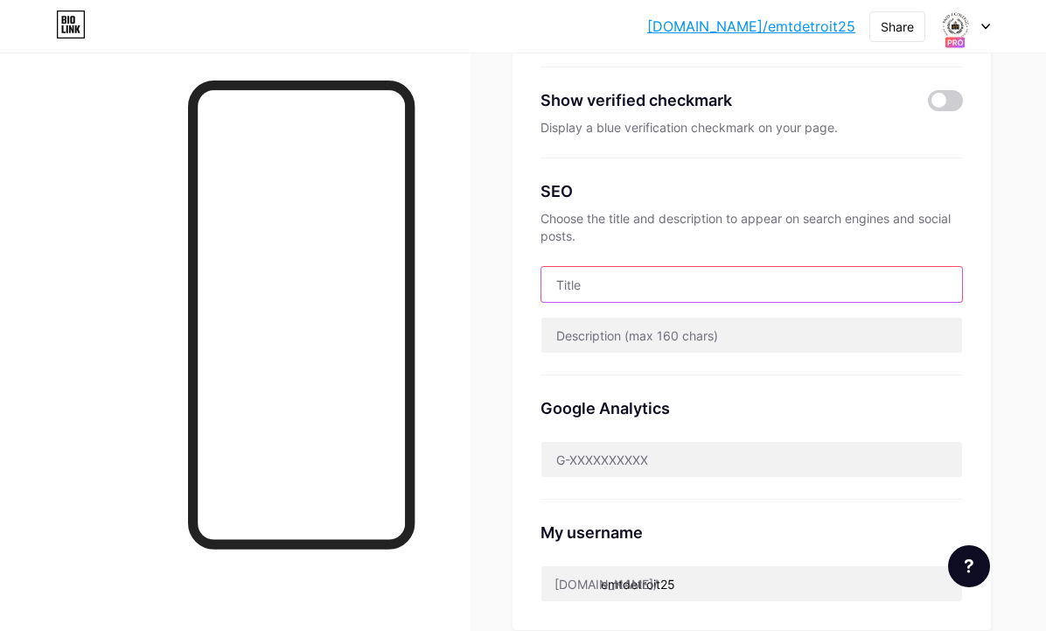
click at [815, 290] on input "text" at bounding box center [752, 284] width 421 height 35
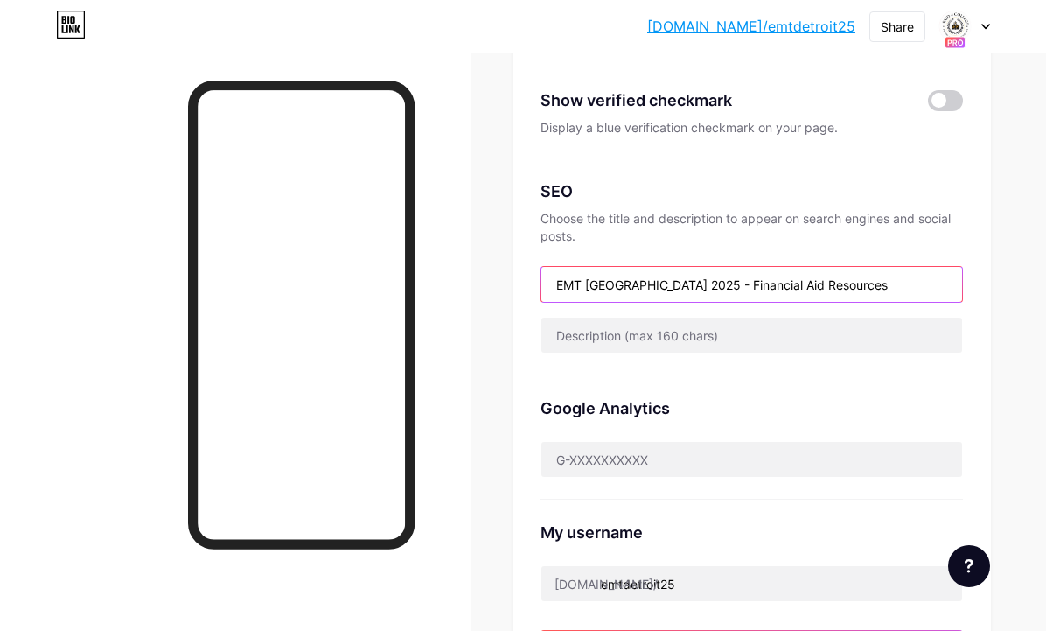
type input "EMT [GEOGRAPHIC_DATA] 2025 - Financial Aid Resources"
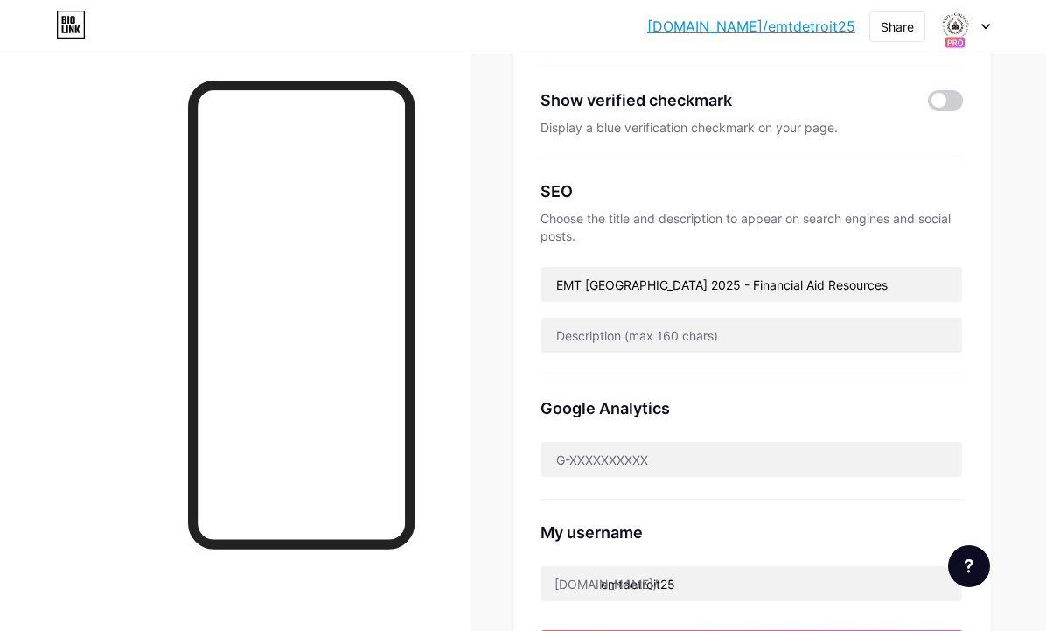
click at [802, 355] on div "SEO Choose the title and description to appear on search engines and social pos…" at bounding box center [752, 266] width 423 height 217
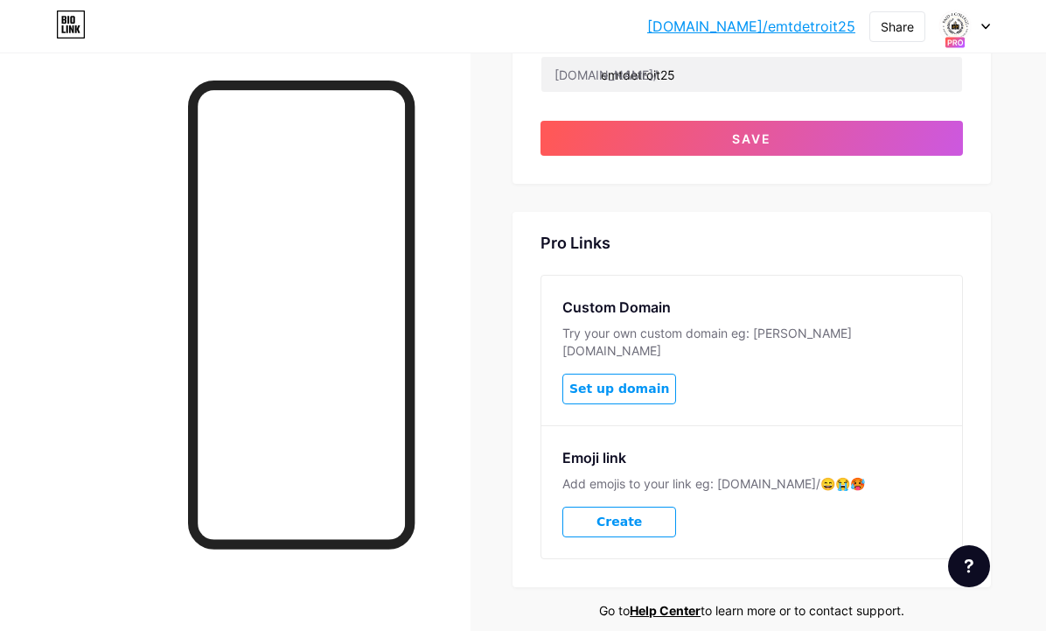
scroll to position [872, 0]
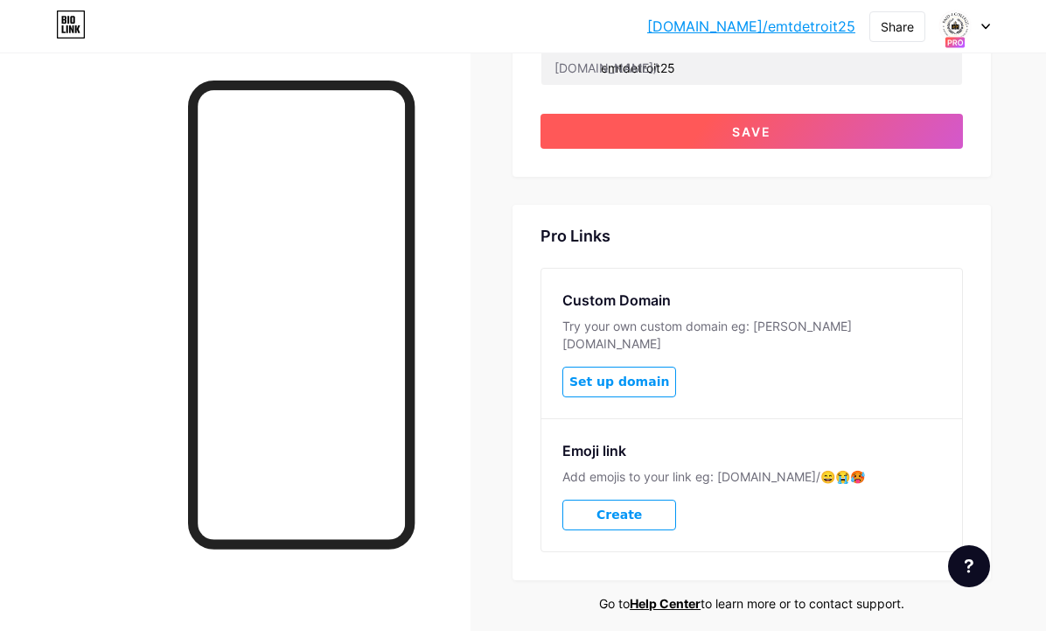
click at [788, 136] on button "Save" at bounding box center [752, 131] width 423 height 35
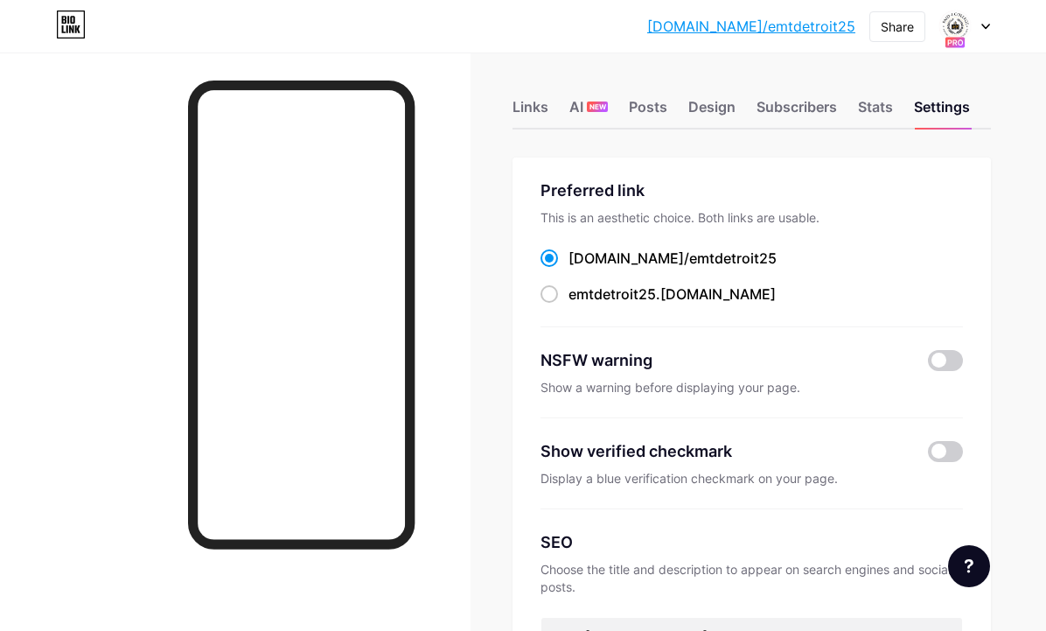
scroll to position [0, 0]
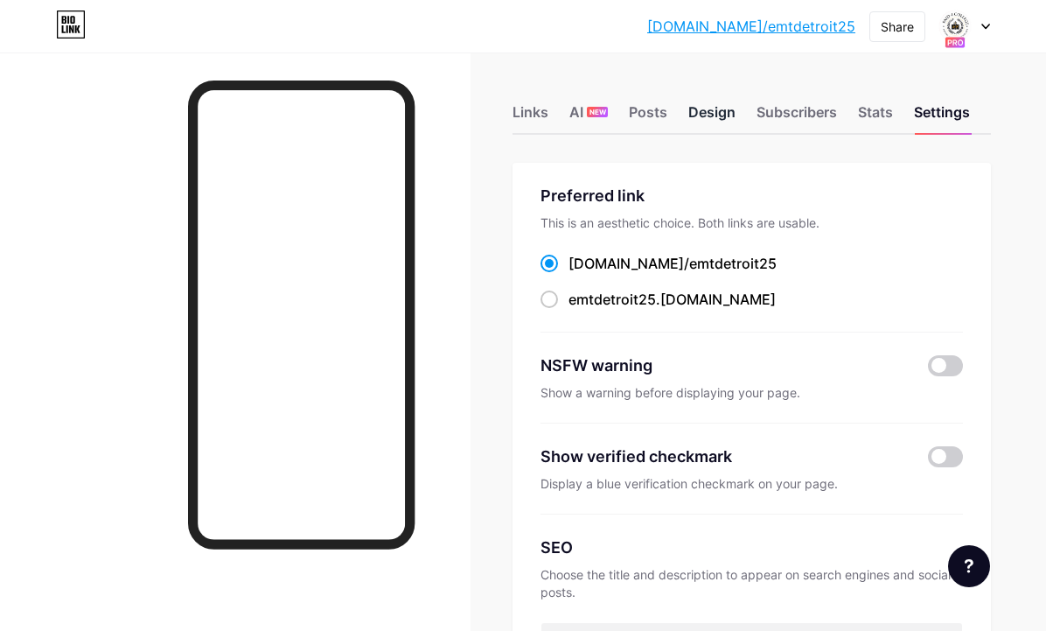
click at [714, 122] on div "Design" at bounding box center [712, 116] width 47 height 31
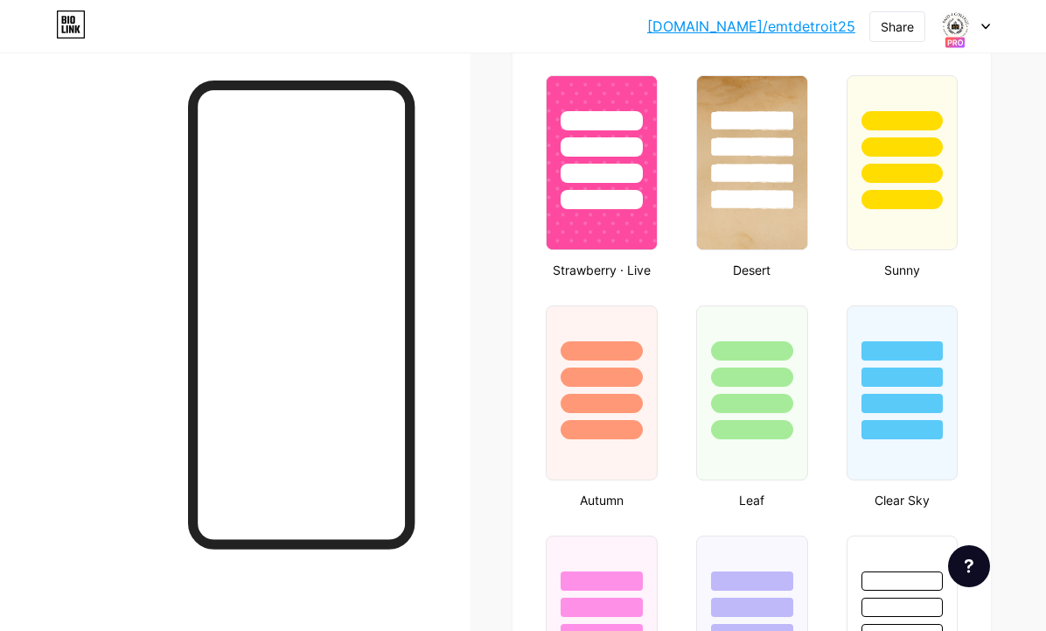
scroll to position [1376, 0]
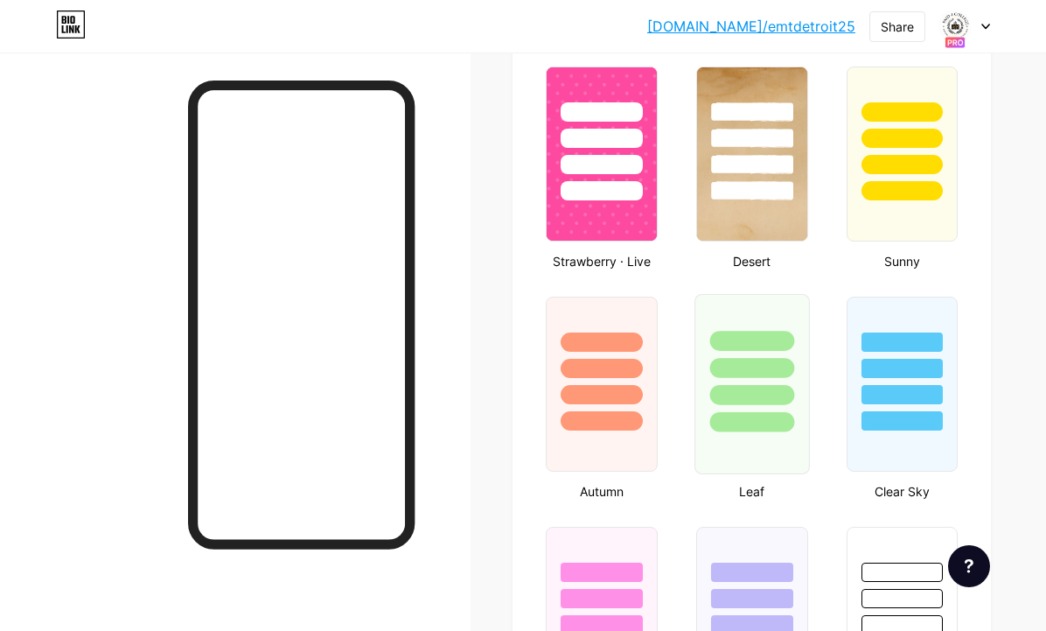
click at [774, 326] on div at bounding box center [752, 363] width 113 height 137
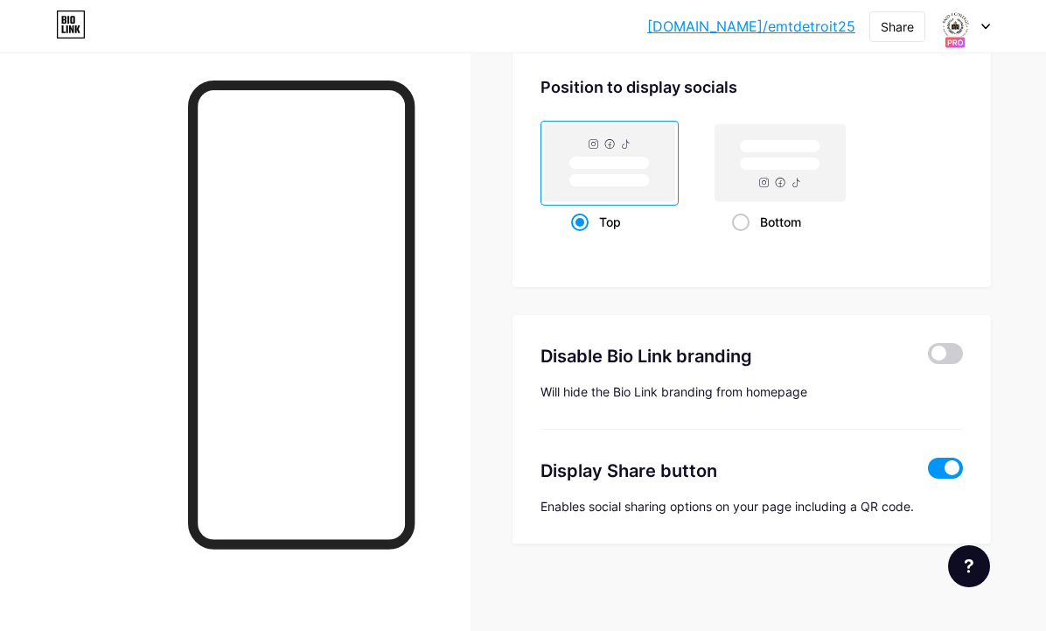
scroll to position [2347, 0]
click at [934, 348] on span at bounding box center [945, 352] width 35 height 21
click at [928, 357] on input "checkbox" at bounding box center [928, 357] width 0 height 0
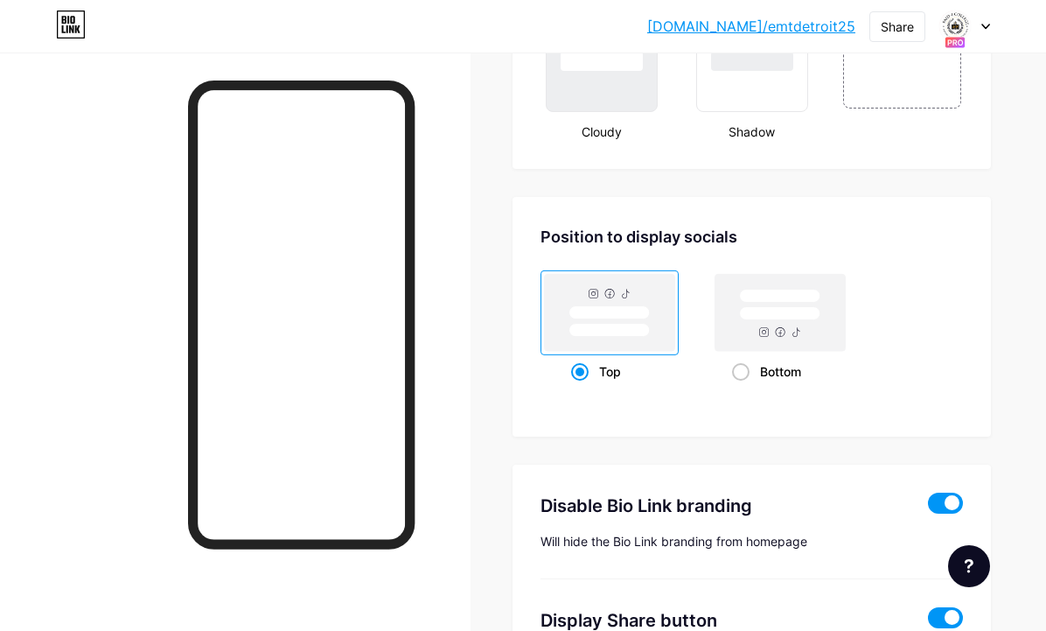
scroll to position [2192, 0]
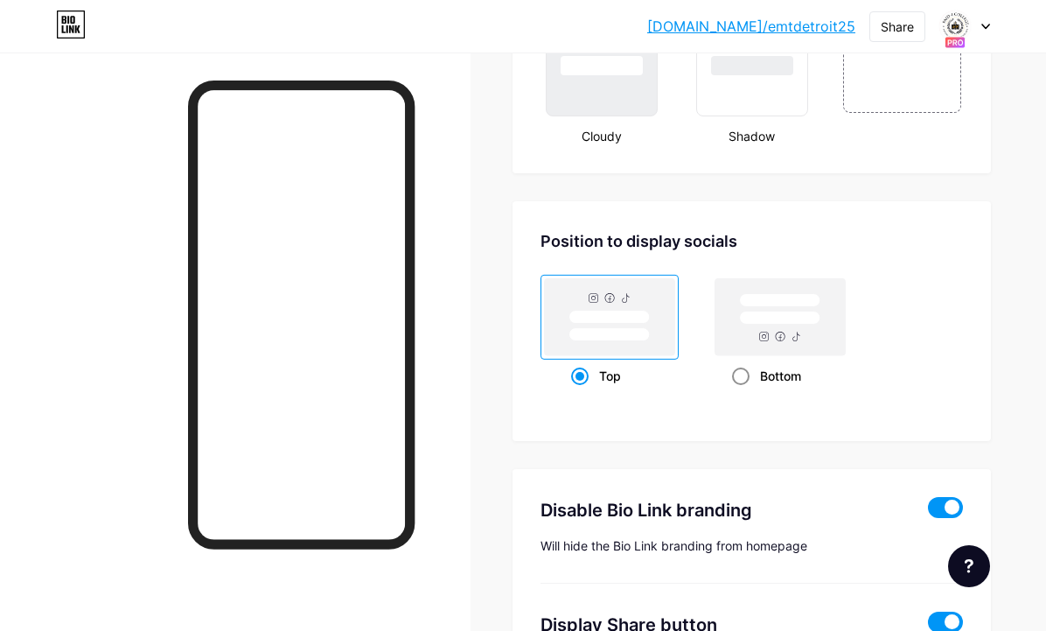
click at [744, 374] on span at bounding box center [740, 375] width 17 height 17
click at [744, 392] on input "Bottom" at bounding box center [737, 397] width 11 height 11
radio input "true"
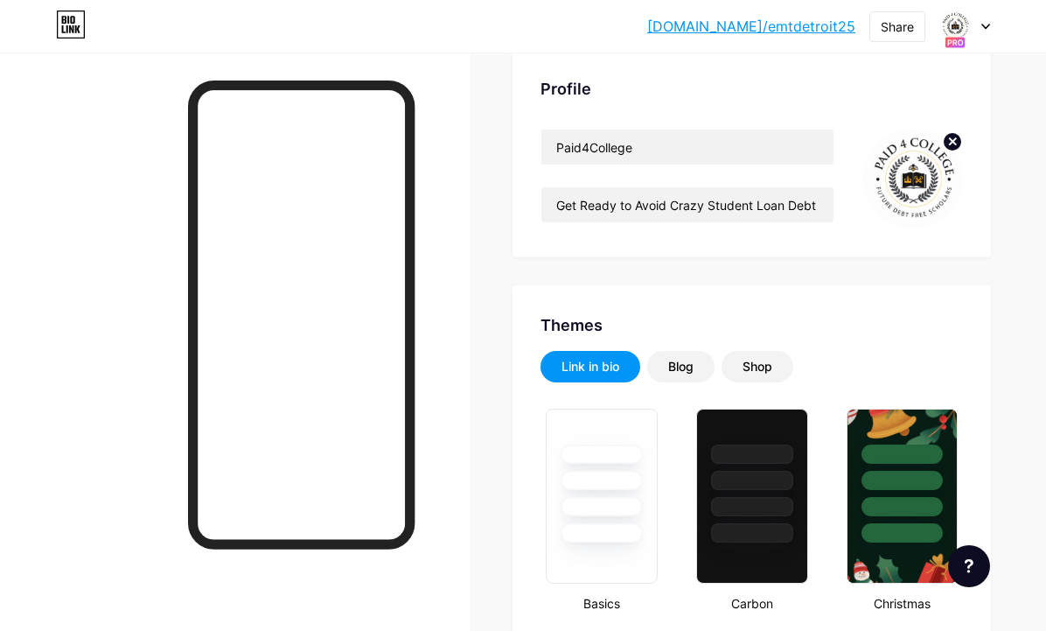
scroll to position [0, 0]
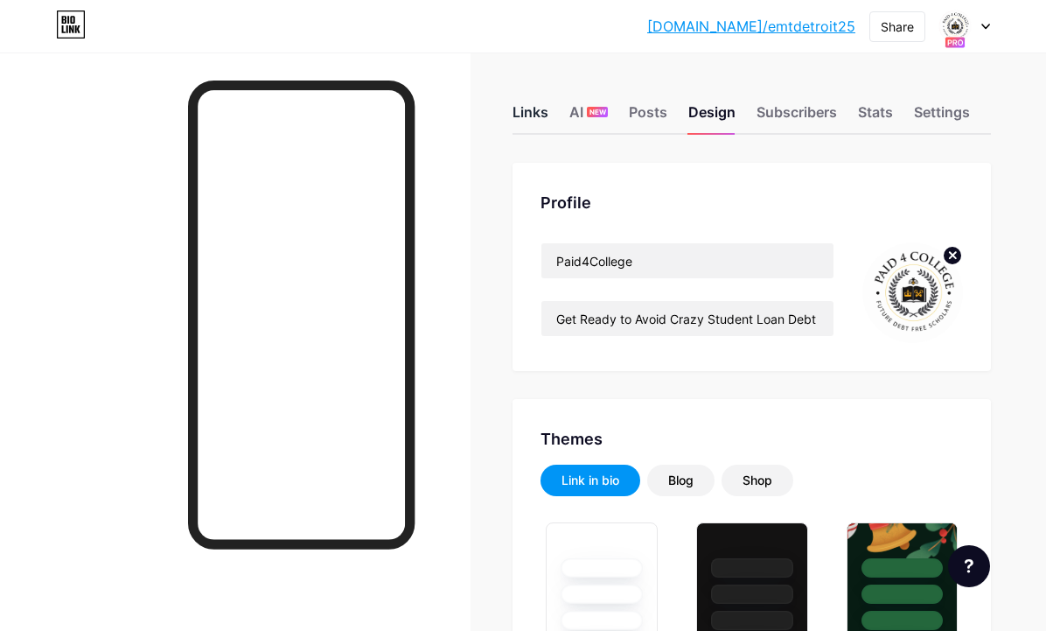
click at [533, 117] on div "Links" at bounding box center [531, 116] width 36 height 31
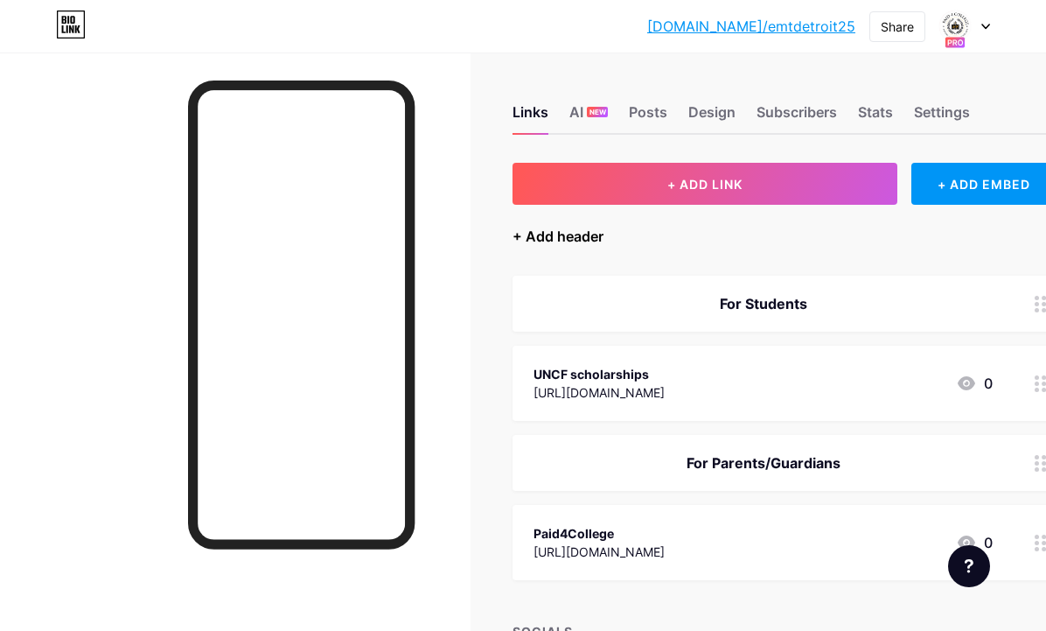
click at [579, 243] on div "+ Add header" at bounding box center [558, 236] width 91 height 21
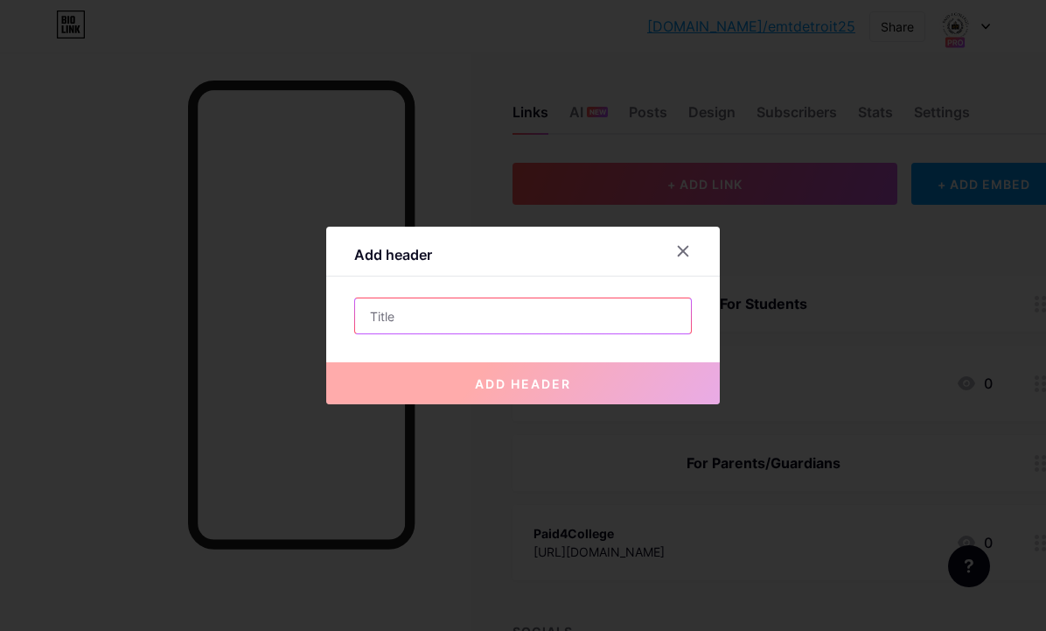
click at [517, 317] on input "text" at bounding box center [523, 315] width 336 height 35
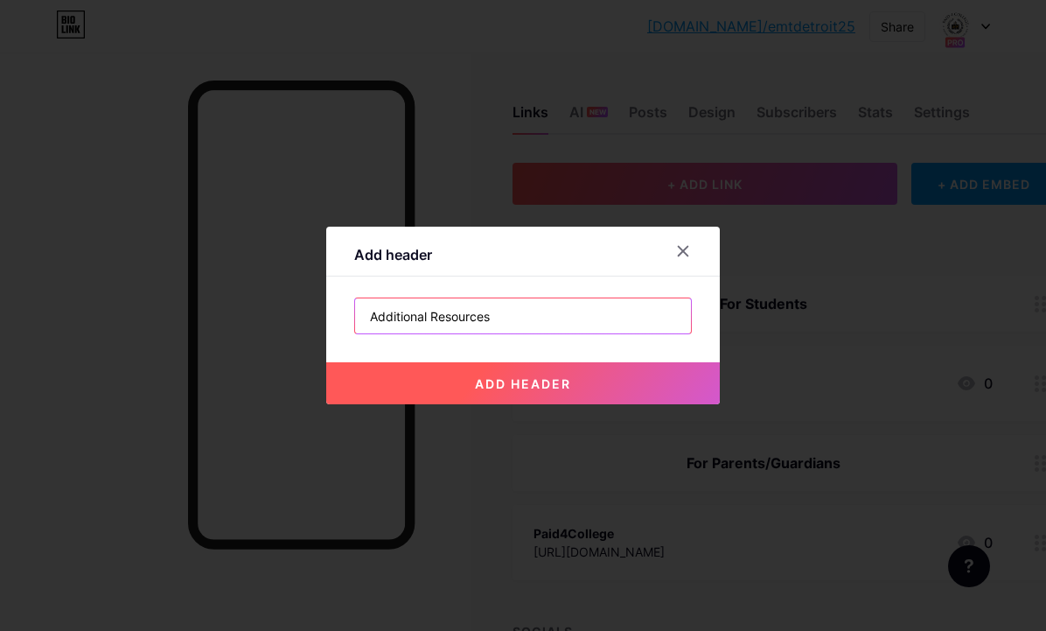
type input "Additional Resources"
click at [516, 381] on span "add header" at bounding box center [523, 383] width 96 height 15
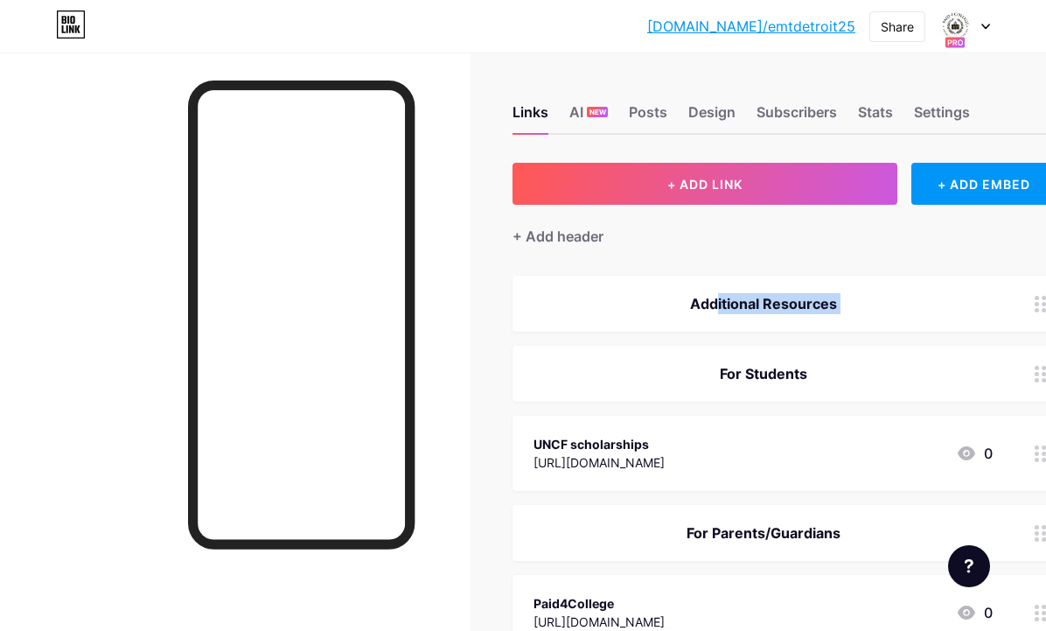
drag, startPoint x: 640, startPoint y: 300, endPoint x: 628, endPoint y: 377, distance: 77.8
click at [628, 377] on span "Additional Resources For Students UNCF scholarships [URL][DOMAIN_NAME] 0 For Pa…" at bounding box center [784, 463] width 543 height 374
